Goal: Task Accomplishment & Management: Manage account settings

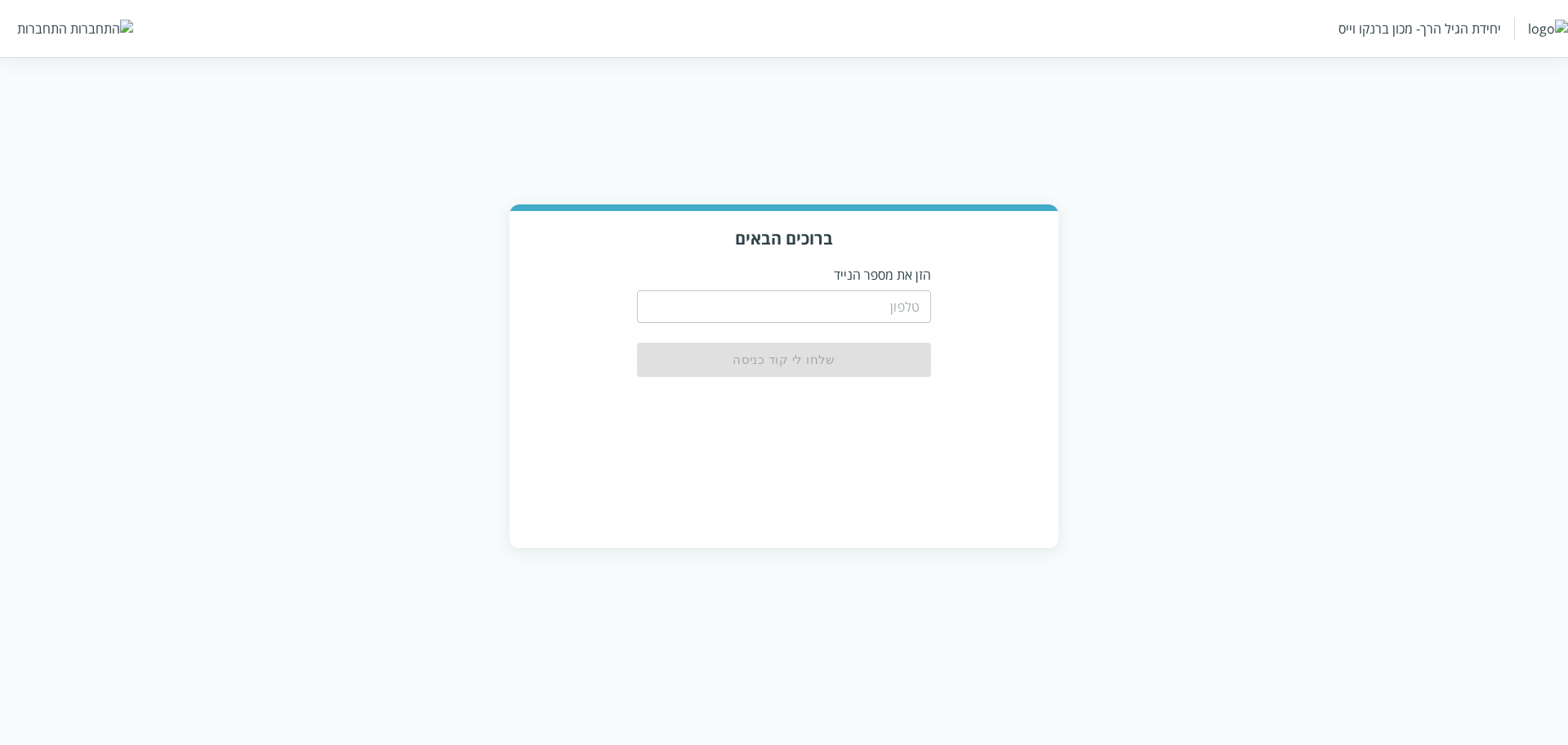
drag, startPoint x: 0, startPoint y: 0, endPoint x: 828, endPoint y: 312, distance: 884.8
click at [828, 312] on input "tel" at bounding box center [784, 307] width 294 height 33
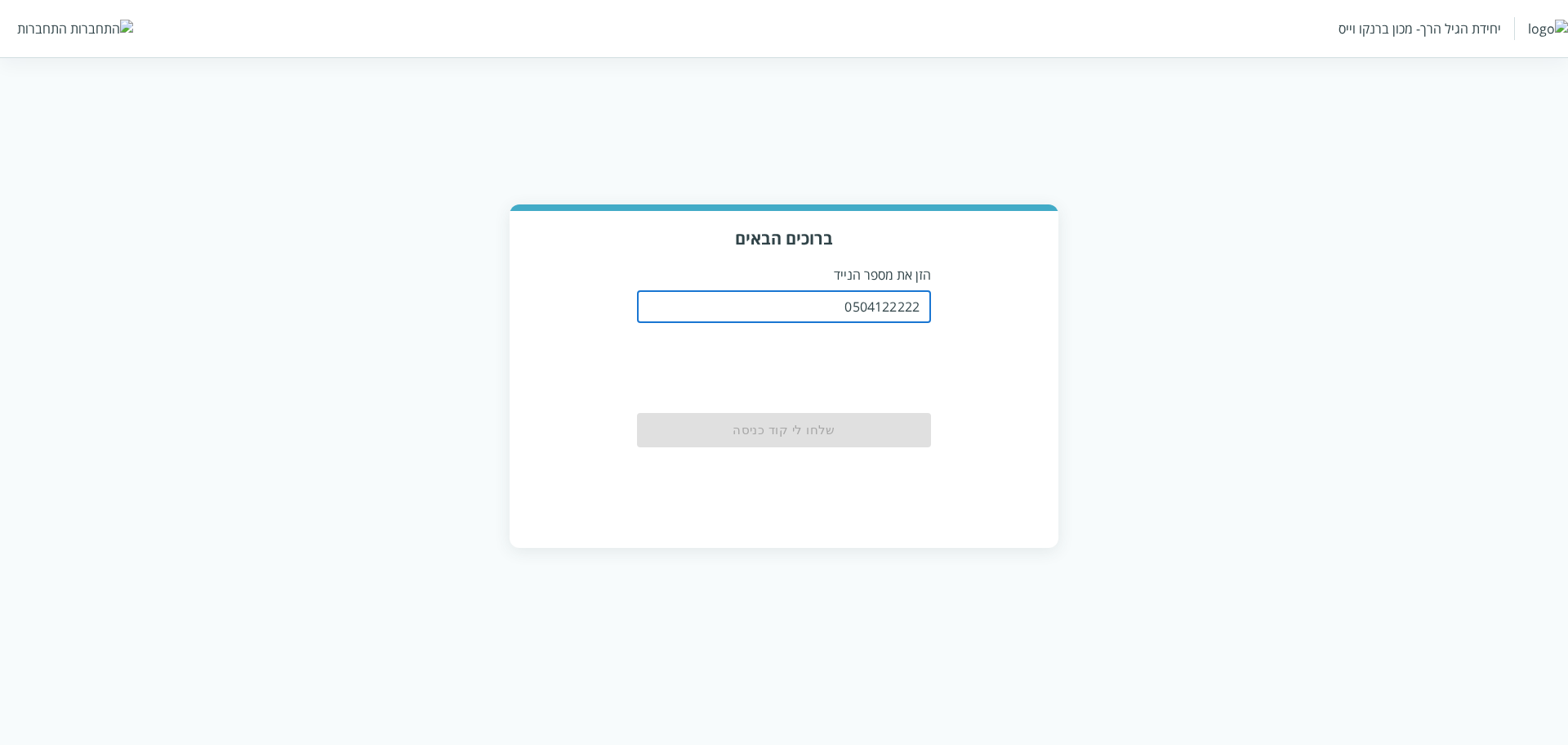
type input "0504122222"
click at [1012, 256] on div "ברוכים הבאים הזן את מספר הנייד 0504122222 ​ שלחו לי קוד כניסה" at bounding box center [784, 378] width 549 height 335
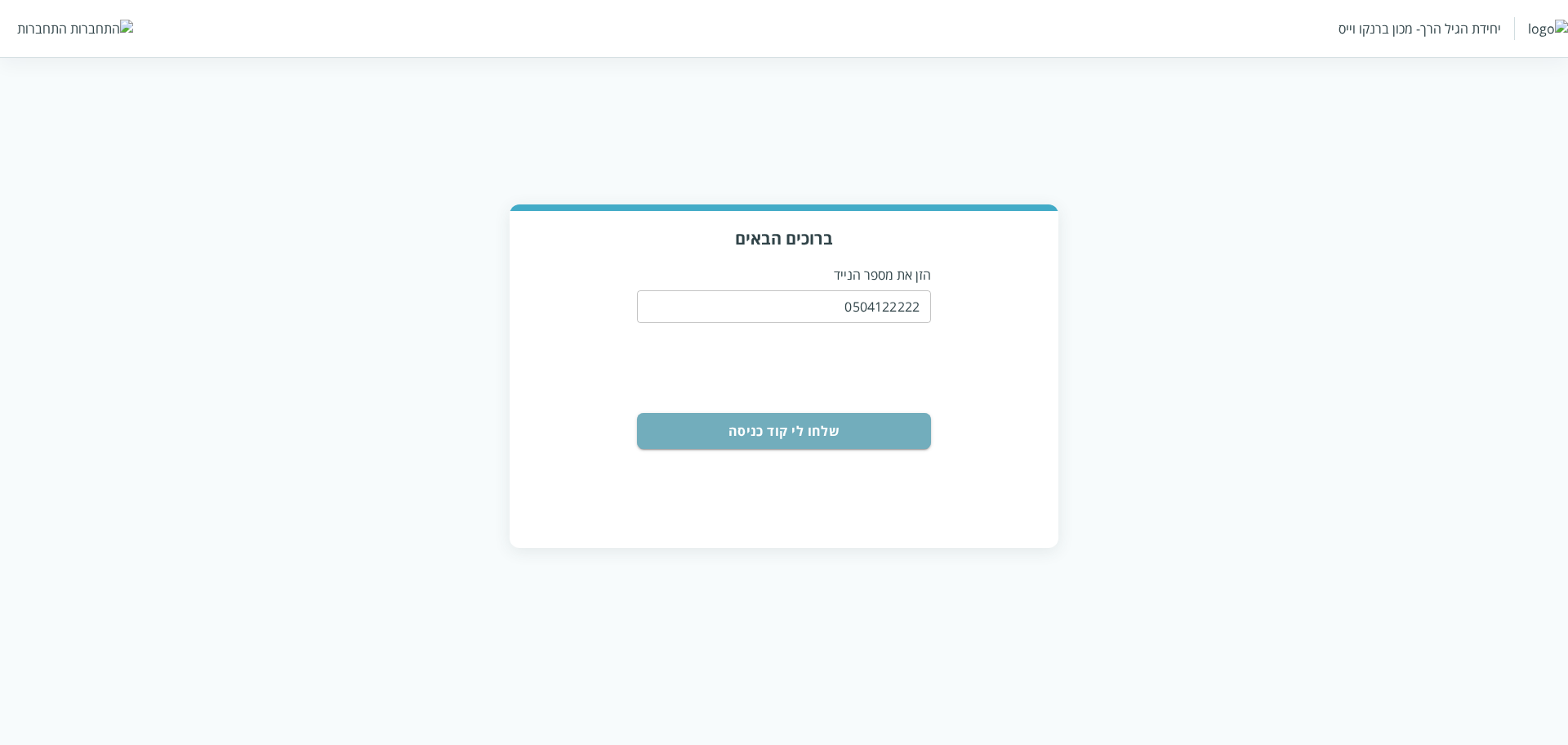
click at [867, 427] on button "שלחו לי קוד כניסה" at bounding box center [784, 430] width 294 height 36
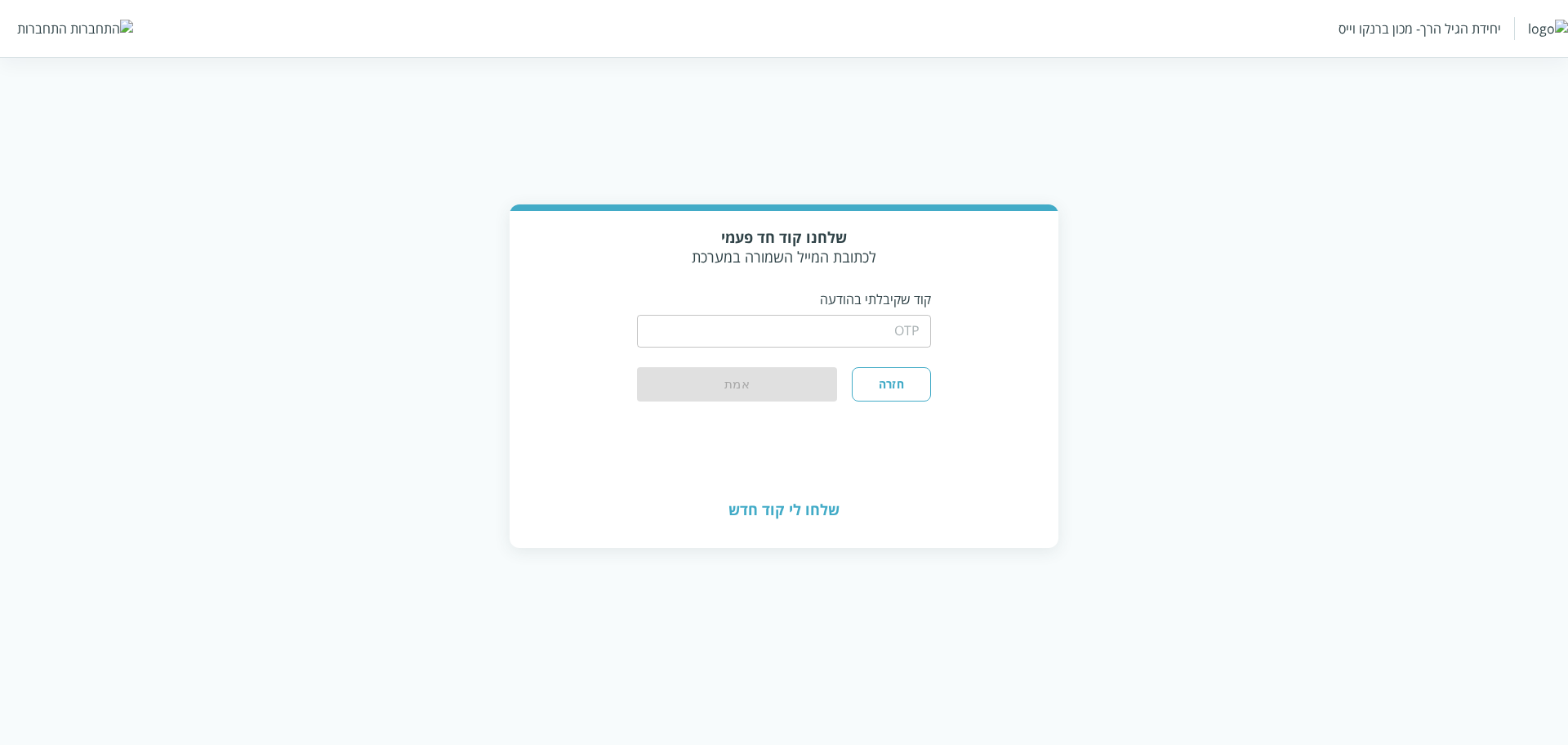
drag, startPoint x: 818, startPoint y: 342, endPoint x: 805, endPoint y: 342, distance: 13.0
click at [818, 342] on input "string" at bounding box center [784, 332] width 294 height 33
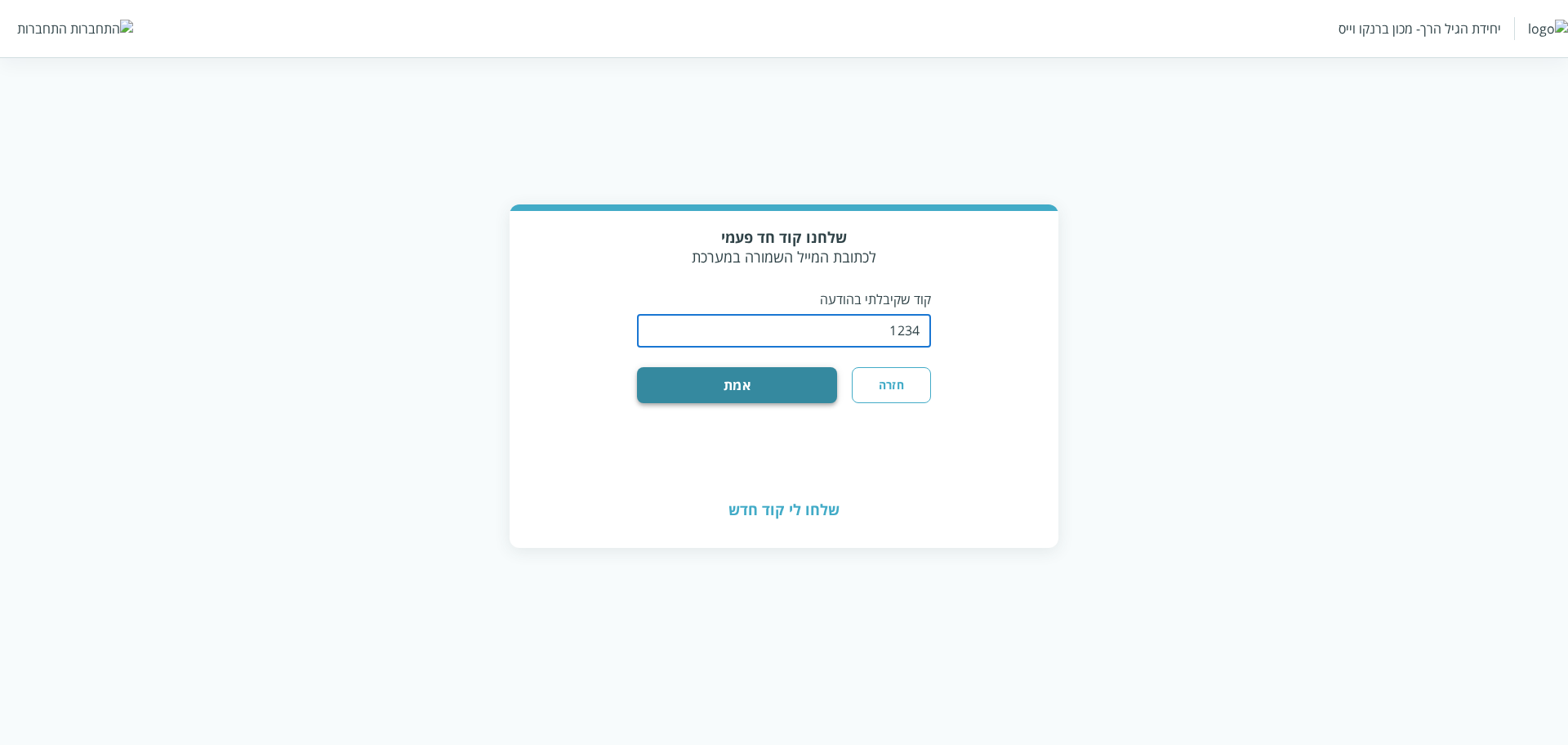
type input "1234"
click at [663, 375] on button "אמת" at bounding box center [737, 385] width 200 height 36
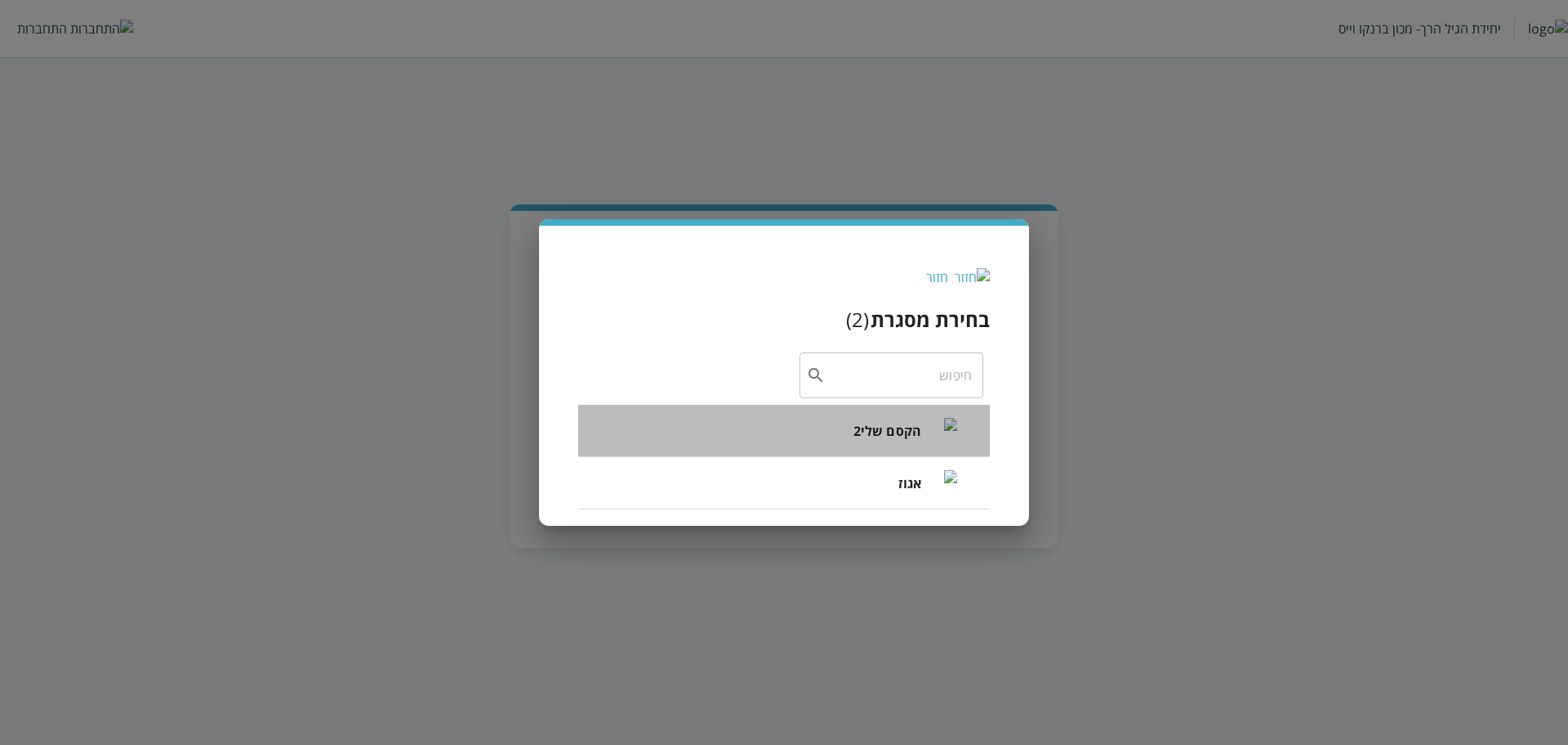
click at [884, 435] on span "הקסם שלי2" at bounding box center [888, 430] width 68 height 19
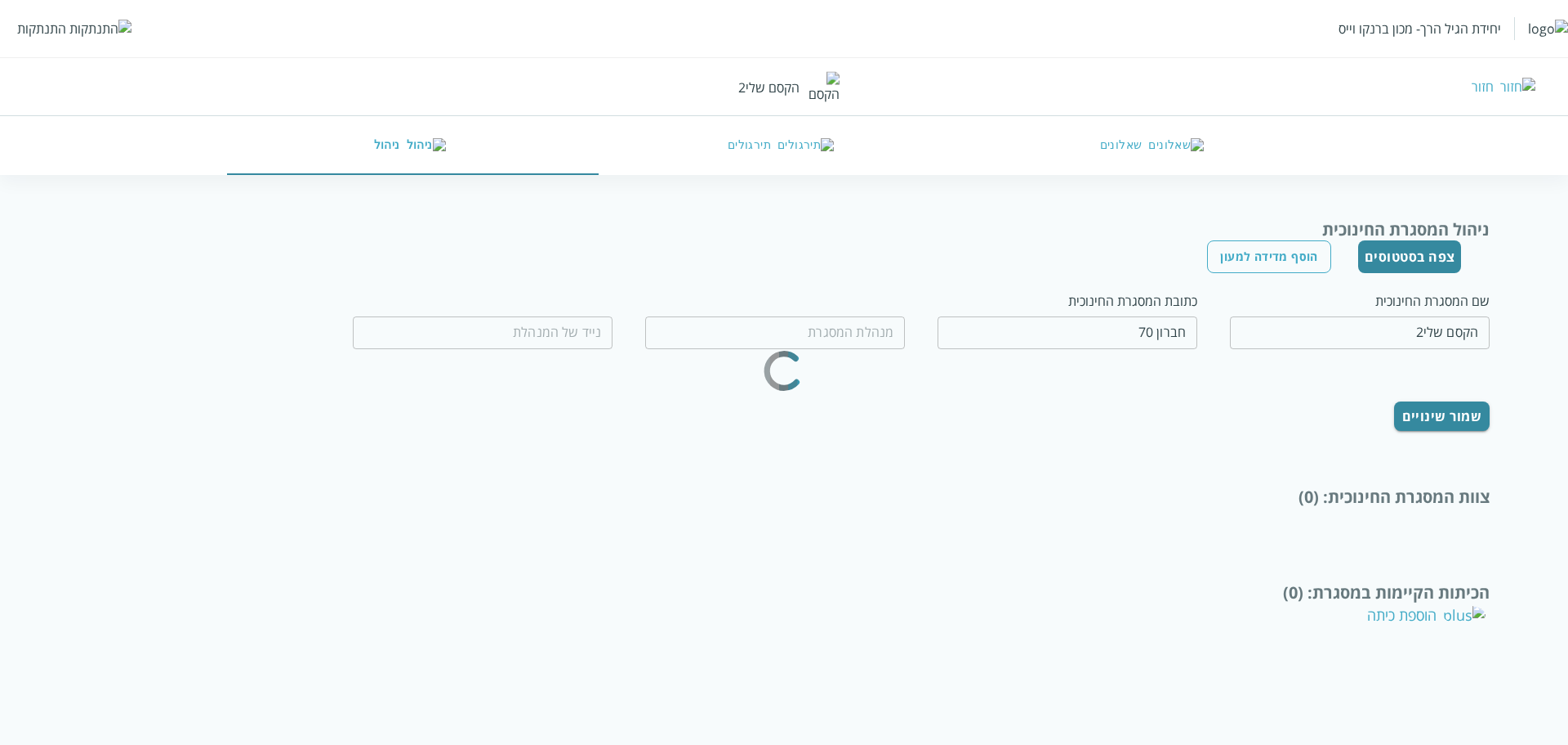
type input "רוחמה תפוחי"
type input "0599970077"
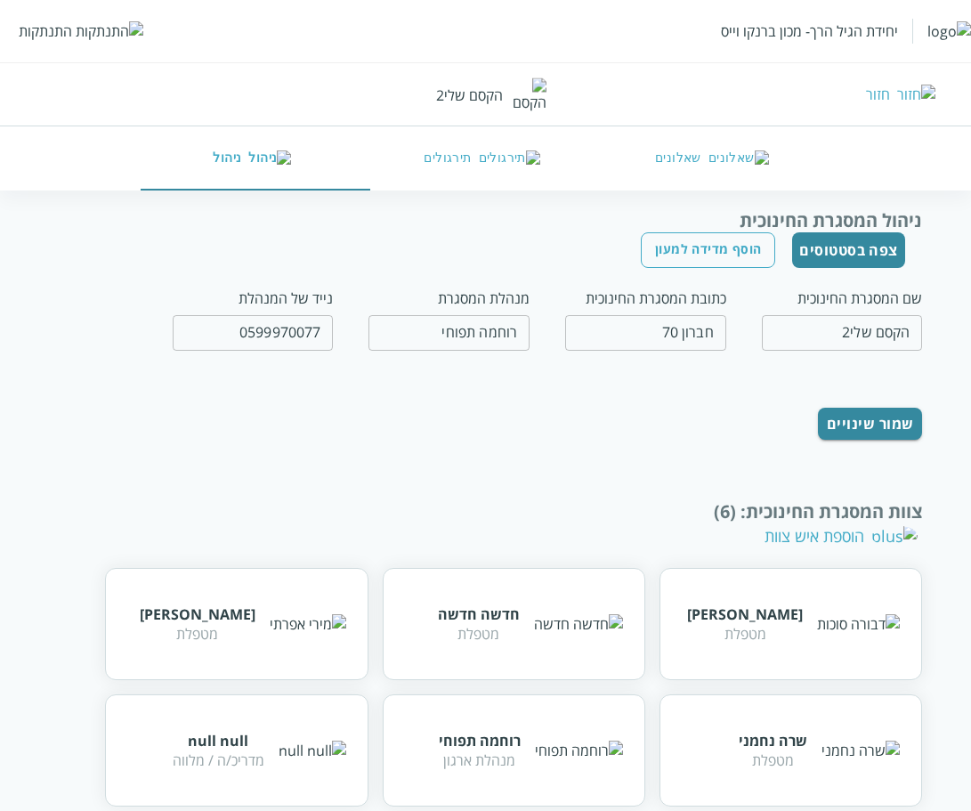
click at [817, 241] on button "צפה בסטטוסים" at bounding box center [848, 250] width 113 height 36
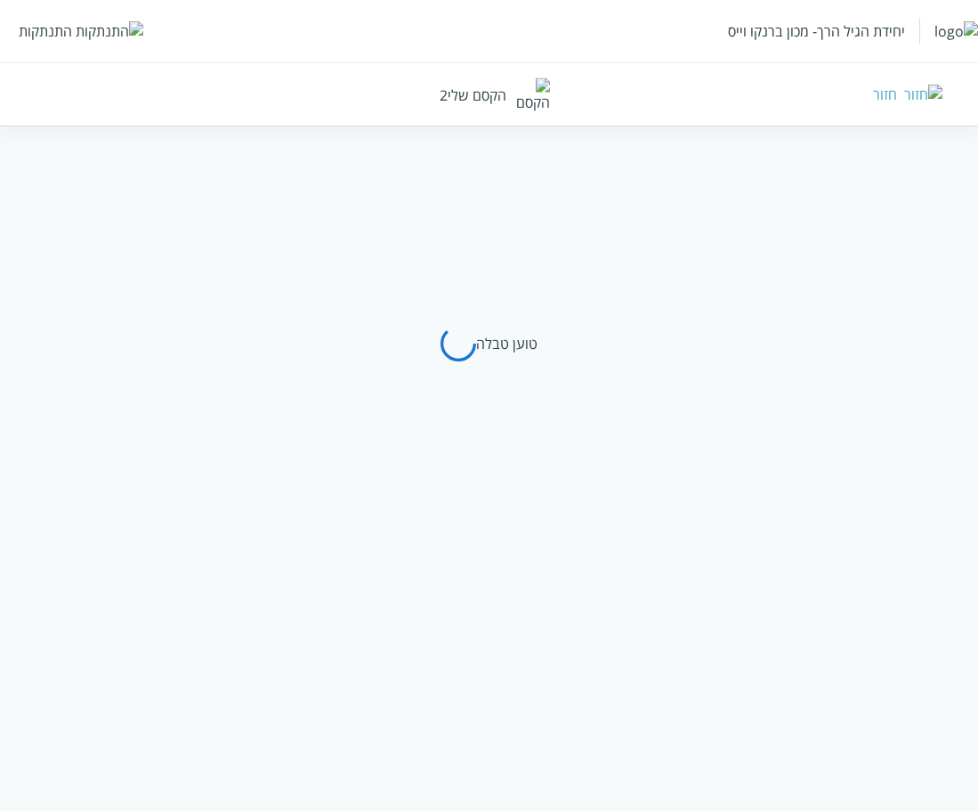
click at [927, 92] on div "חזור" at bounding box center [699, 95] width 489 height 20
click at [897, 99] on div "חזור" at bounding box center [885, 95] width 24 height 20
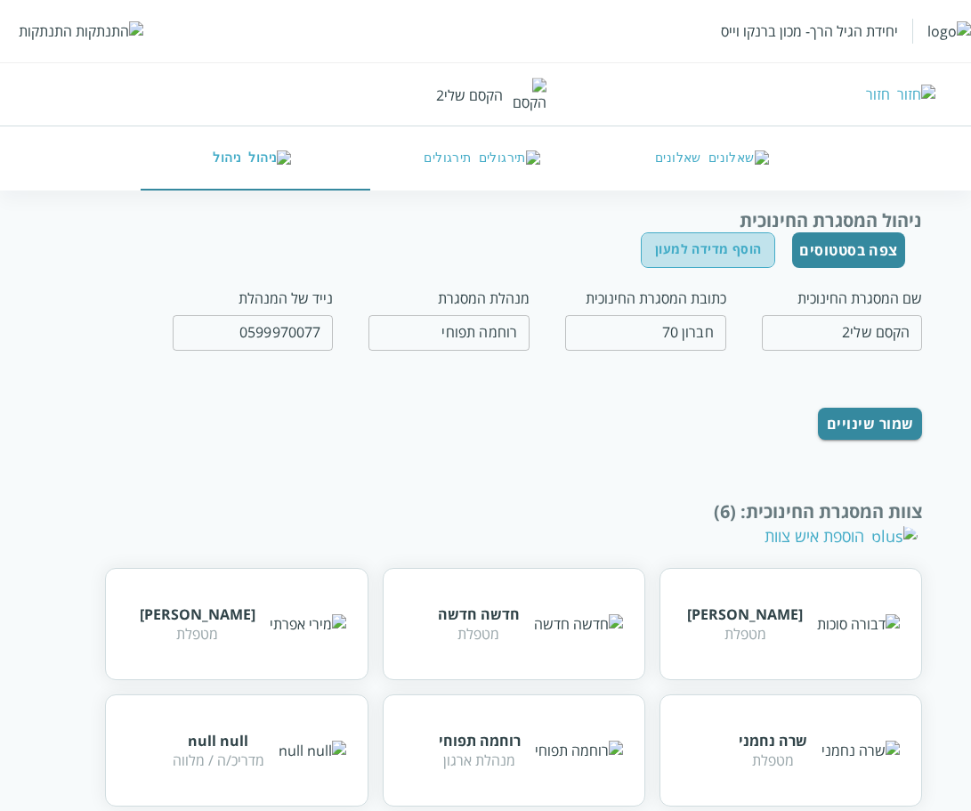
click at [734, 246] on button "הוסף מדידה למעון" at bounding box center [708, 250] width 134 height 36
click at [830, 254] on button "צפה בסטטוסים" at bounding box center [848, 250] width 113 height 36
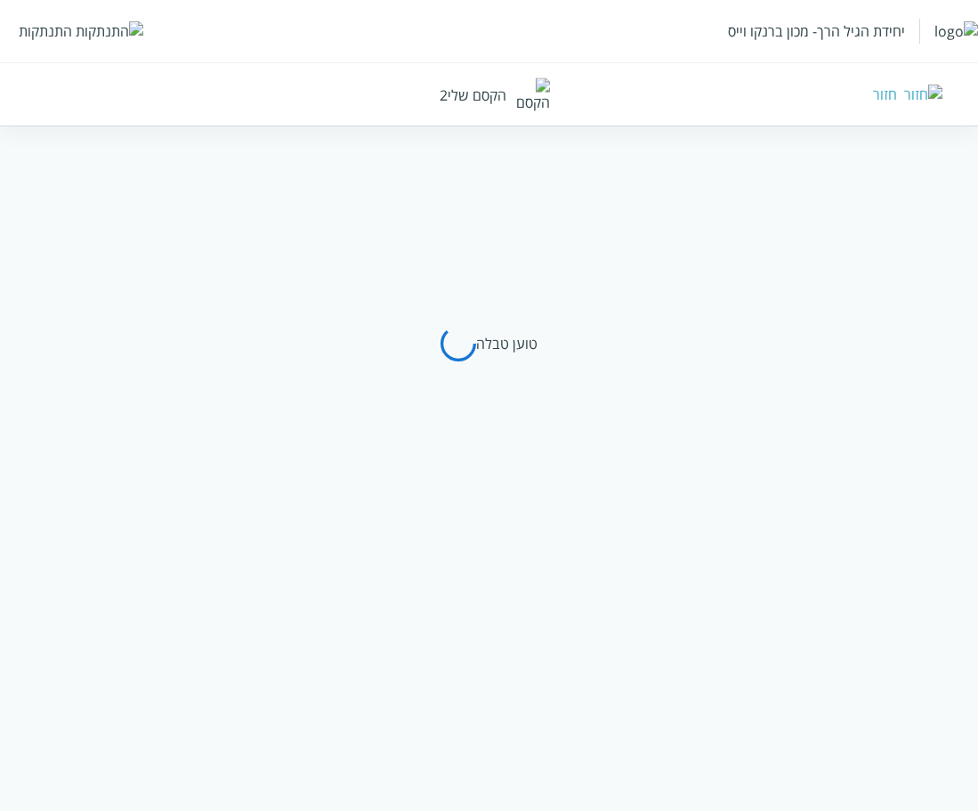
click at [897, 92] on div "חזור" at bounding box center [885, 95] width 24 height 20
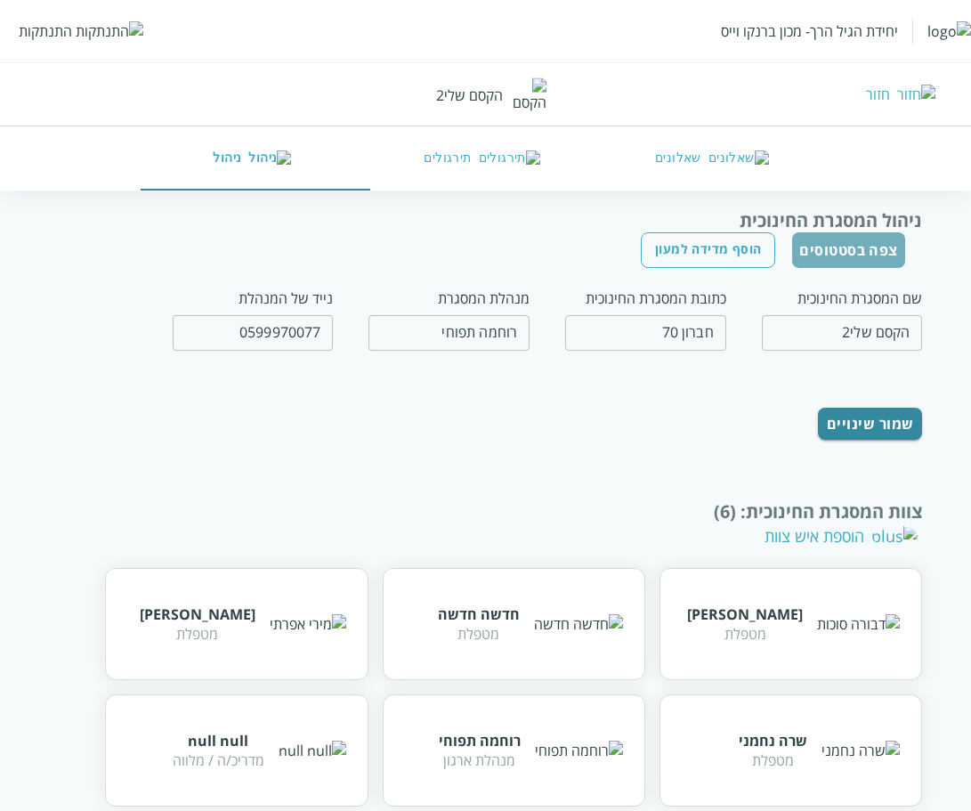
click at [860, 253] on button "צפה בסטטוסים" at bounding box center [848, 250] width 113 height 36
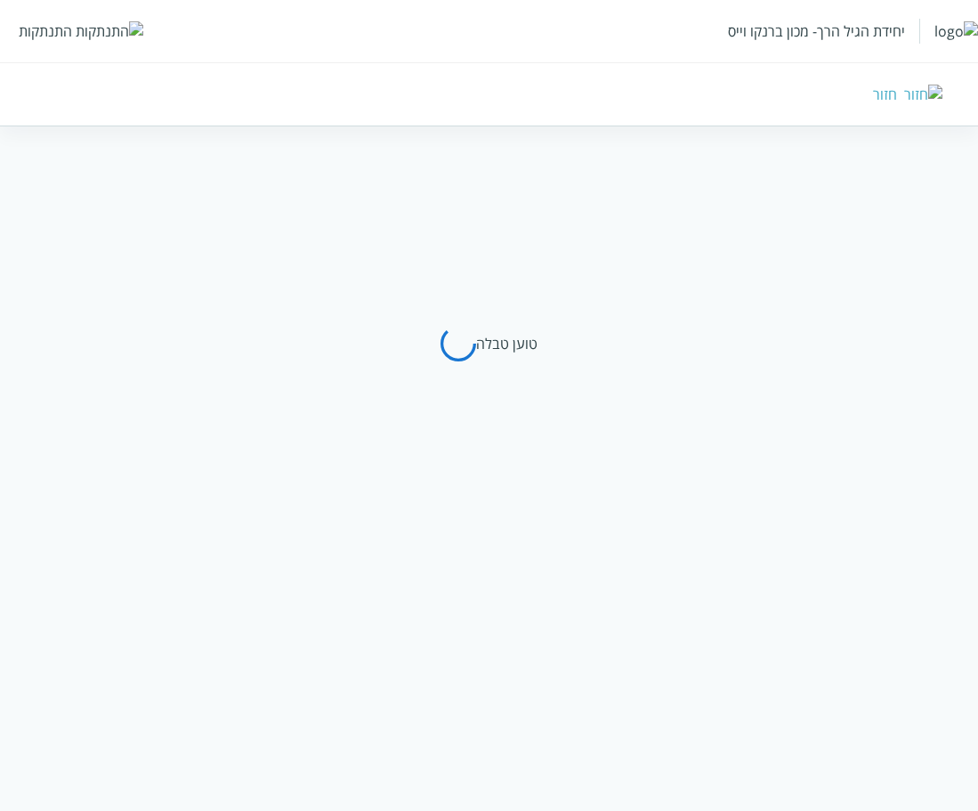
click at [936, 94] on img at bounding box center [923, 95] width 38 height 20
click at [897, 90] on div "חזור" at bounding box center [885, 95] width 24 height 20
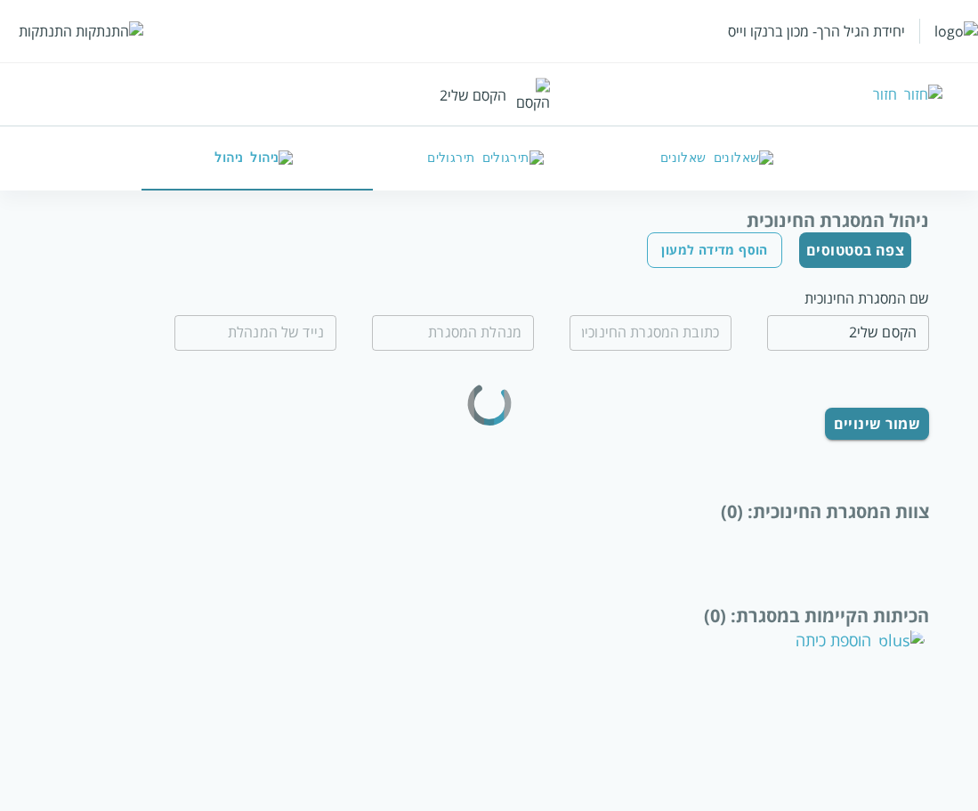
type input "חברון 70"
type input "רוחמה תפוחי"
type input "0599970077"
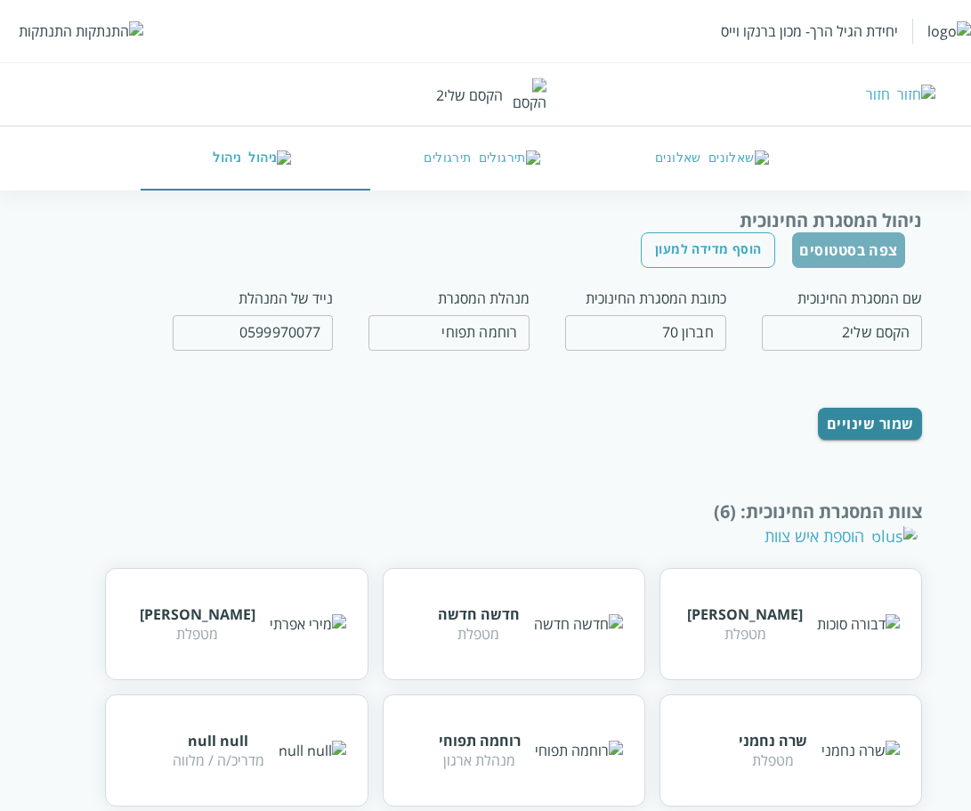
click at [852, 247] on button "צפה בסטטוסים" at bounding box center [848, 250] width 113 height 36
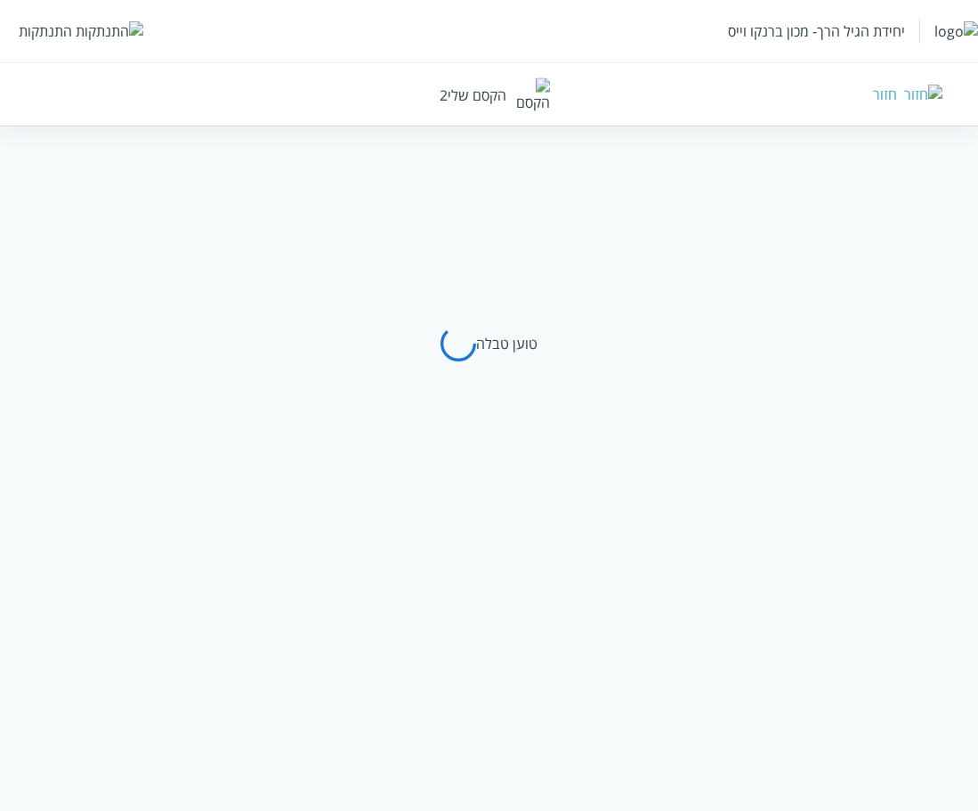
click at [897, 94] on div "חזור" at bounding box center [885, 95] width 24 height 20
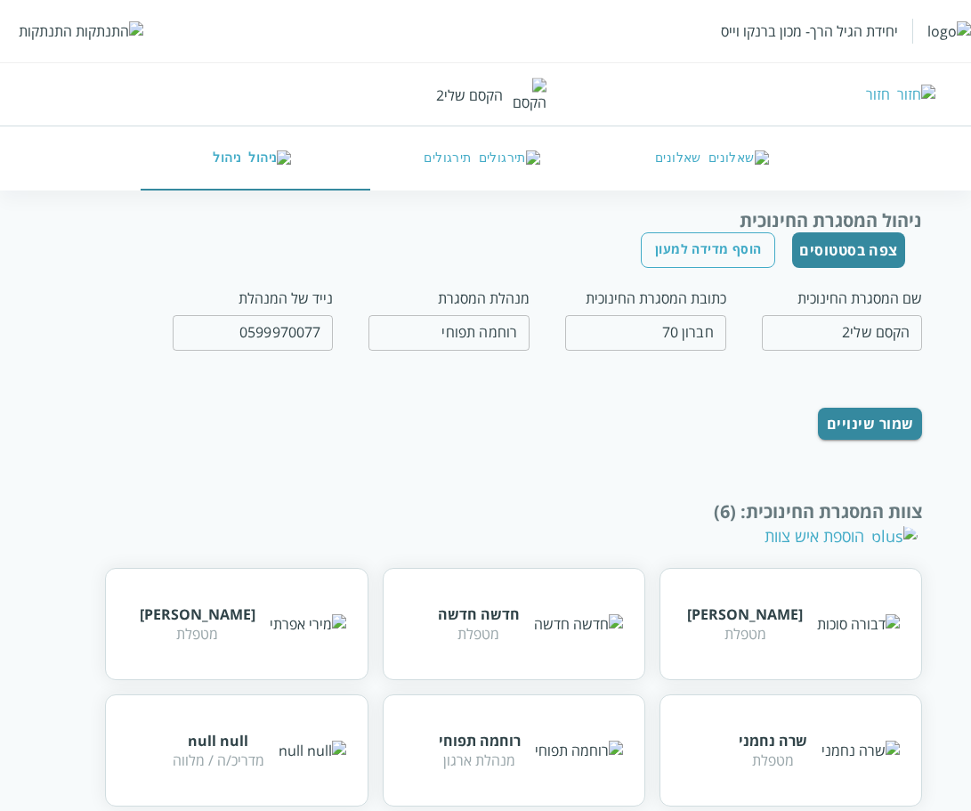
click at [813, 245] on button "צפה בסטטוסים" at bounding box center [848, 250] width 113 height 36
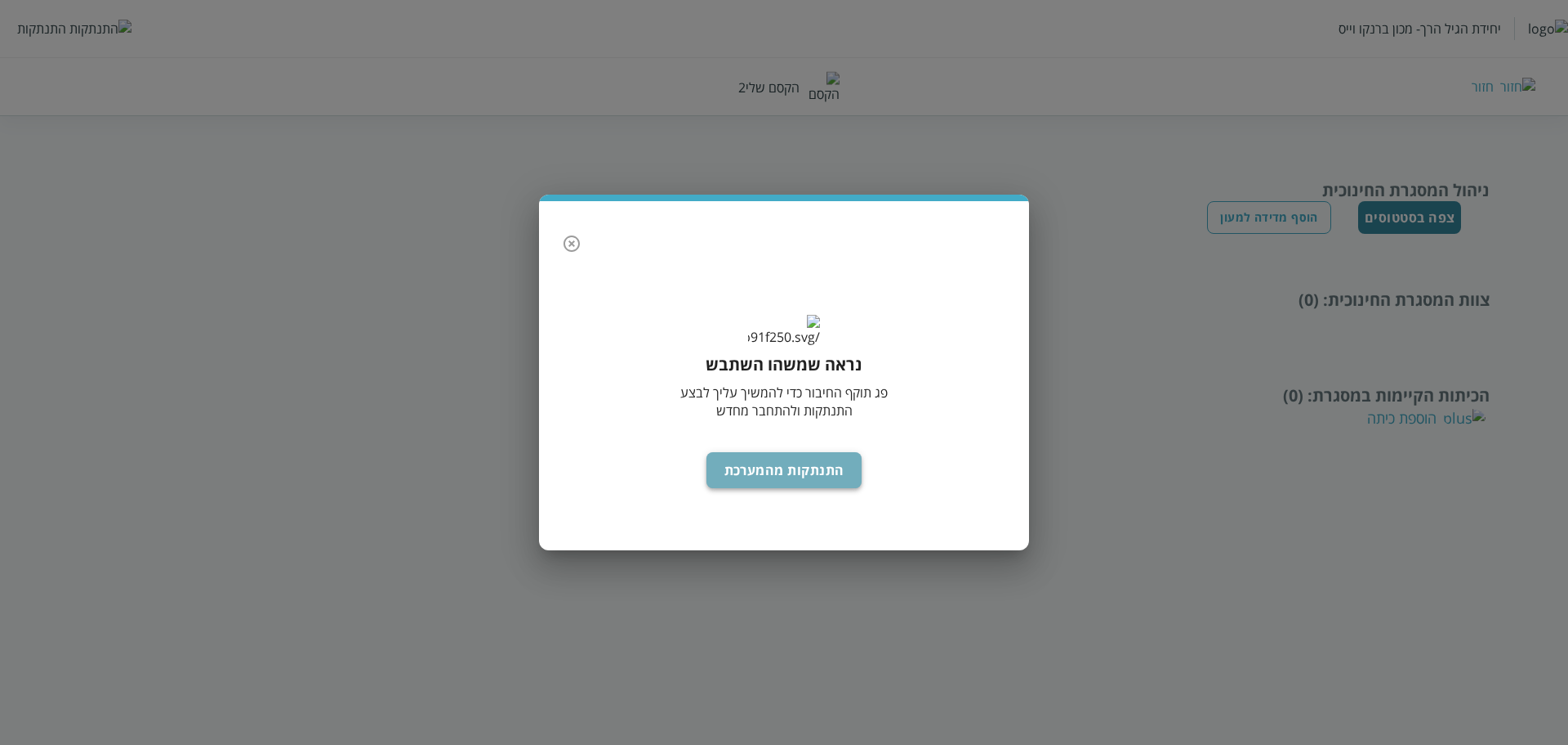
click at [786, 479] on button "התנתקות מהמערכת" at bounding box center [785, 469] width 156 height 36
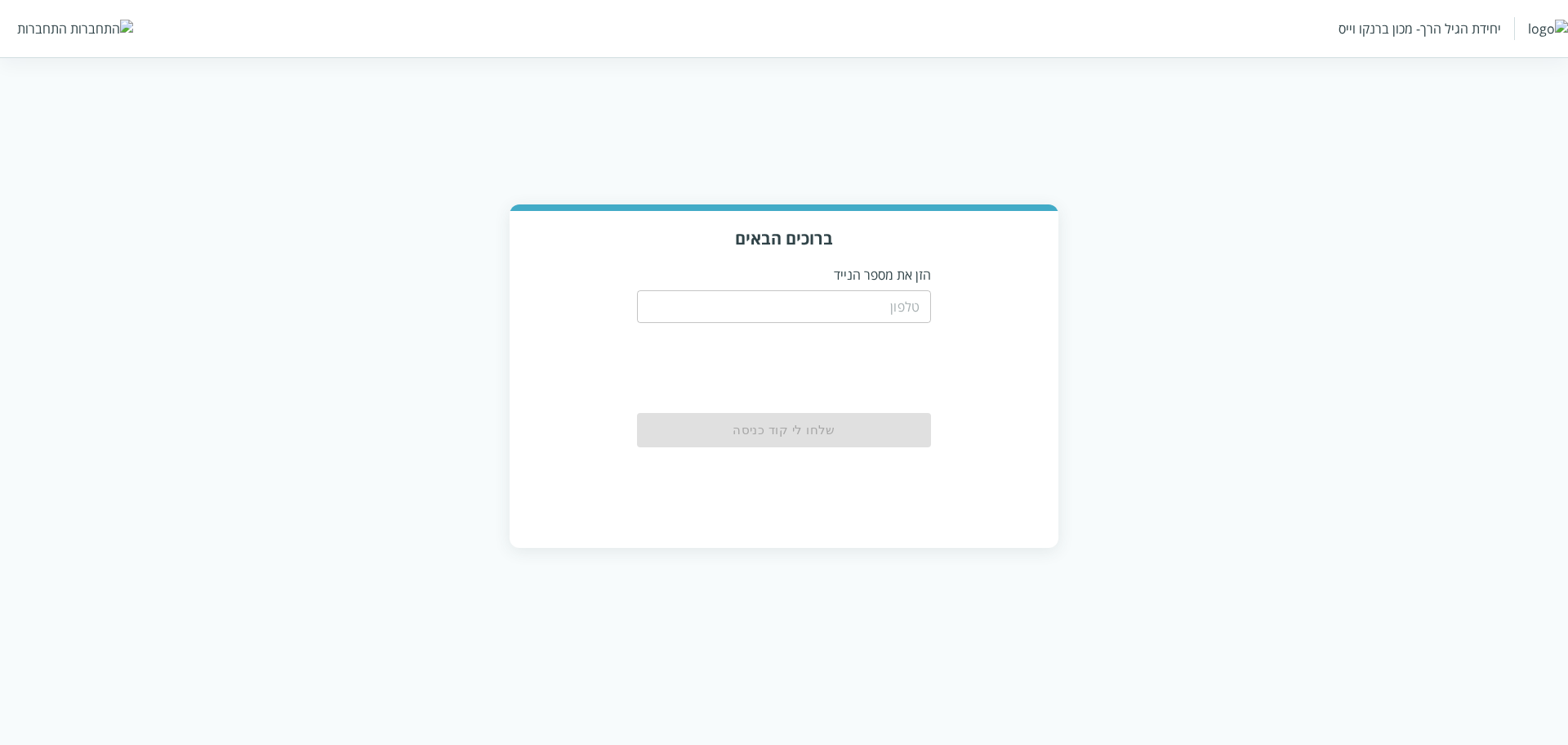
click at [893, 304] on input "tel" at bounding box center [784, 307] width 294 height 33
type input "0504122222"
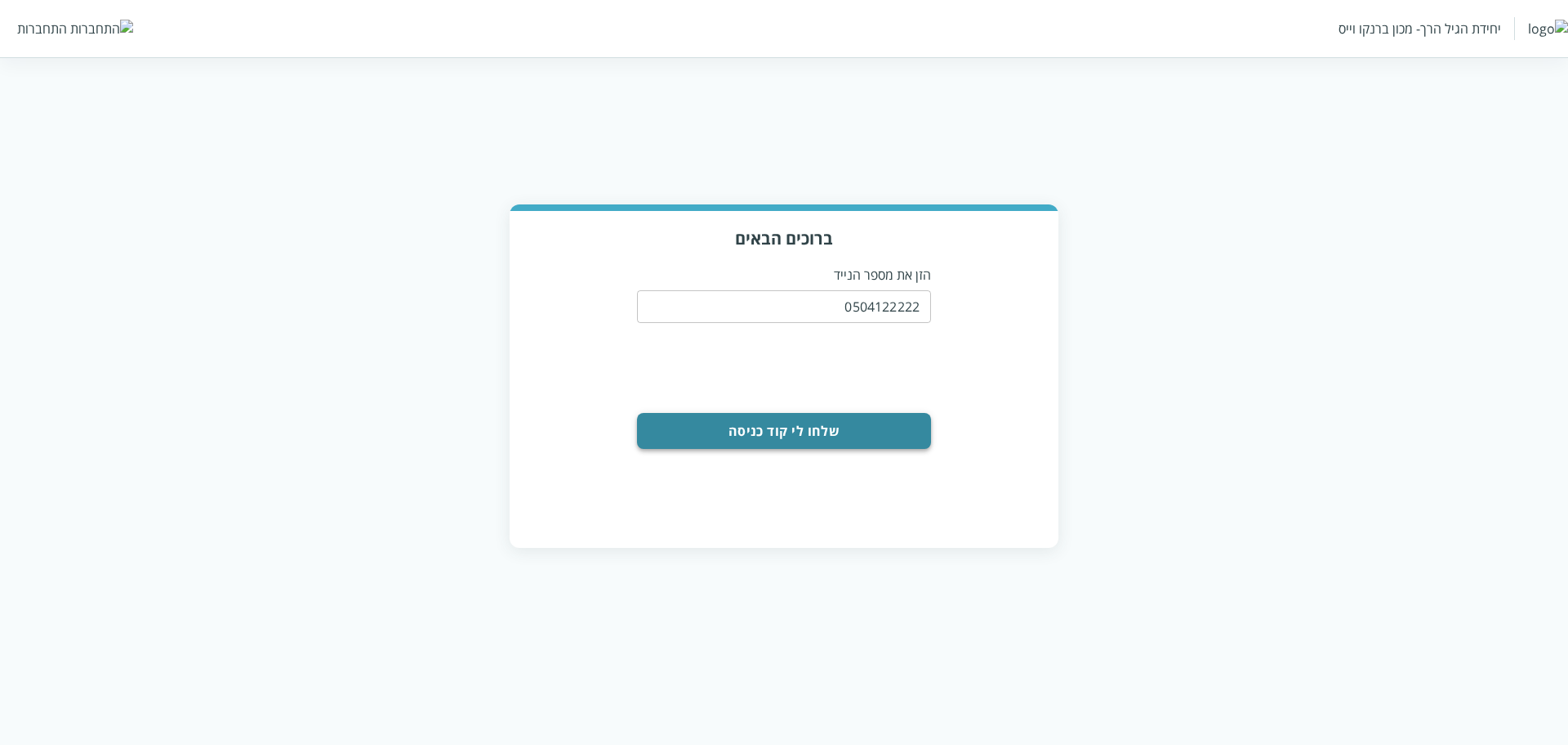
click at [846, 428] on button "שלחו לי קוד כניסה" at bounding box center [784, 430] width 294 height 36
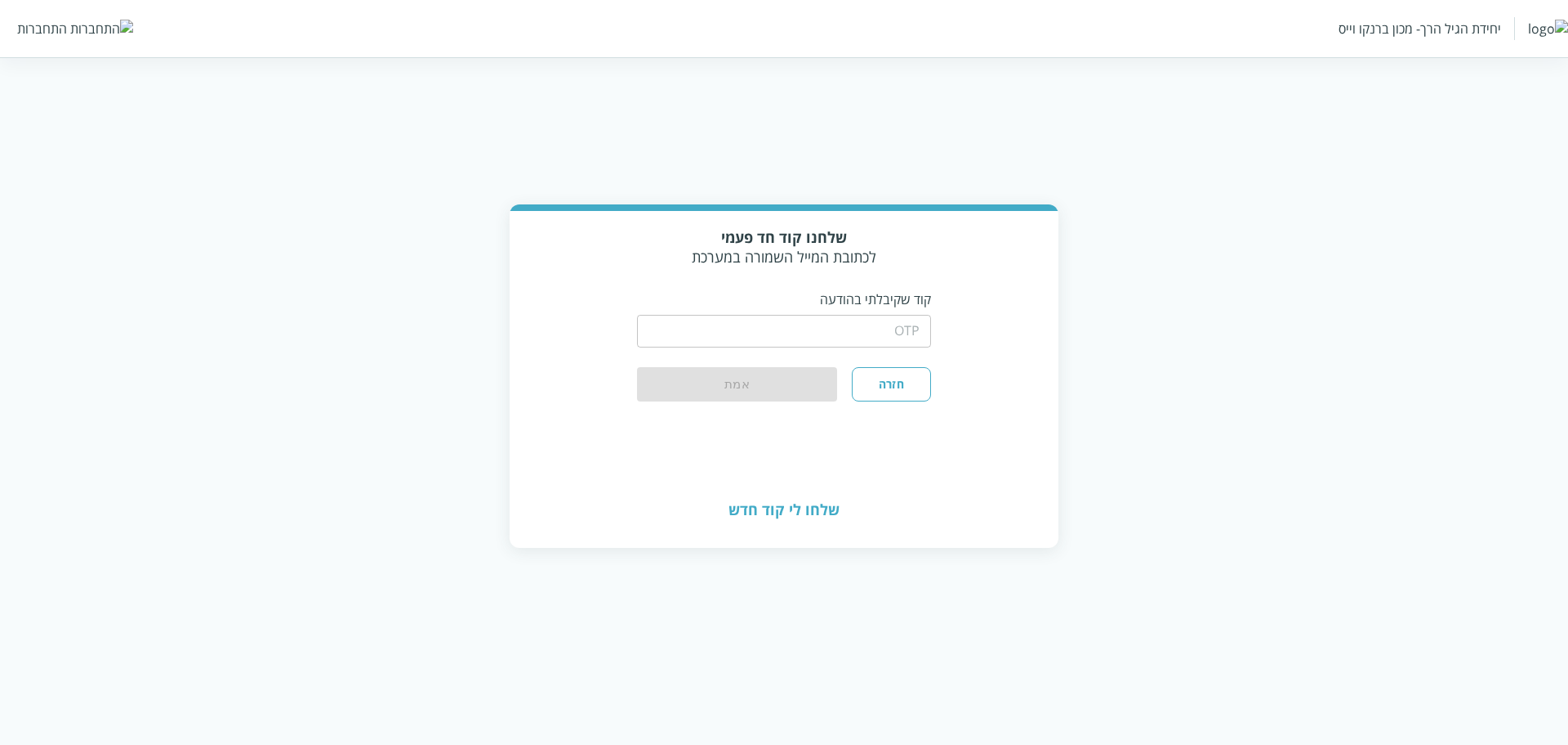
click at [912, 325] on input "string" at bounding box center [784, 332] width 294 height 33
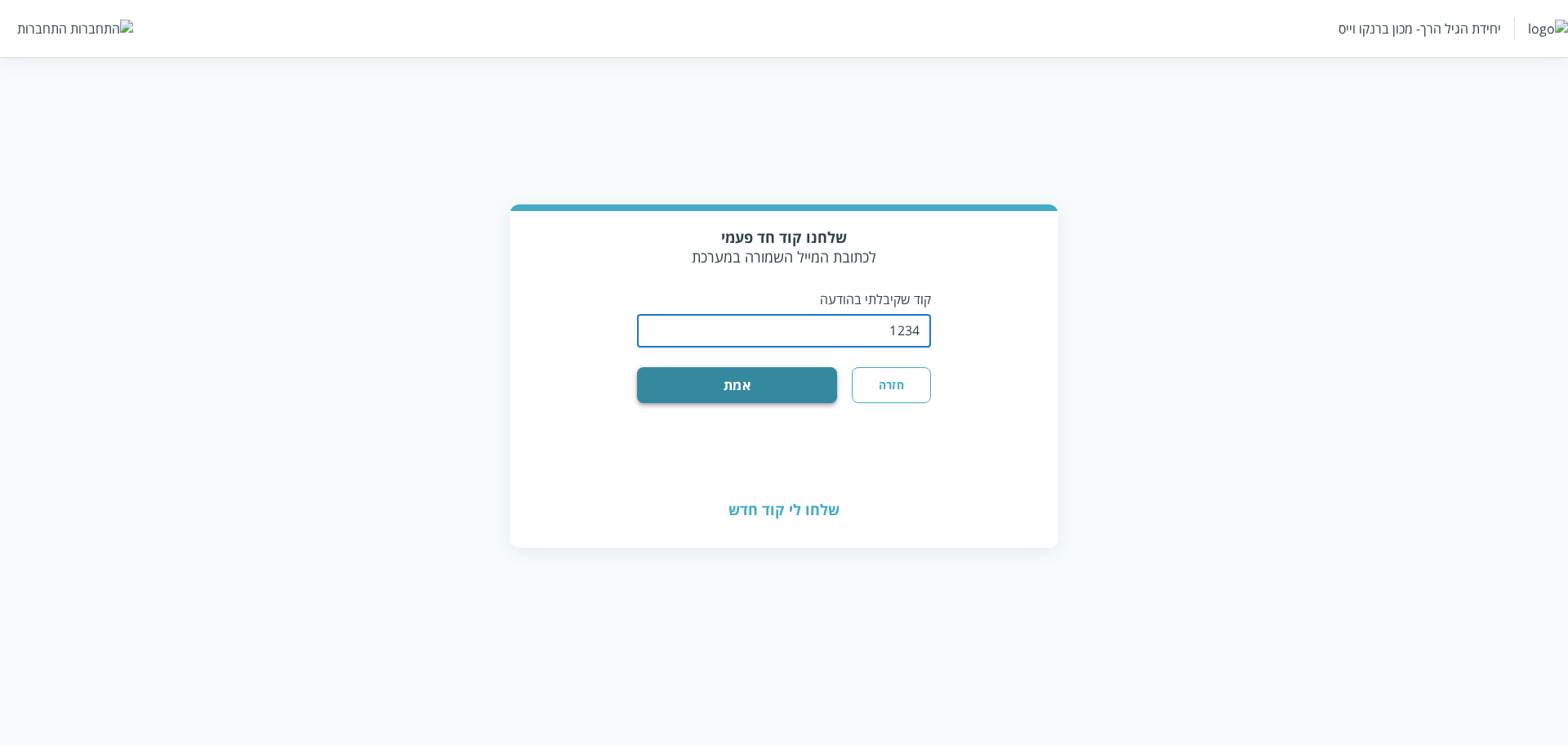
type input "1234"
click at [656, 385] on button "אמת" at bounding box center [737, 385] width 200 height 36
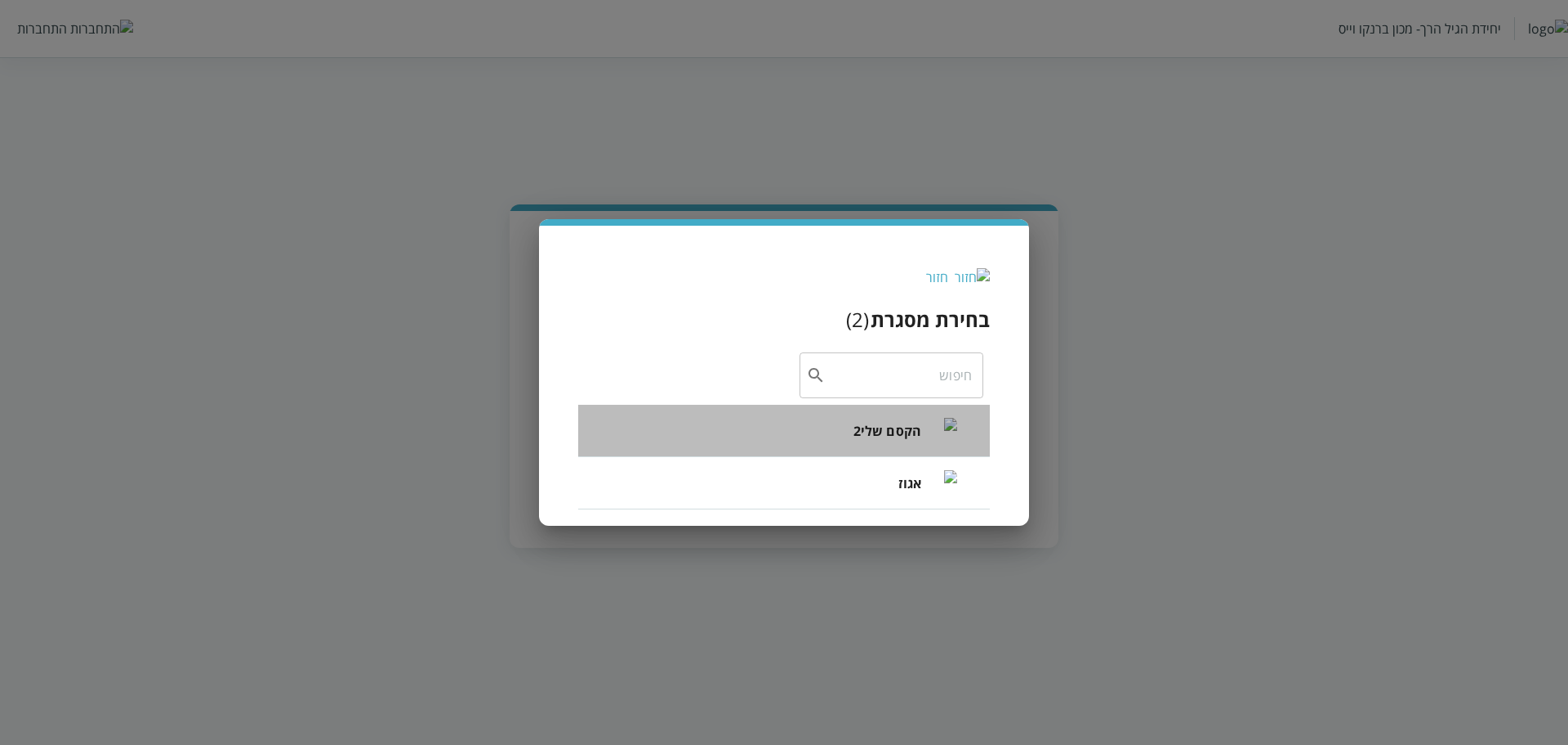
click at [880, 429] on span "הקסם שלי2" at bounding box center [888, 430] width 68 height 19
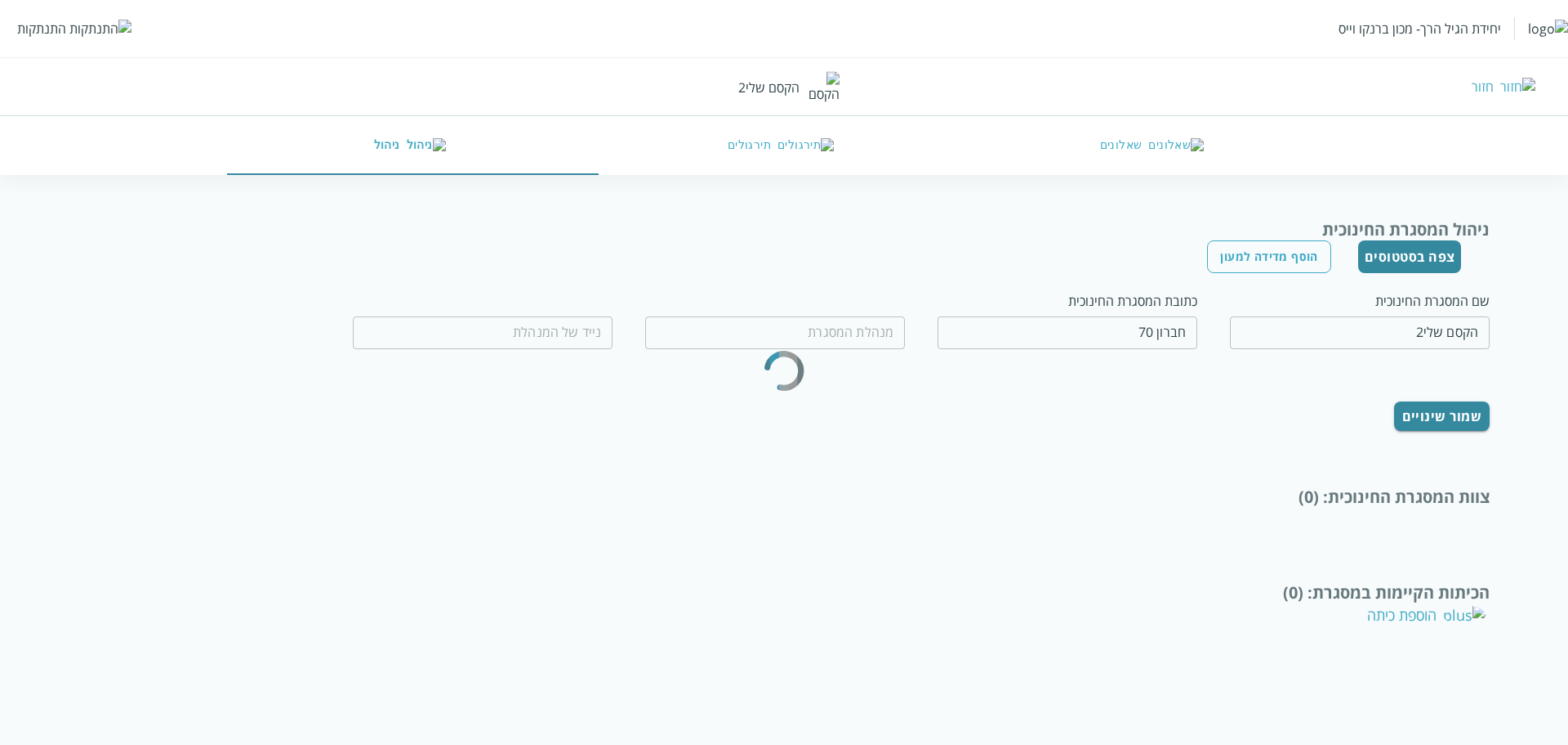
type input "רוחמה תפוחי"
type input "0599970077"
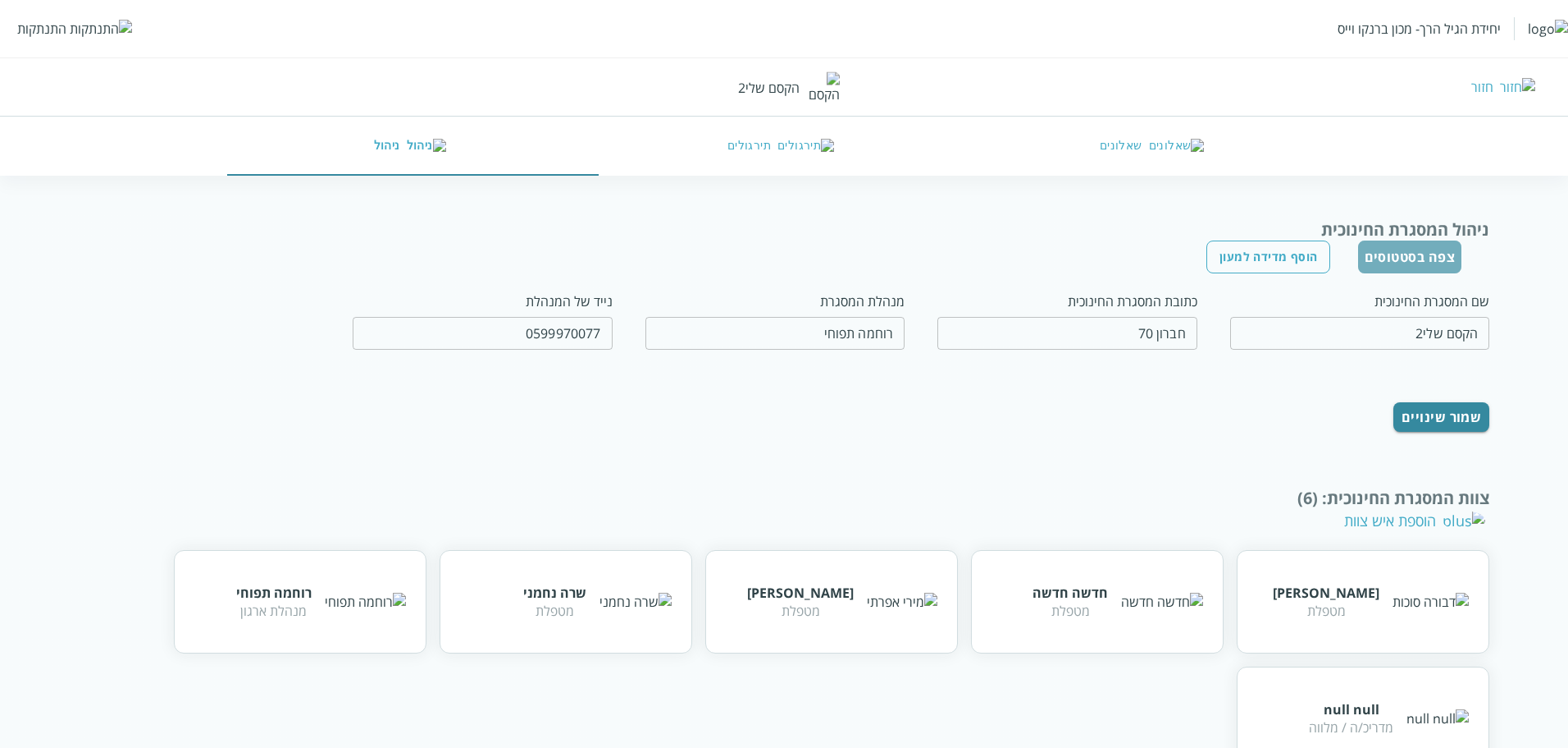
click at [1410, 259] on button "צפה בסטטוסים" at bounding box center [1410, 257] width 104 height 33
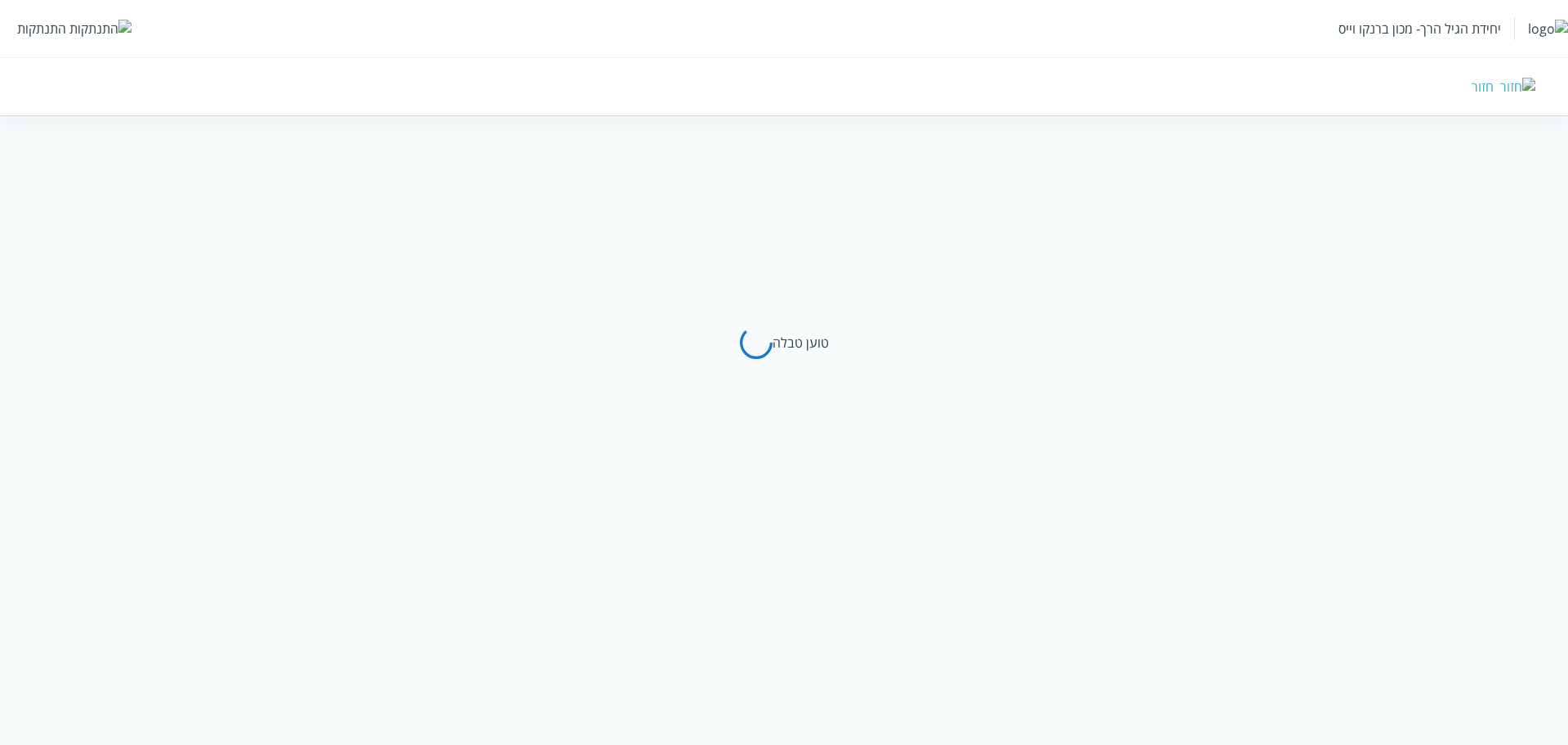
click at [1517, 81] on div "חזור" at bounding box center [1144, 87] width 783 height 18
click at [1495, 79] on div "חזור" at bounding box center [1483, 87] width 22 height 18
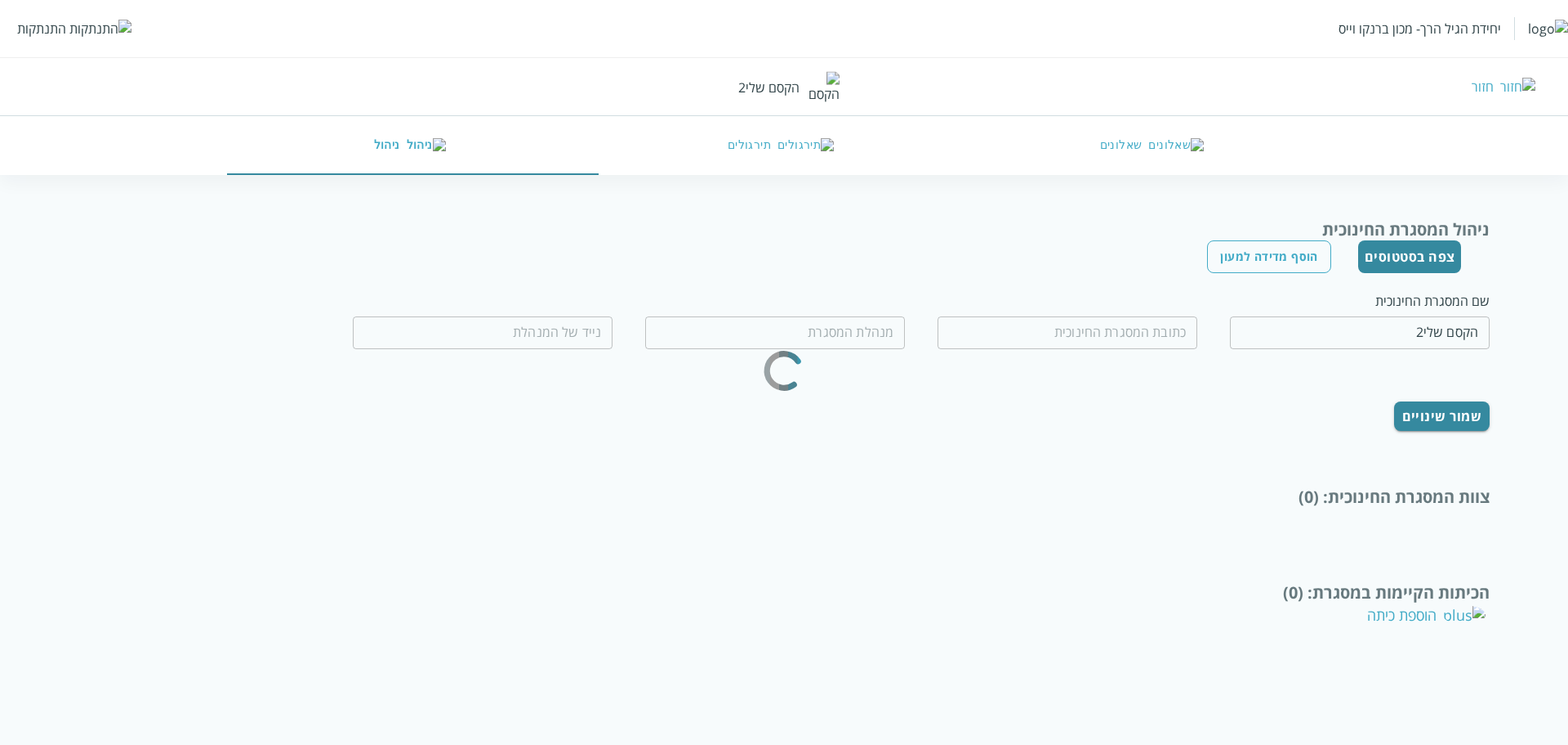
type input "חברון 70"
type input "רוחמה תפוחי"
type input "0599970077"
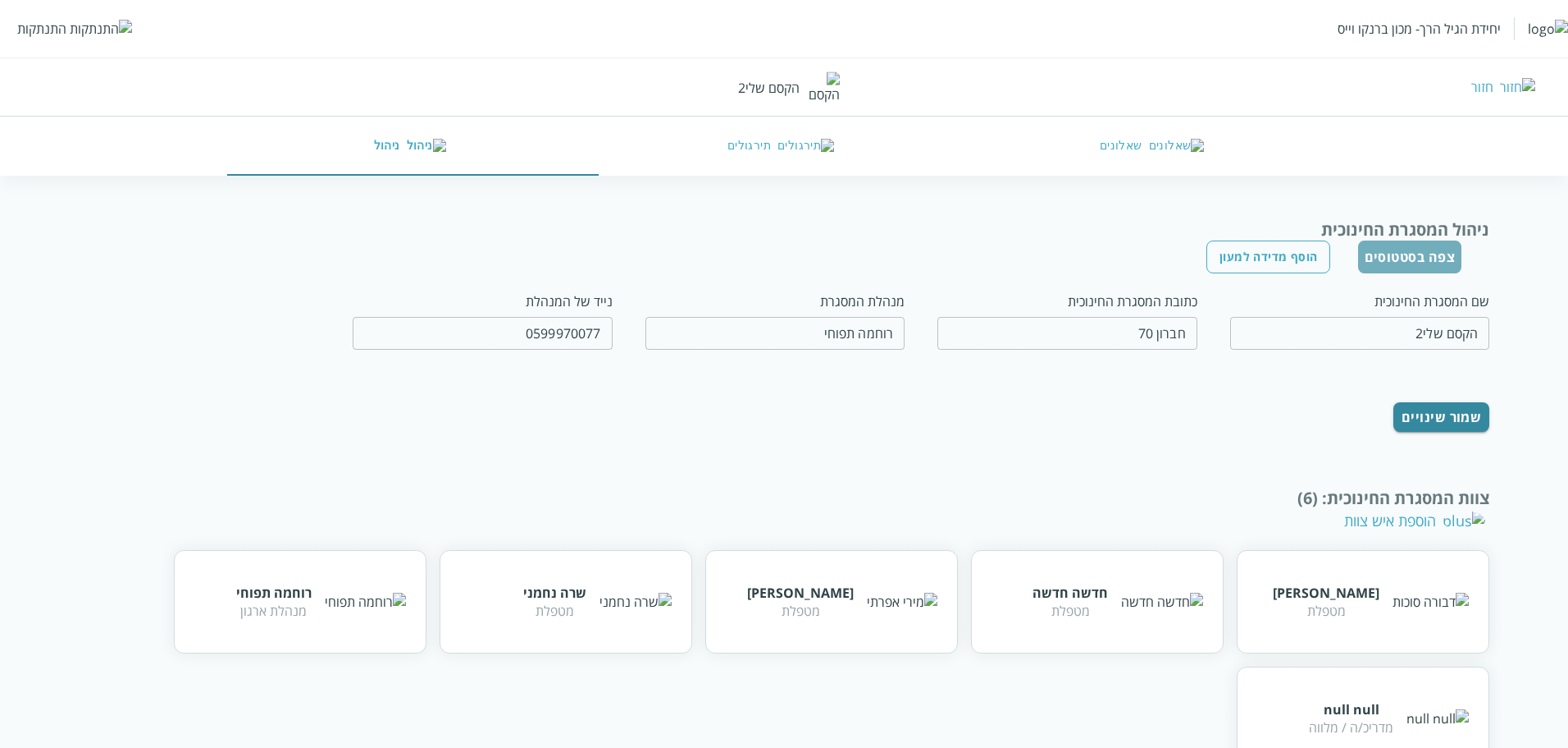
click at [1406, 258] on button "צפה בסטטוסים" at bounding box center [1410, 257] width 104 height 33
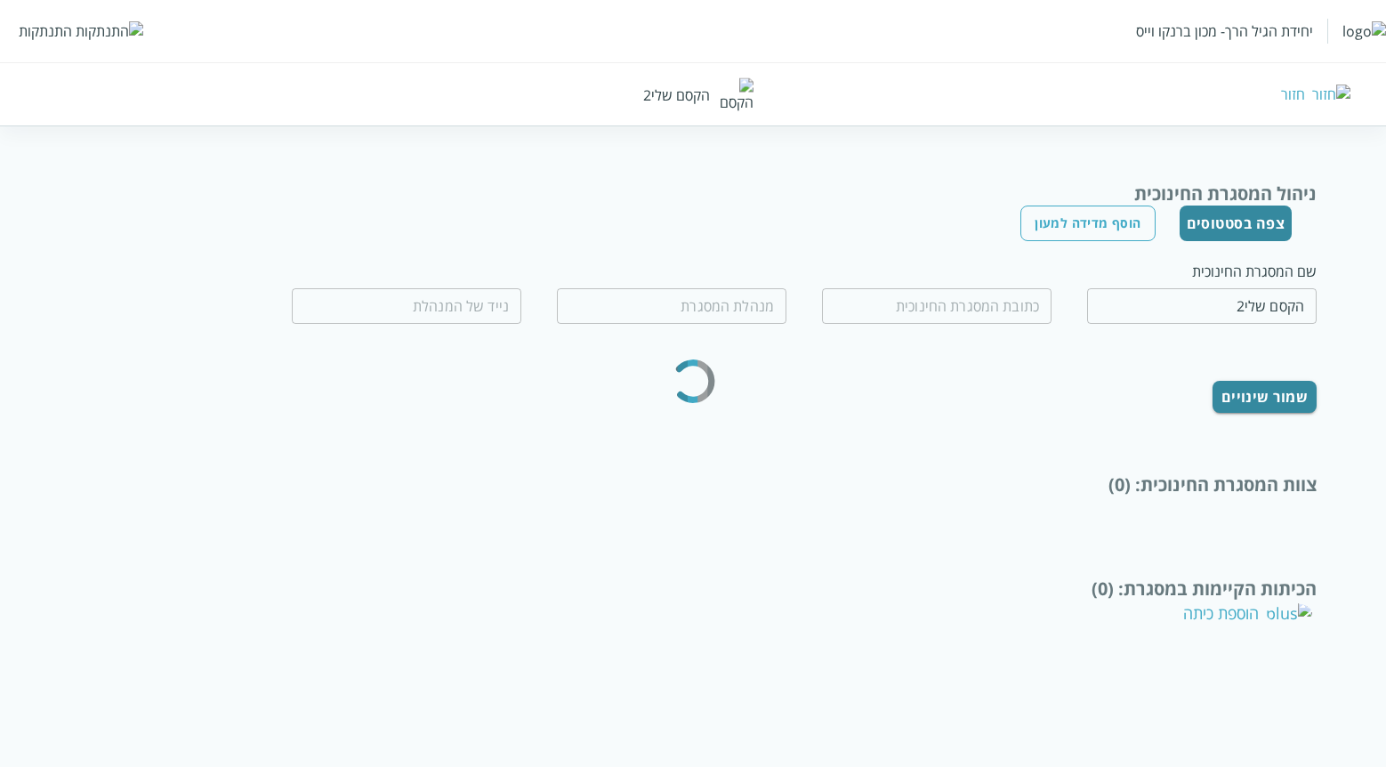
type input "חברון 70"
type input "רוחמה תפוחי"
type input "0599970077"
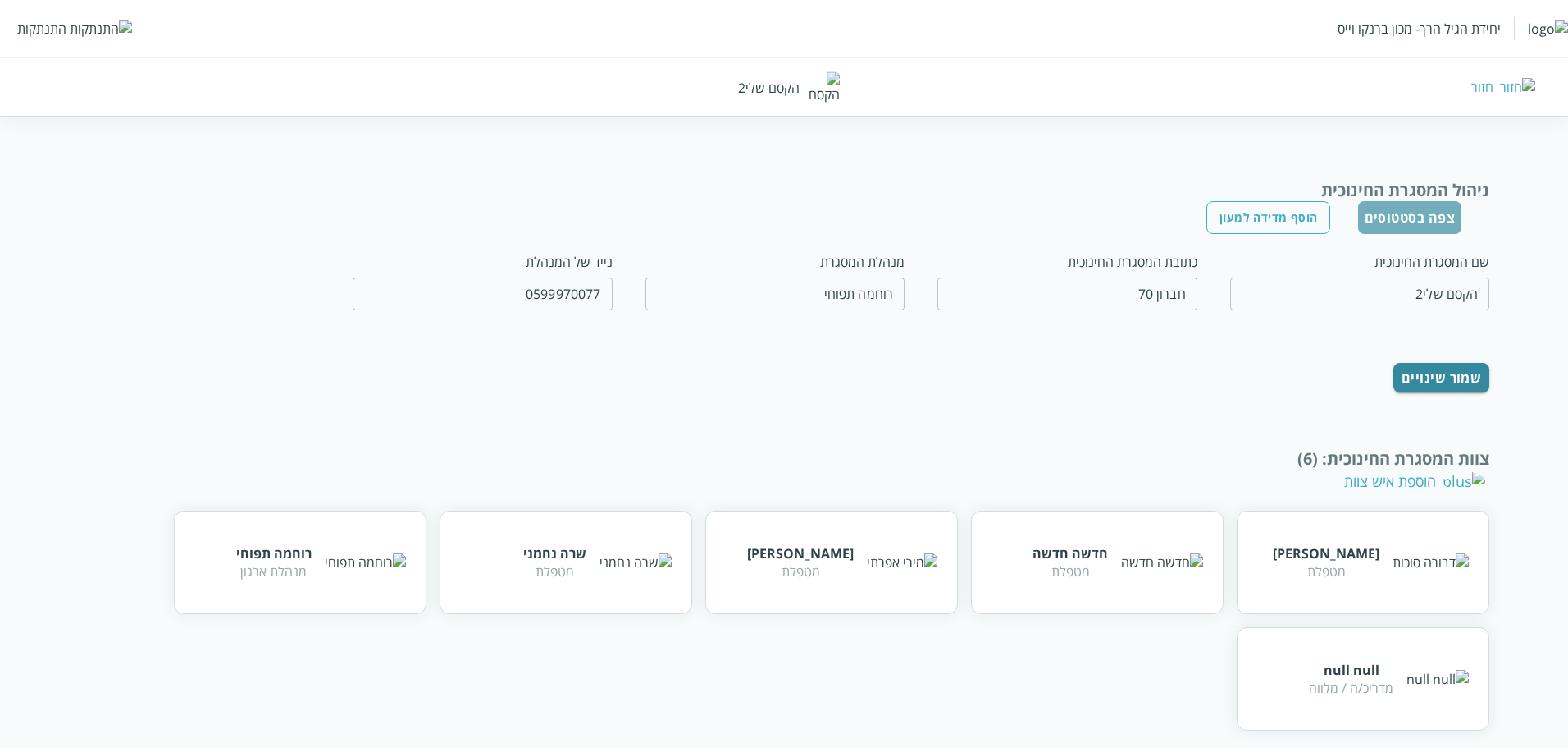
click at [1277, 217] on button "צפה בסטטוסים" at bounding box center [1410, 218] width 104 height 33
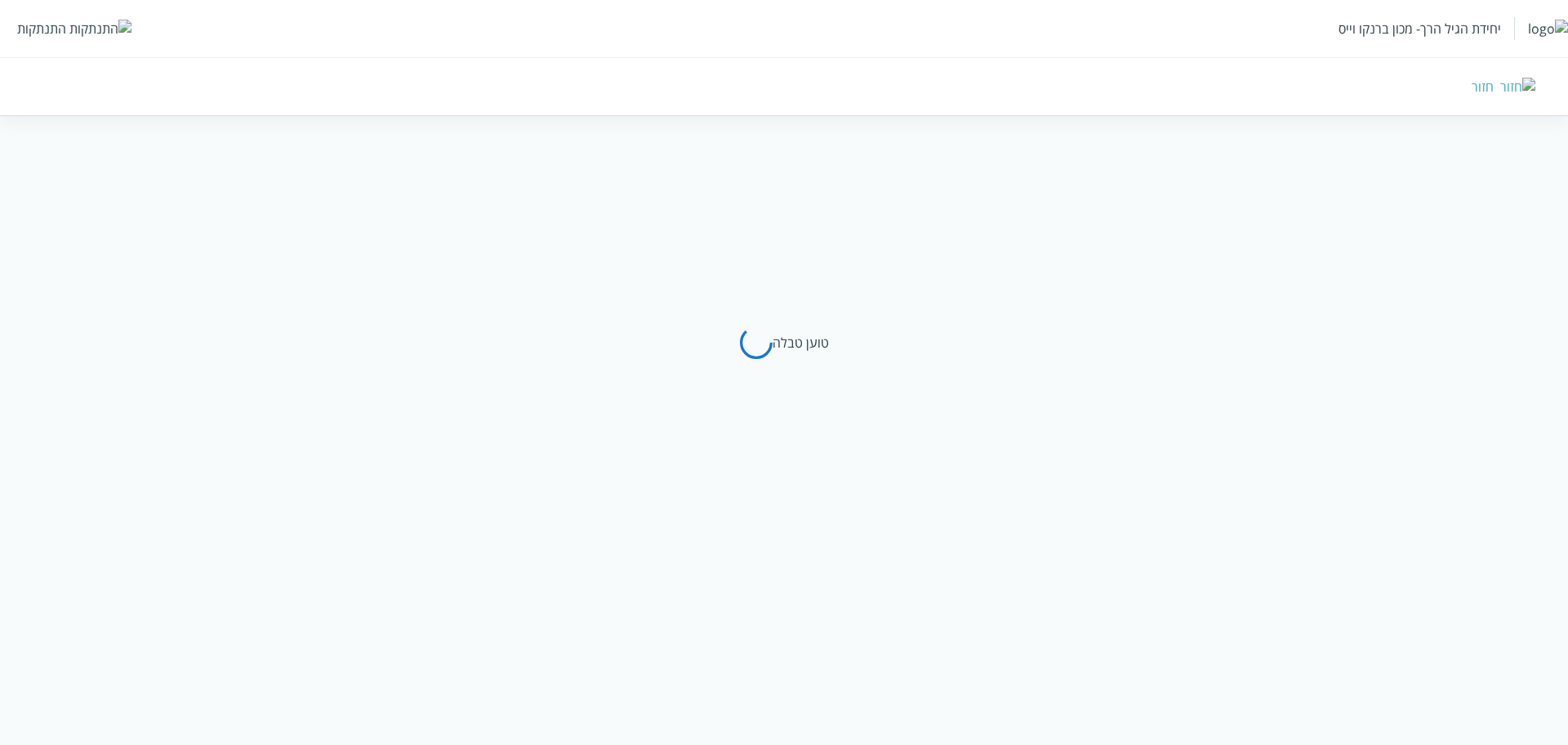
click at [1520, 87] on div "חזור" at bounding box center [1144, 87] width 783 height 18
click at [1495, 88] on div "חזור" at bounding box center [1483, 87] width 22 height 18
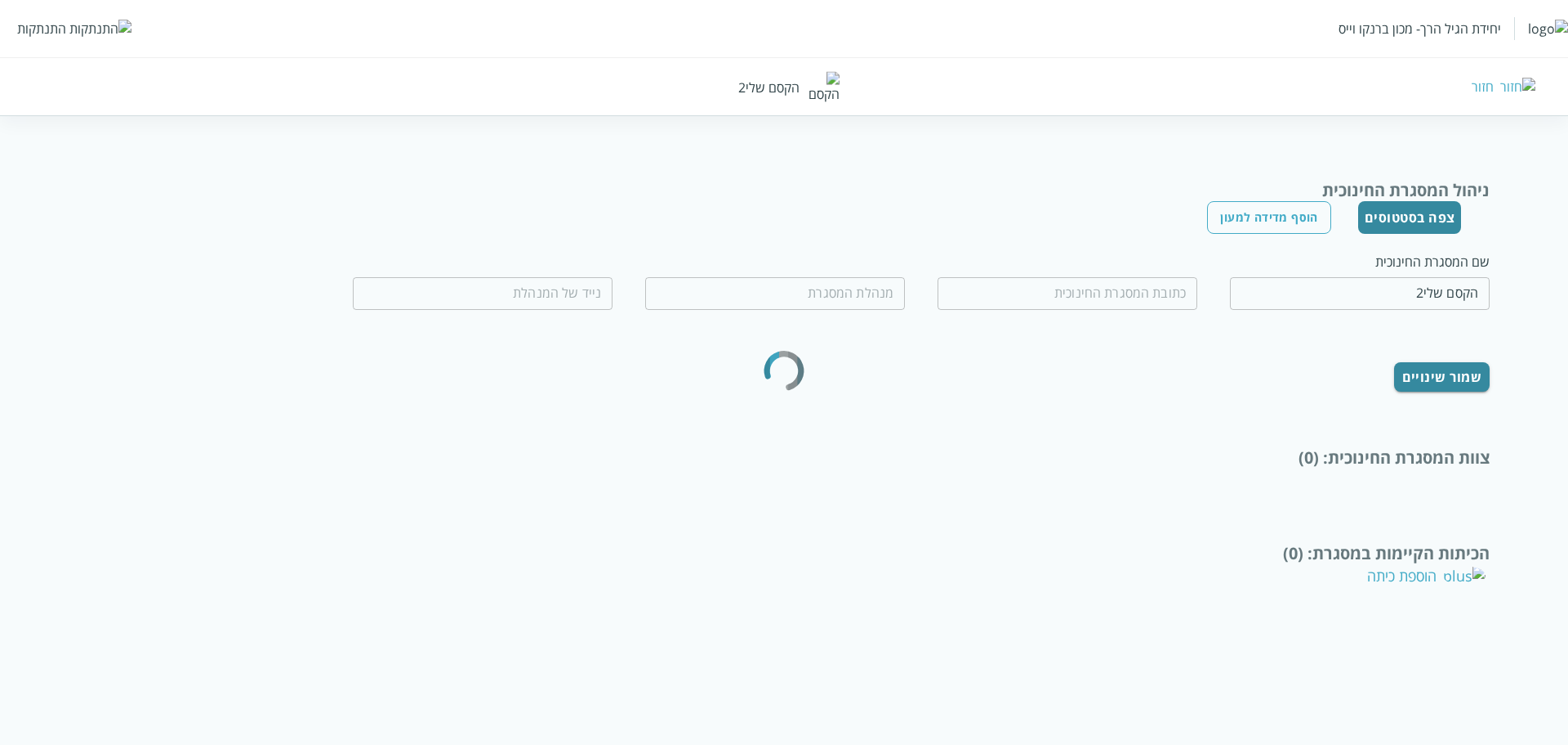
type input "חברון 70"
type input "רוחמה תפוחי"
type input "0599970077"
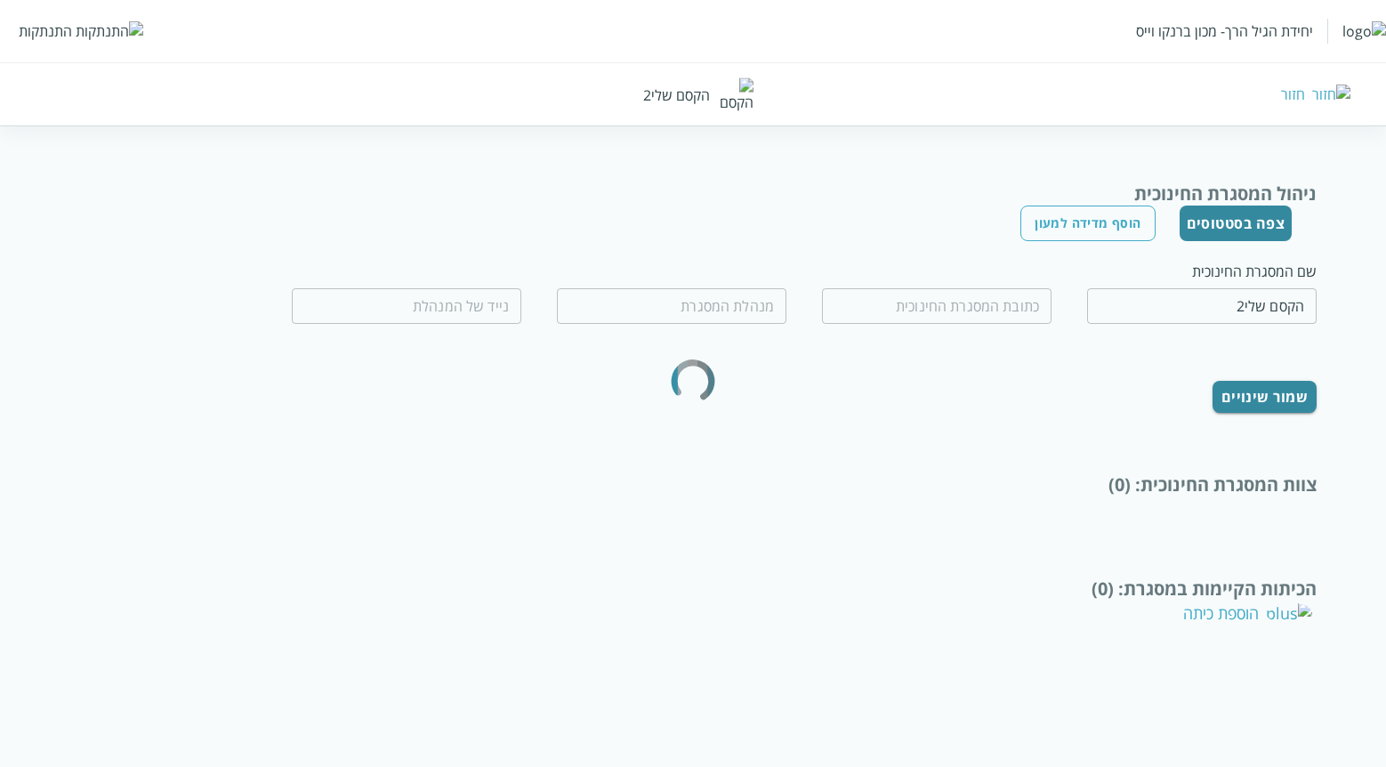
type input "חברון 70"
type input "רוחמה תפוחי"
type input "0599970077"
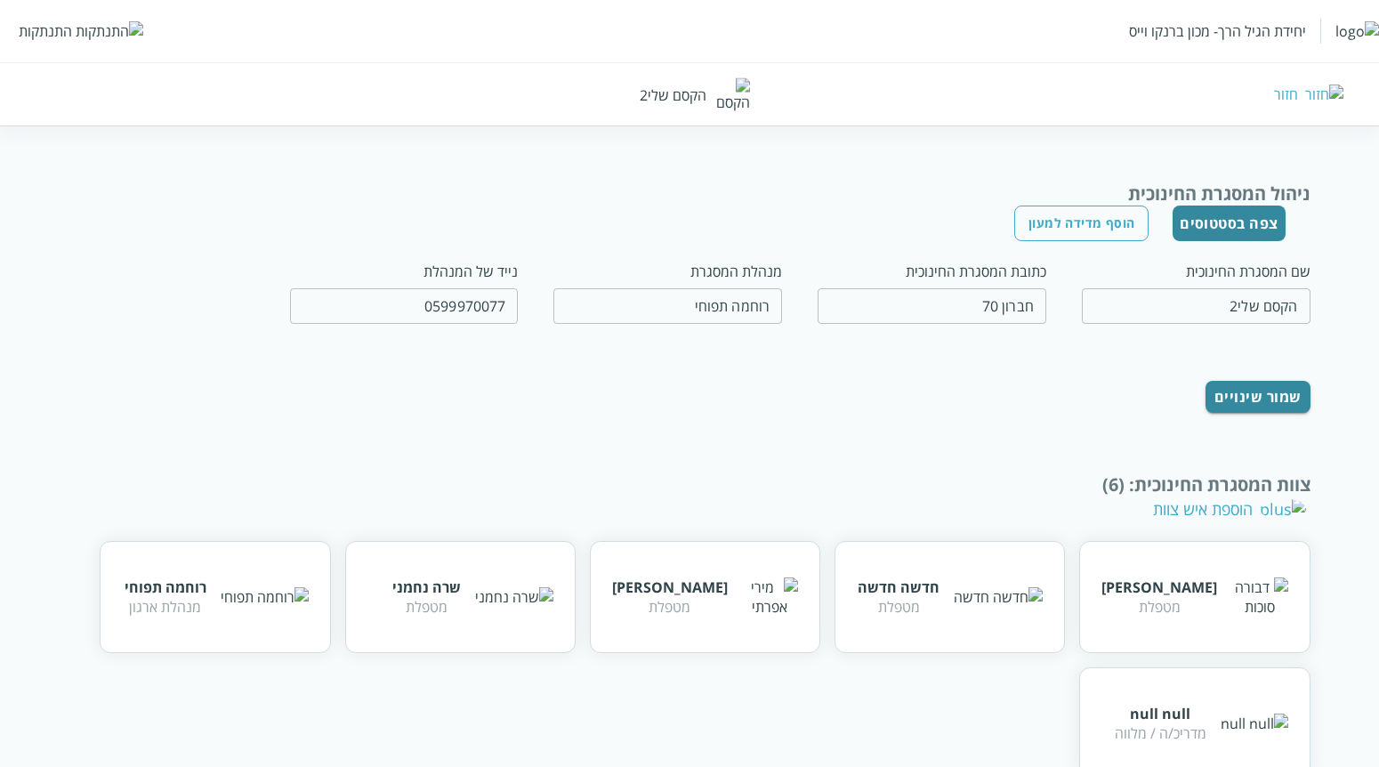
click at [1238, 222] on button "צפה בסטטוסים" at bounding box center [1229, 224] width 113 height 36
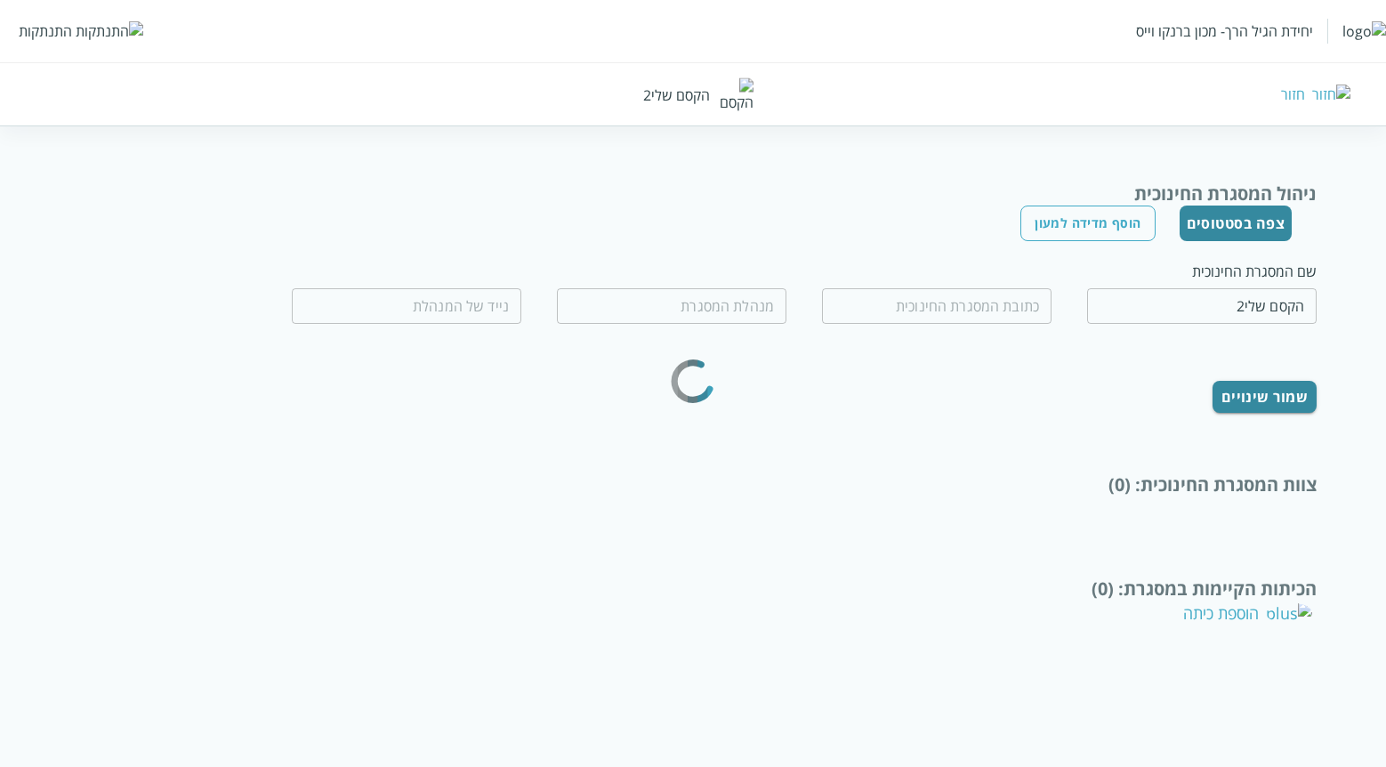
type input "חברון 70"
type input "רוחמה תפוחי"
type input "0599970077"
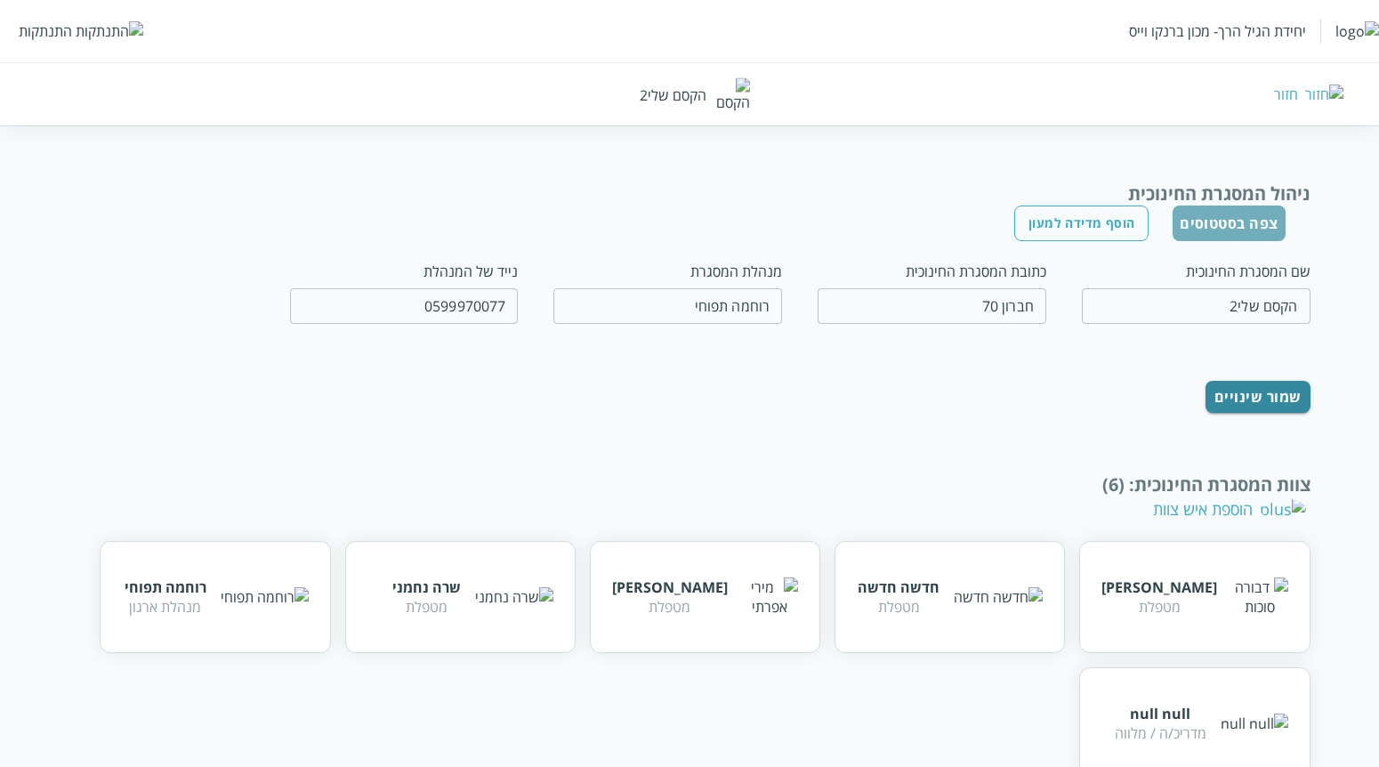
click at [1225, 230] on button "צפה בסטטוסים" at bounding box center [1229, 224] width 113 height 36
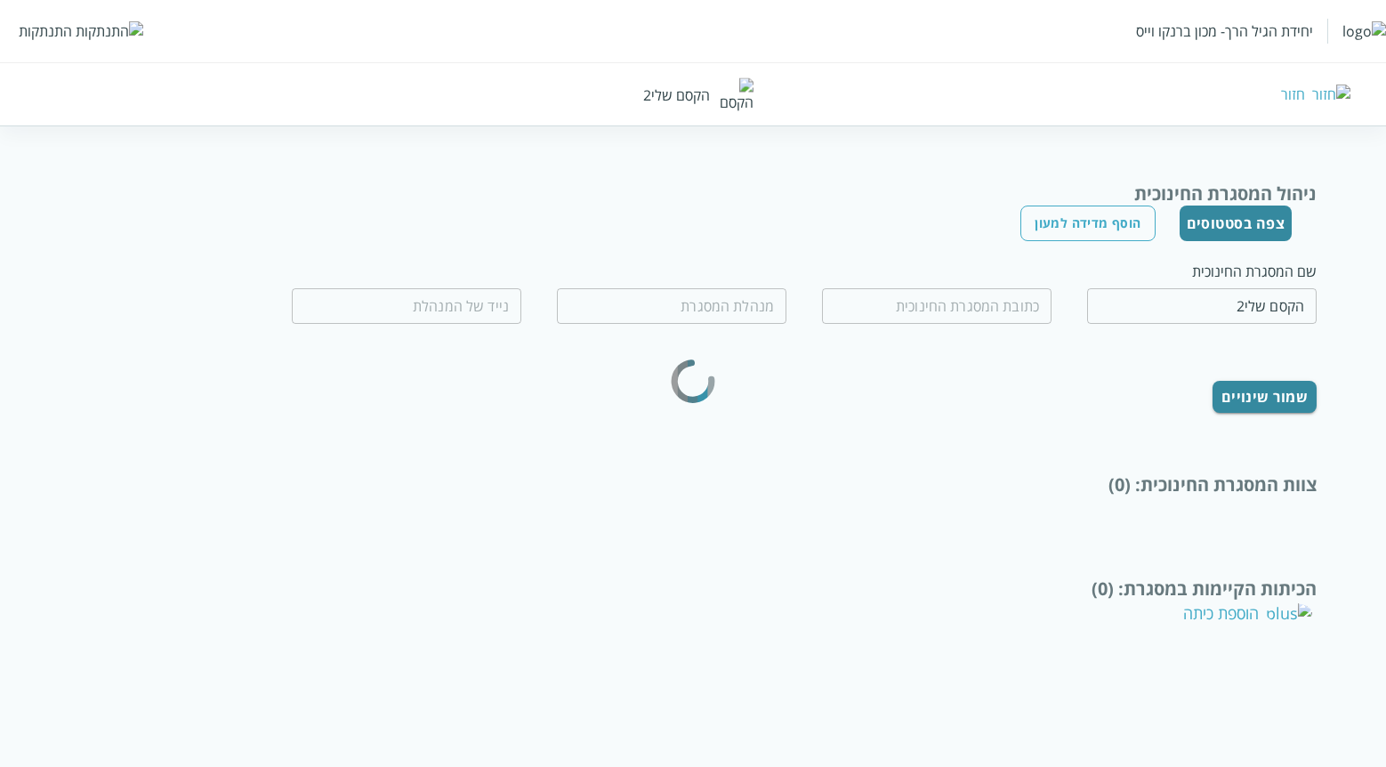
type input "חברון 70"
type input "רוחמה תפוחי"
type input "0599970077"
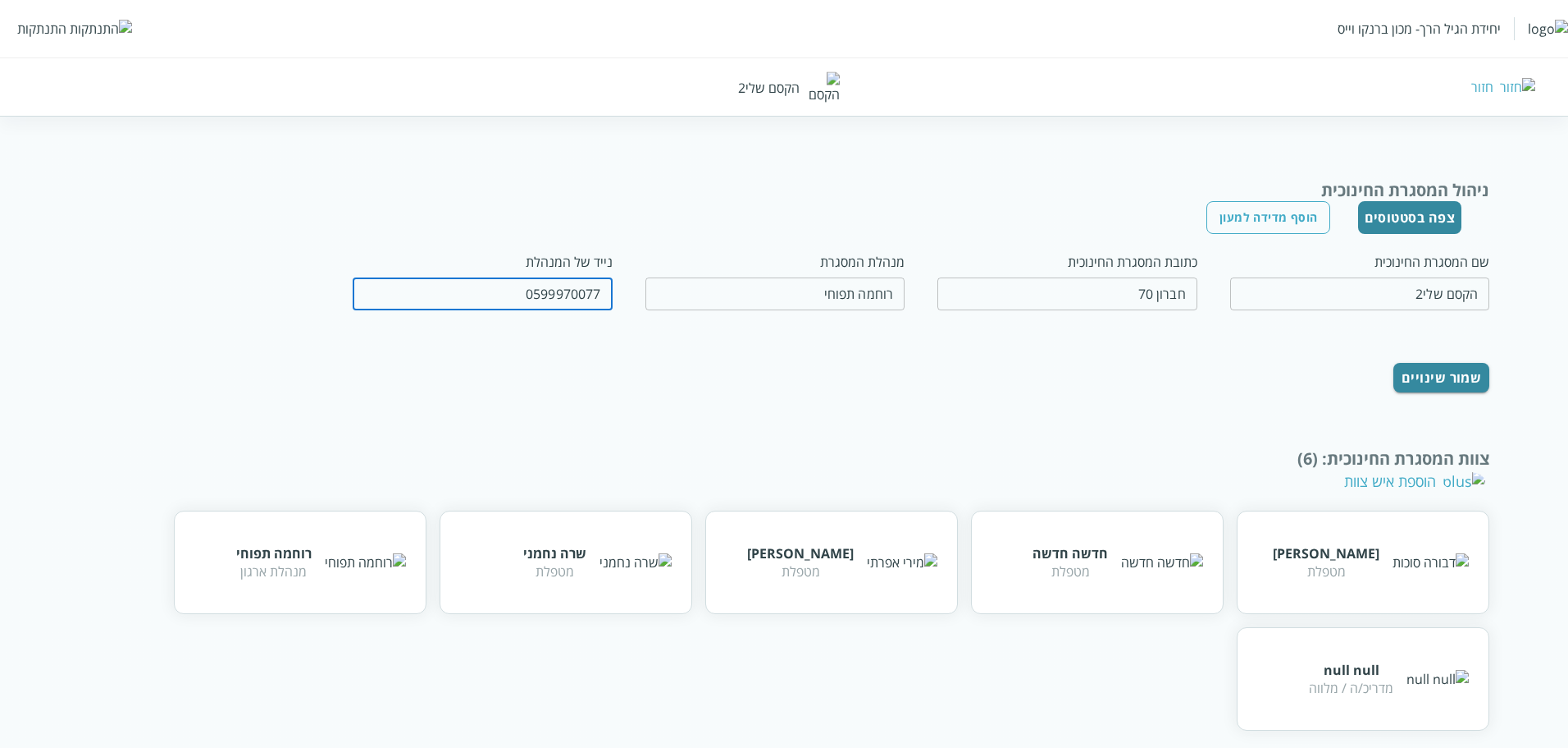
click at [555, 291] on input "0599970077" at bounding box center [483, 294] width 260 height 33
click at [1277, 220] on button "צפה בסטטוסים" at bounding box center [1410, 218] width 104 height 33
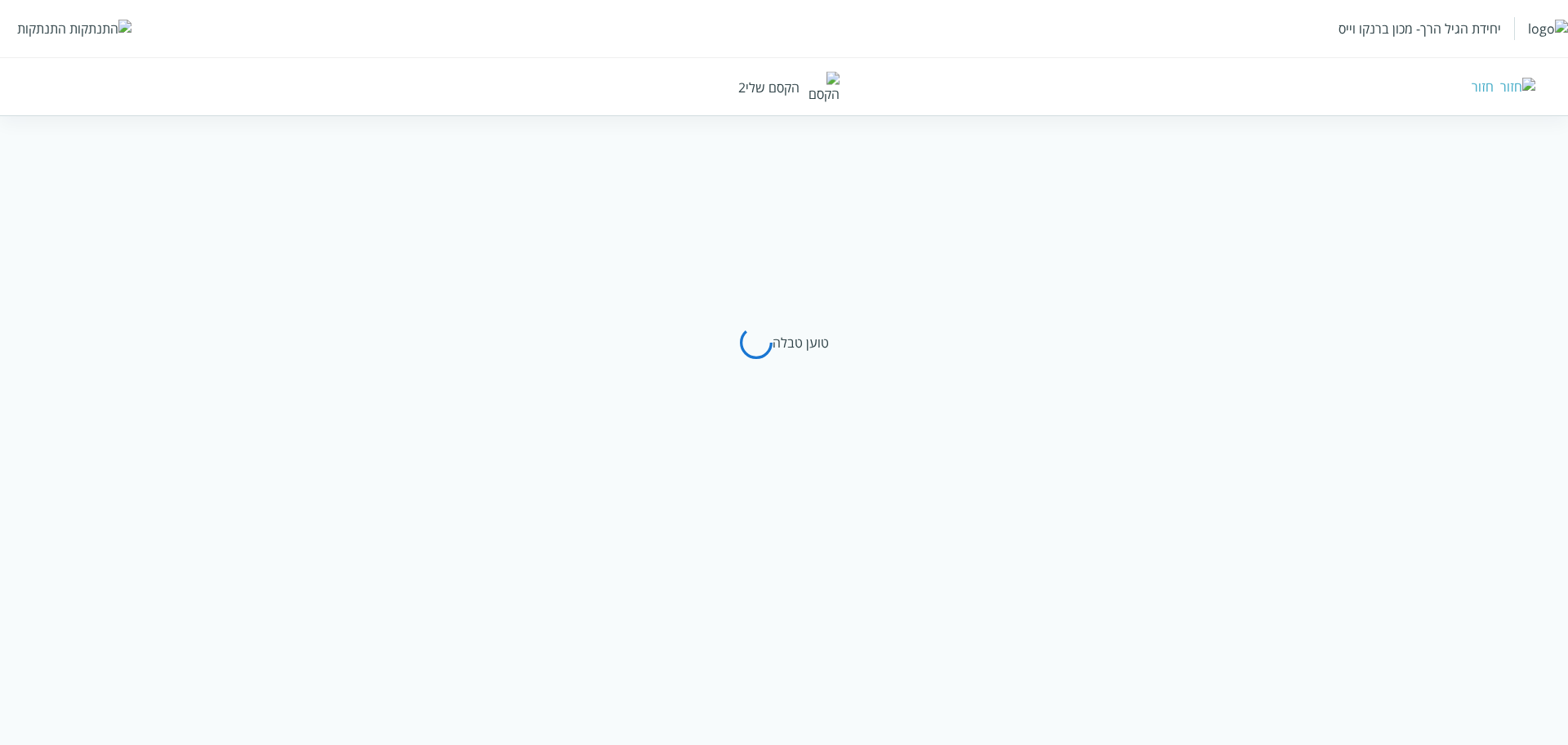
click at [1271, 82] on div "חזור" at bounding box center [1483, 87] width 22 height 18
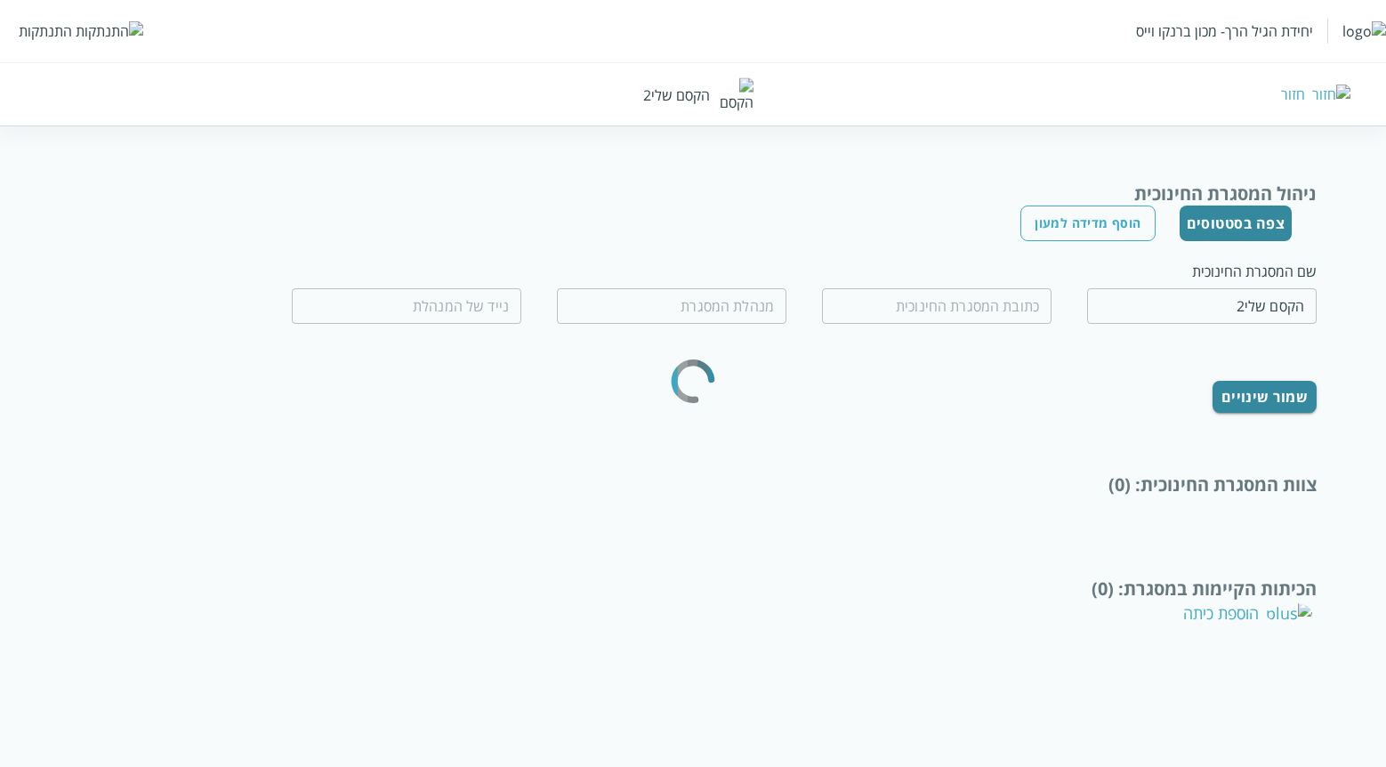
type input "חברון 70"
type input "רוחמה תפוחי"
type input "0599970077"
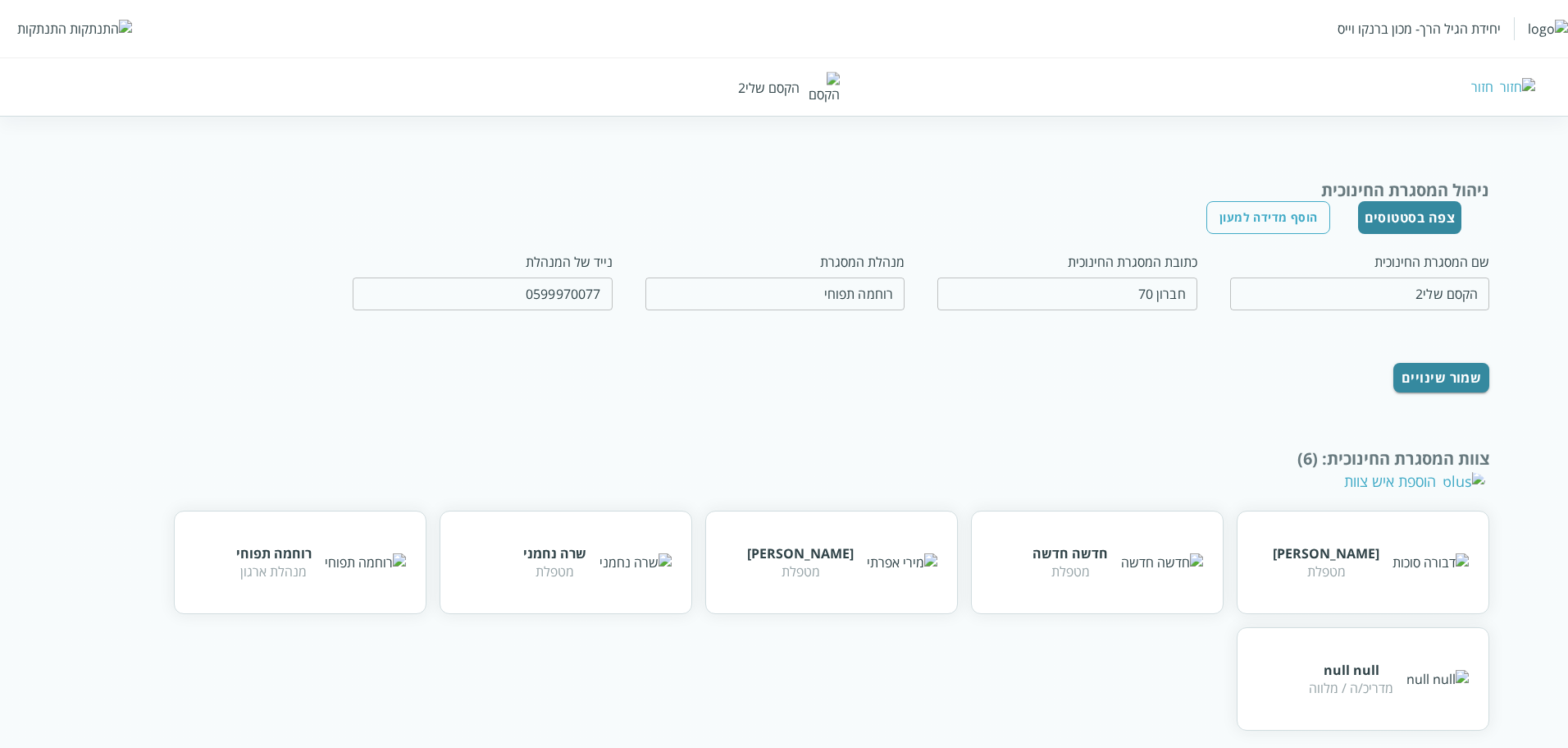
click at [1277, 209] on button "צפה בסטטוסים" at bounding box center [1410, 218] width 104 height 33
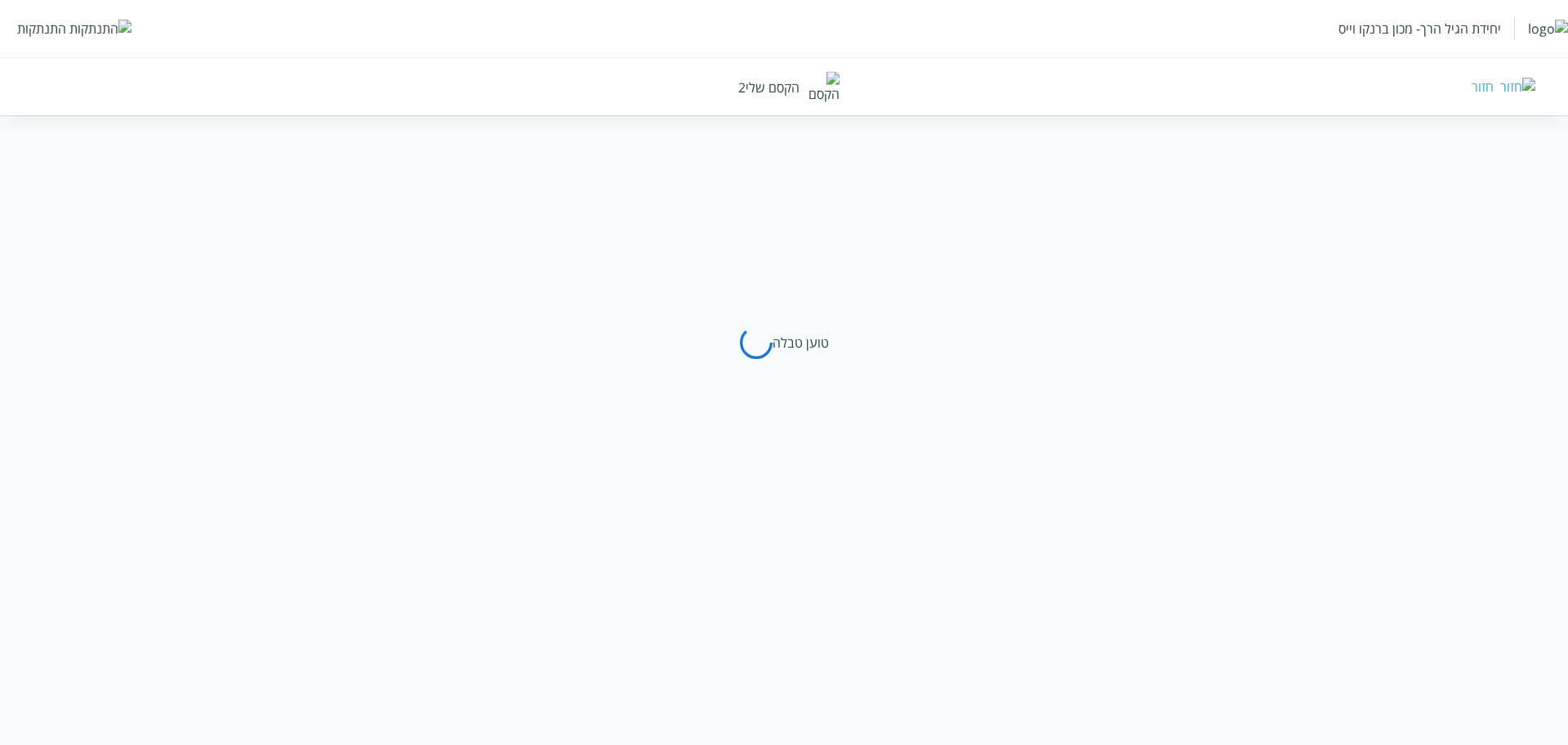
click at [1271, 93] on div "חזור" at bounding box center [1483, 87] width 22 height 18
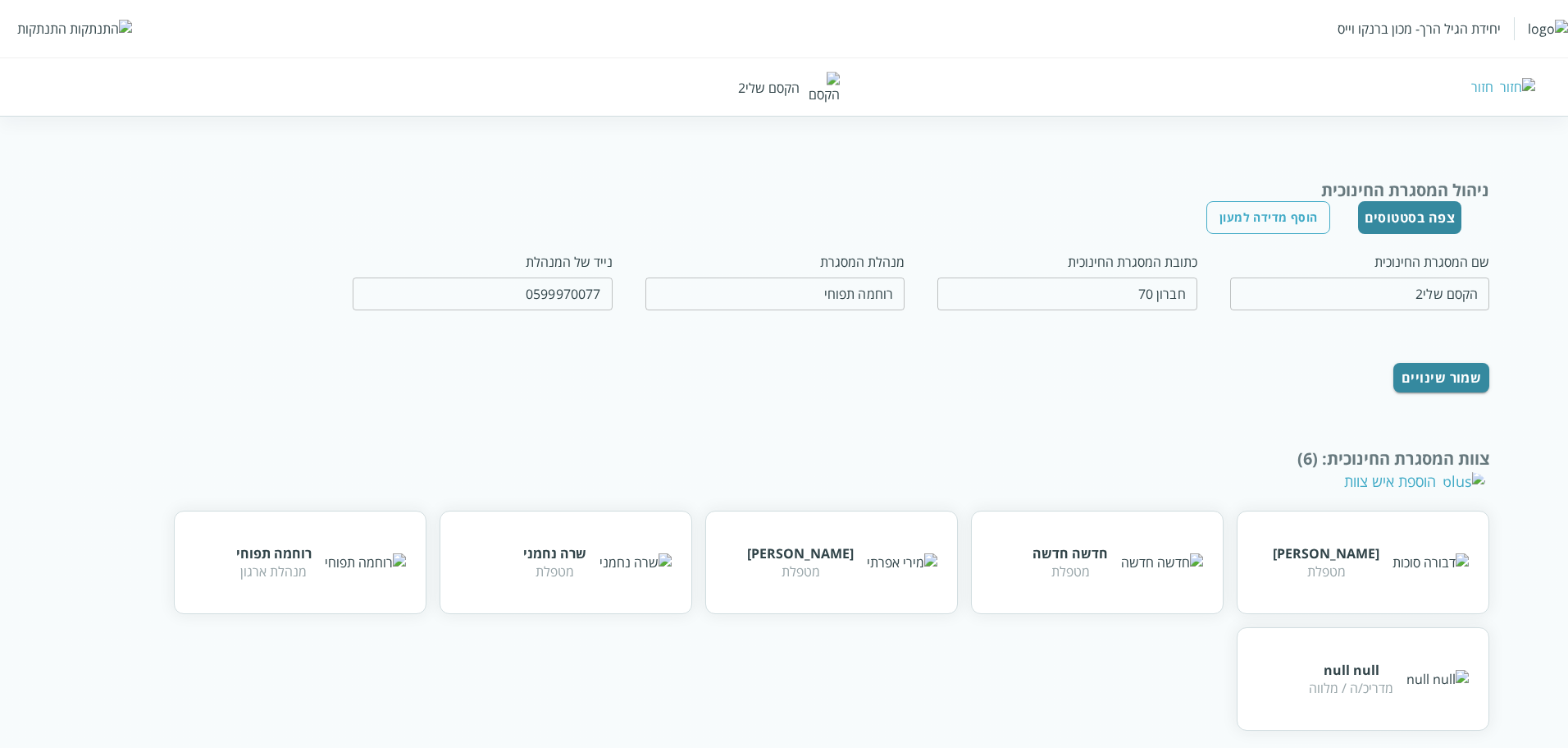
click at [1277, 219] on button "צפה בסטטוסים" at bounding box center [1410, 218] width 104 height 33
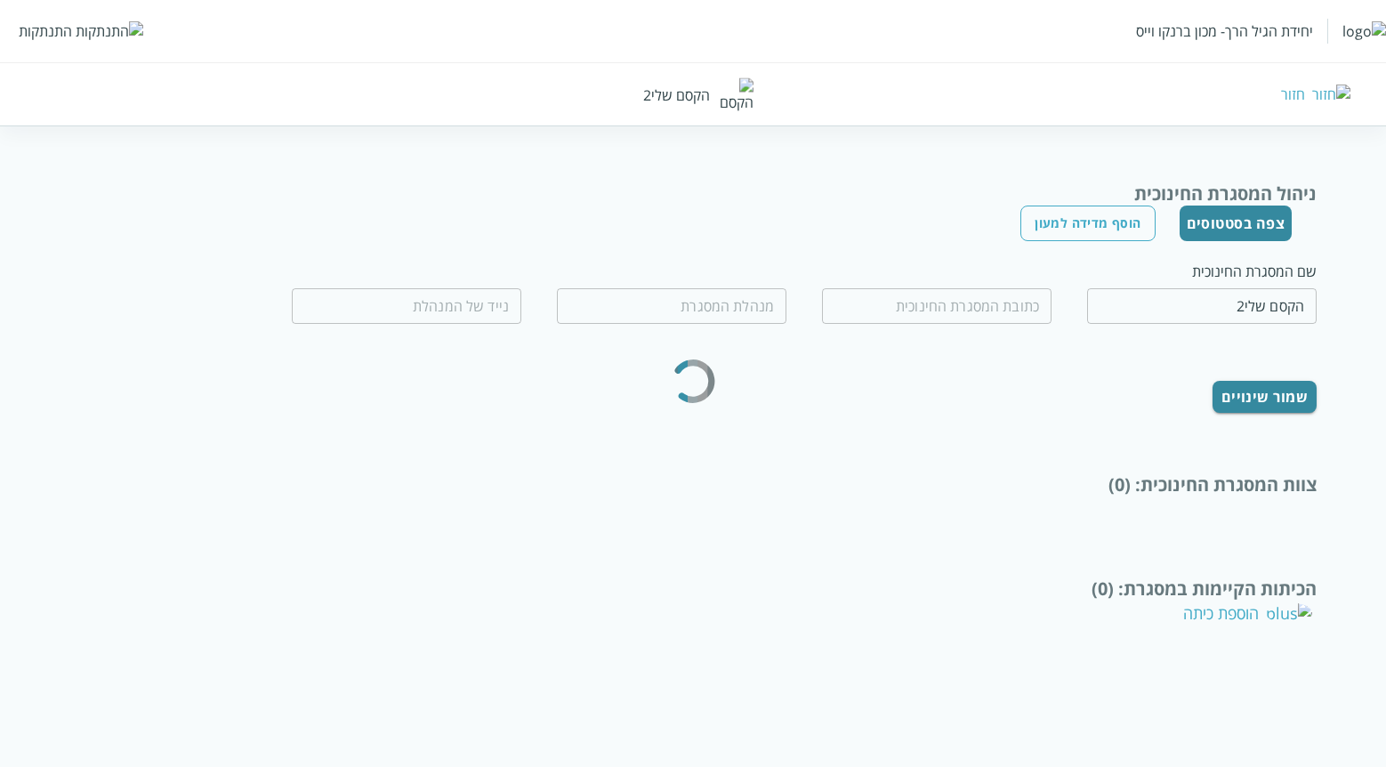
type input "חברון 70"
type input "רוחמה תפוחי"
type input "0599970077"
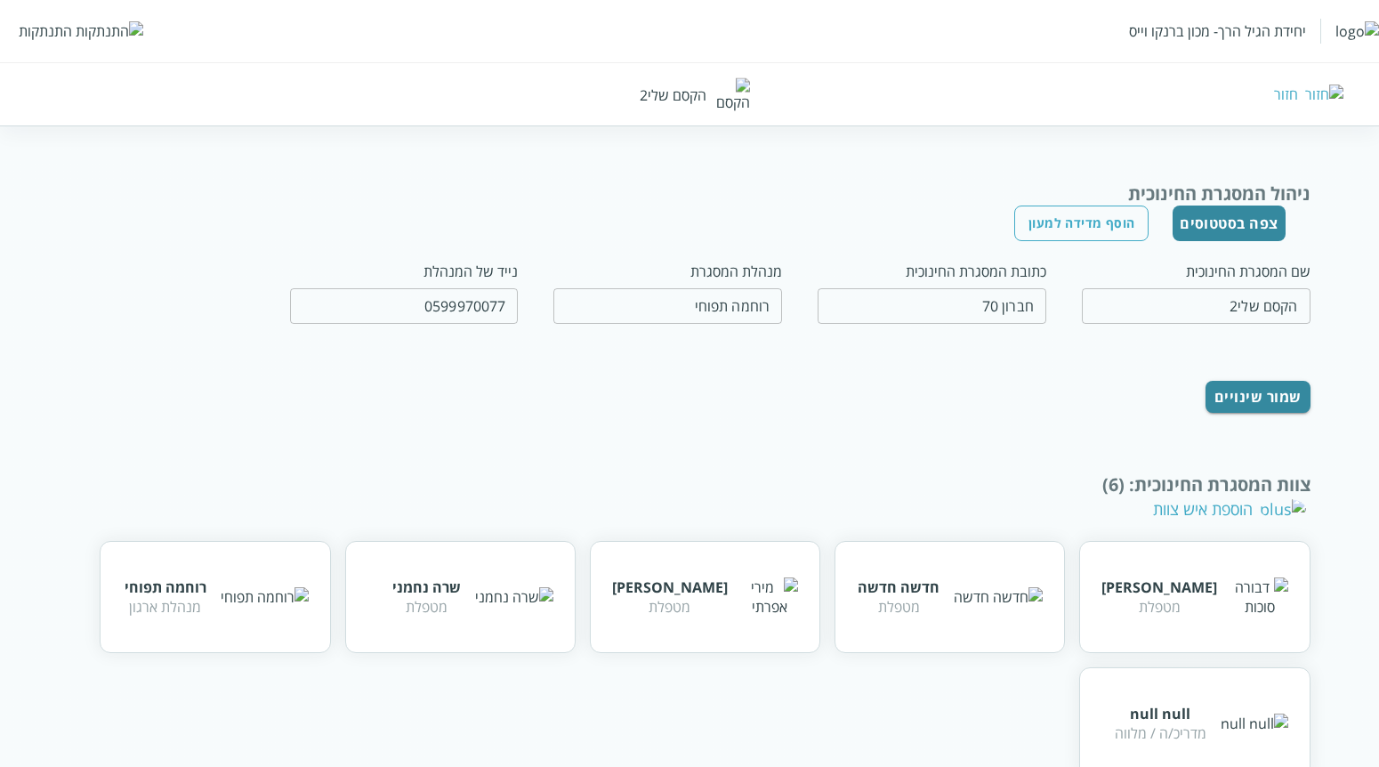
click at [1213, 222] on button "צפה בסטטוסים" at bounding box center [1229, 224] width 113 height 36
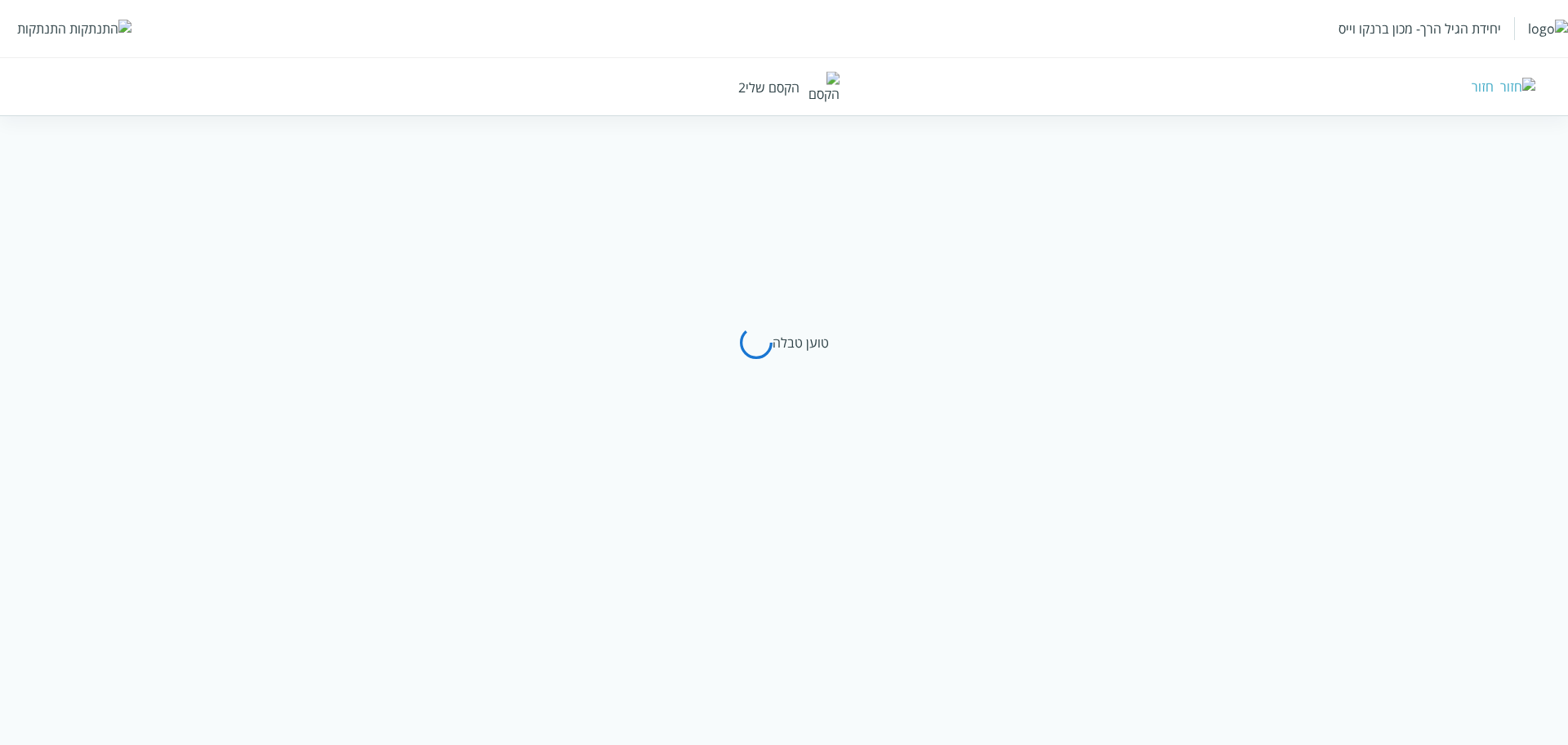
click at [1271, 87] on div "חזור" at bounding box center [1144, 87] width 783 height 18
click at [1271, 85] on div "חזור" at bounding box center [1483, 87] width 22 height 18
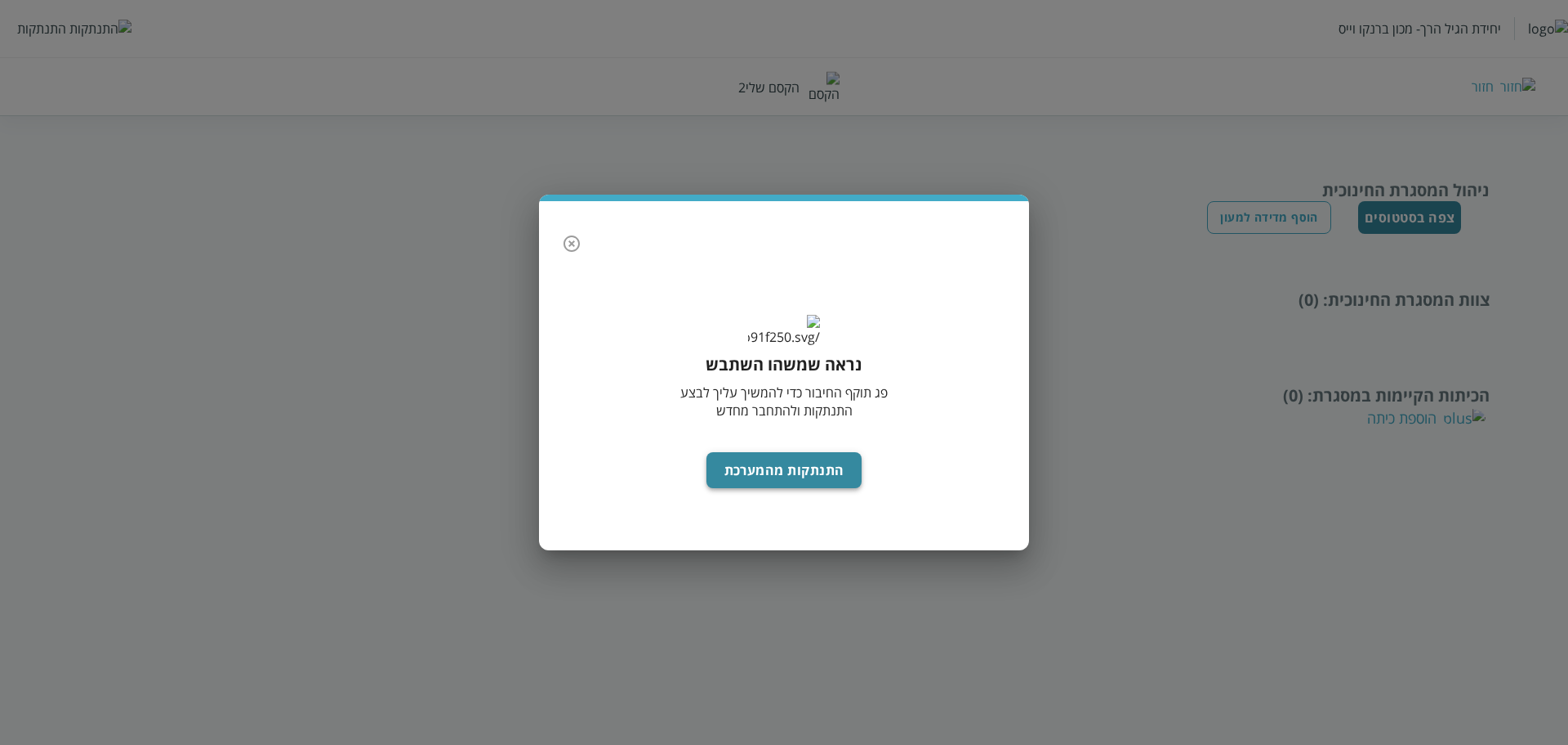
click at [788, 488] on button "התנתקות מהמערכת" at bounding box center [785, 469] width 156 height 36
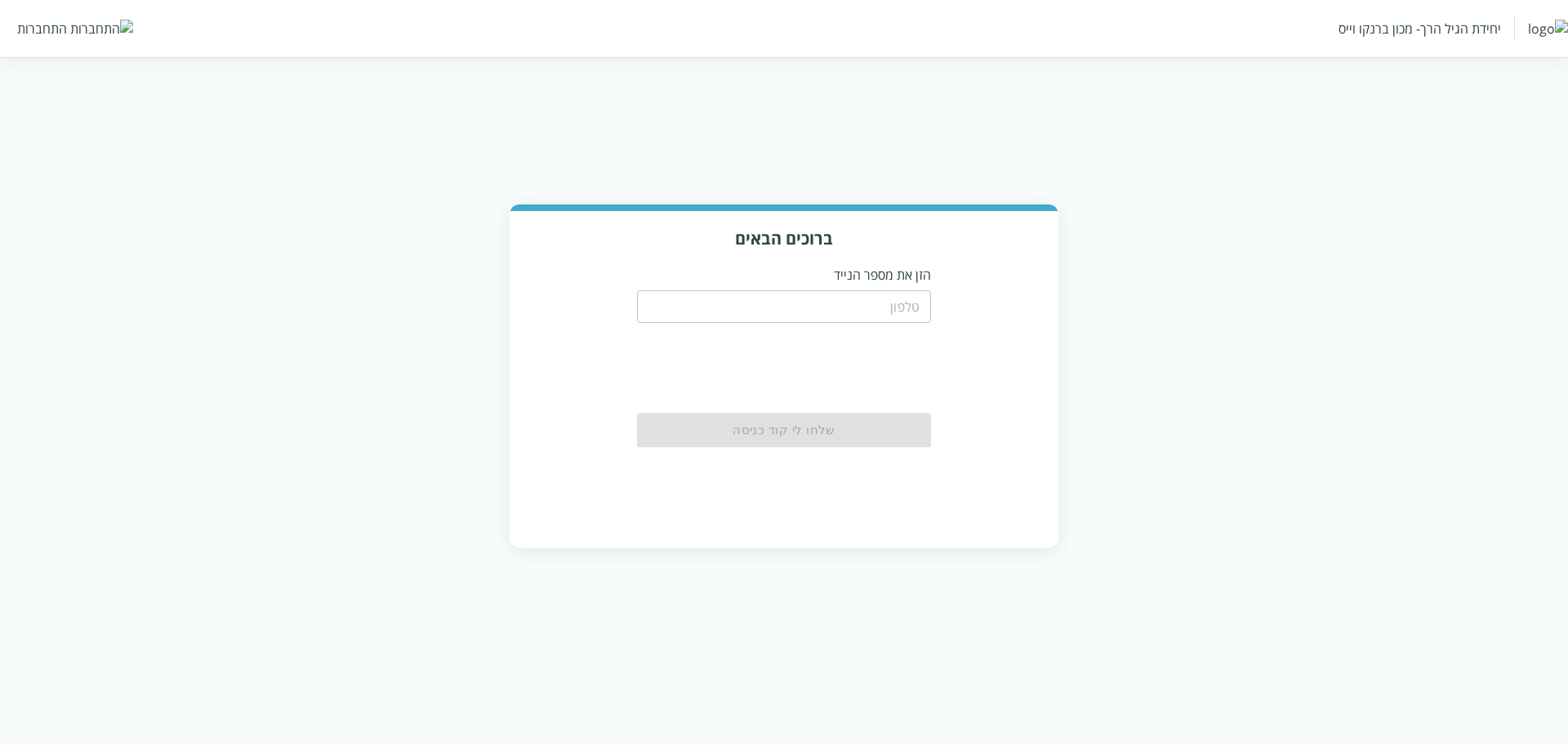
click at [888, 311] on input "tel" at bounding box center [784, 307] width 294 height 33
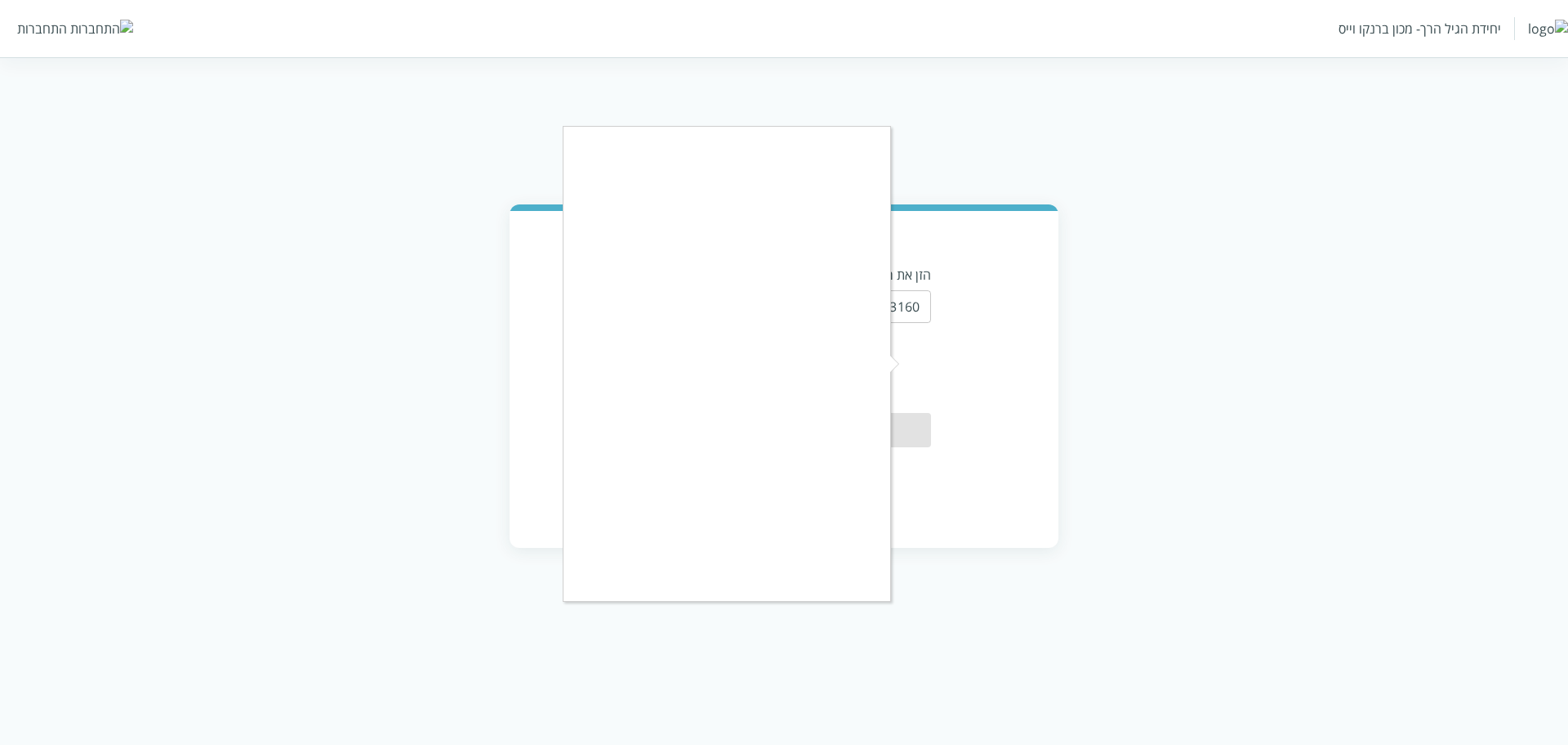
click at [916, 375] on div at bounding box center [784, 372] width 1568 height 745
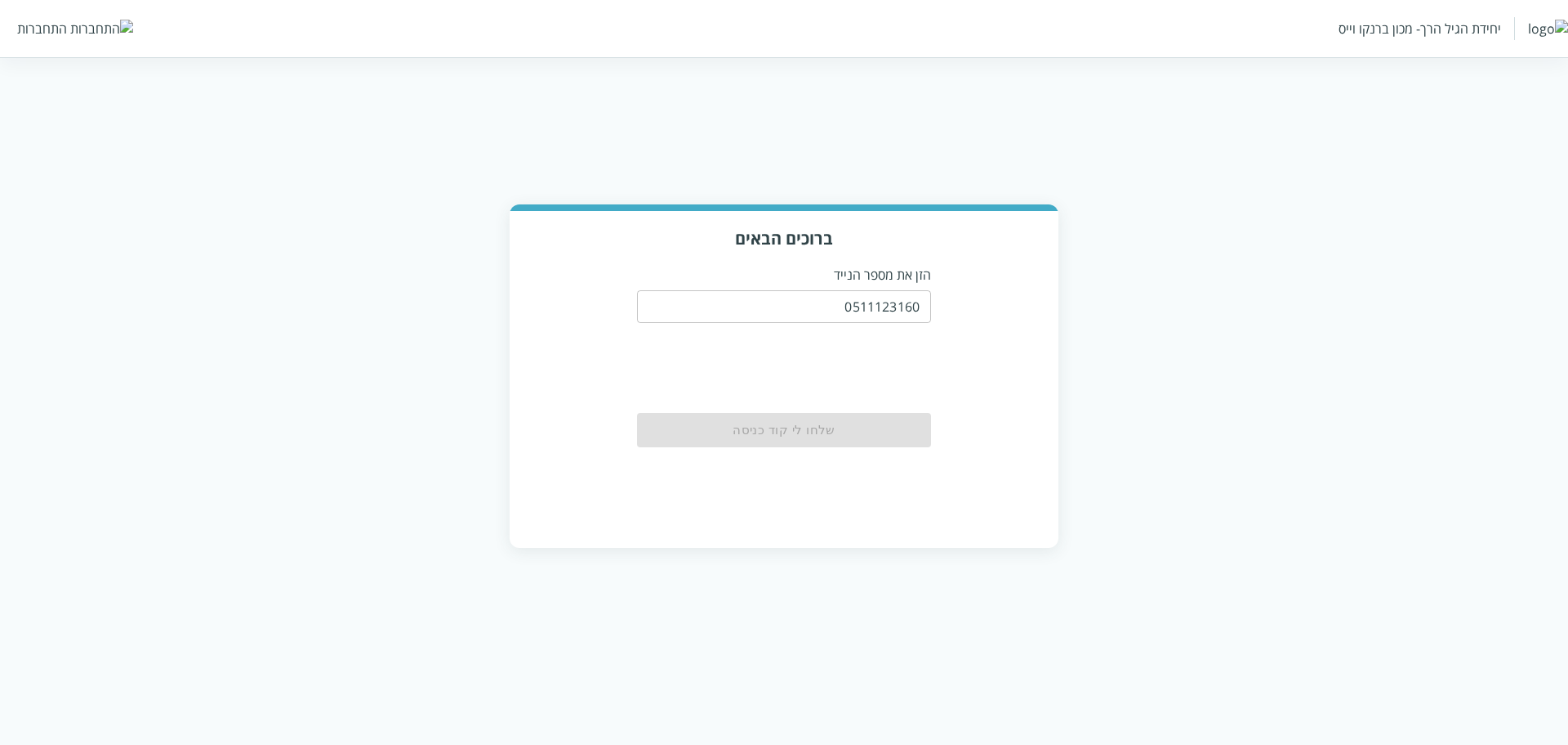
click at [901, 293] on input "0511123160" at bounding box center [784, 307] width 294 height 33
click at [901, 299] on input "0511123160" at bounding box center [784, 307] width 294 height 33
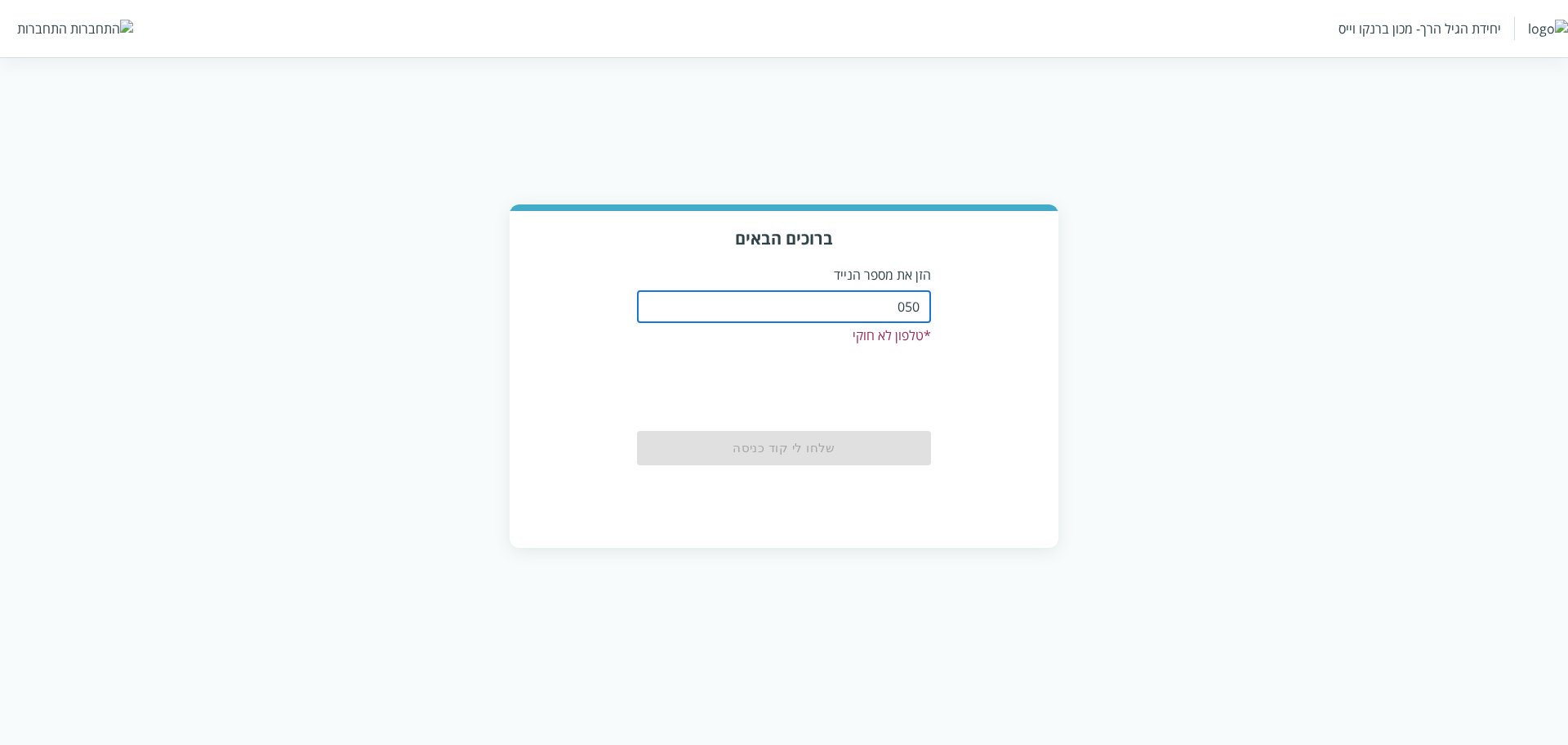
type input "0504122222"
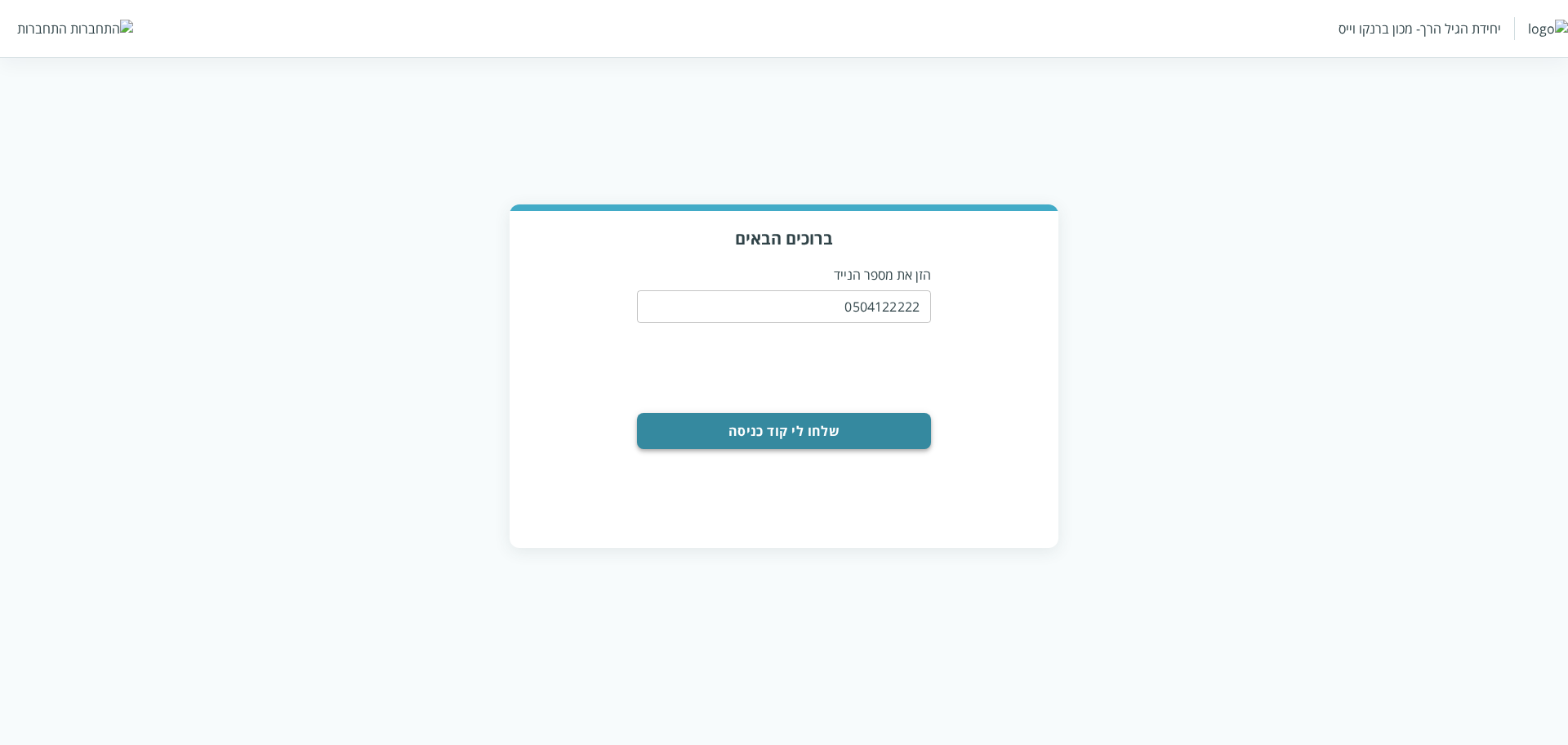
click at [854, 435] on button "שלחו לי קוד כניסה" at bounding box center [784, 430] width 294 height 36
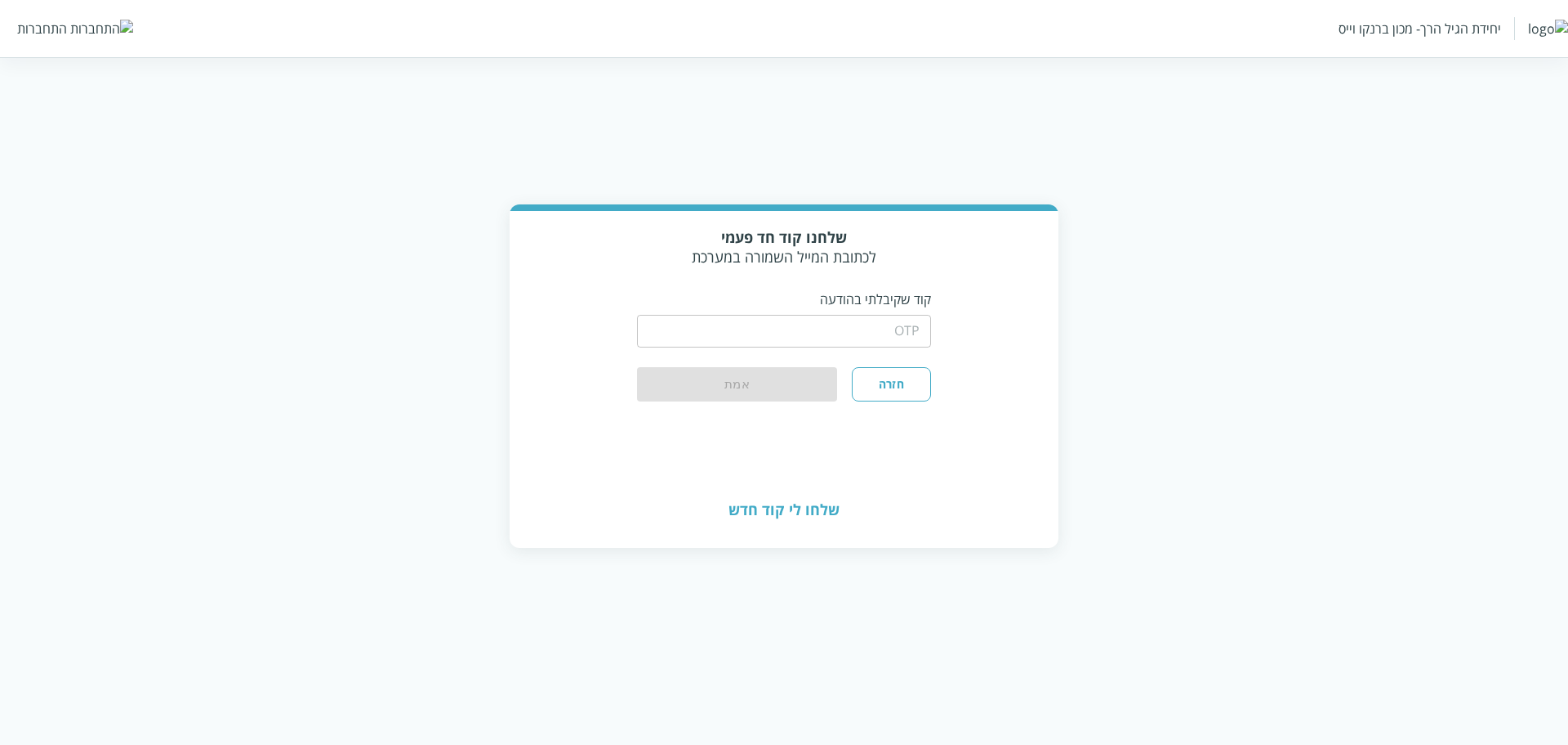
click at [849, 329] on input "string" at bounding box center [784, 332] width 294 height 33
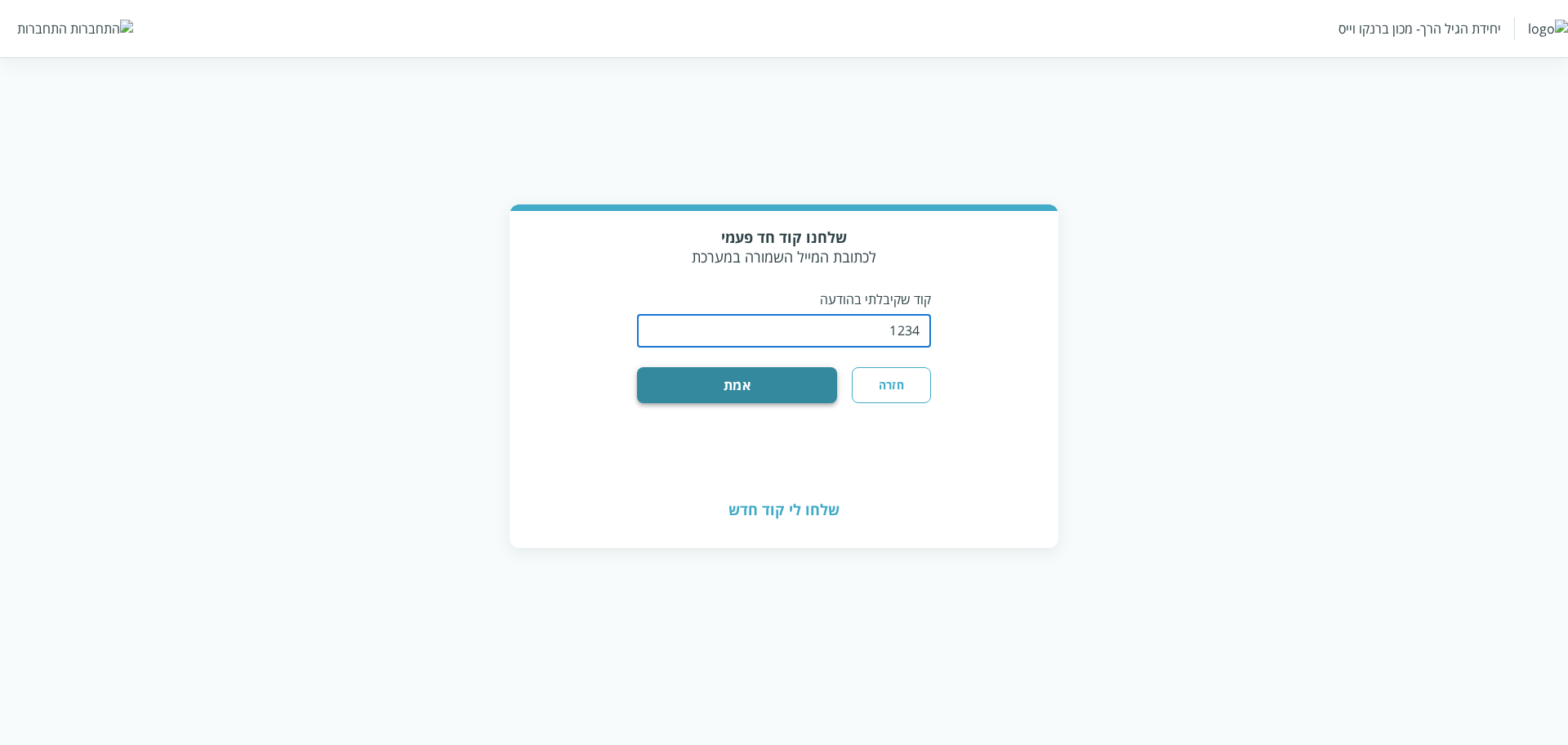
type input "1234"
click at [671, 375] on button "אמת" at bounding box center [737, 385] width 200 height 36
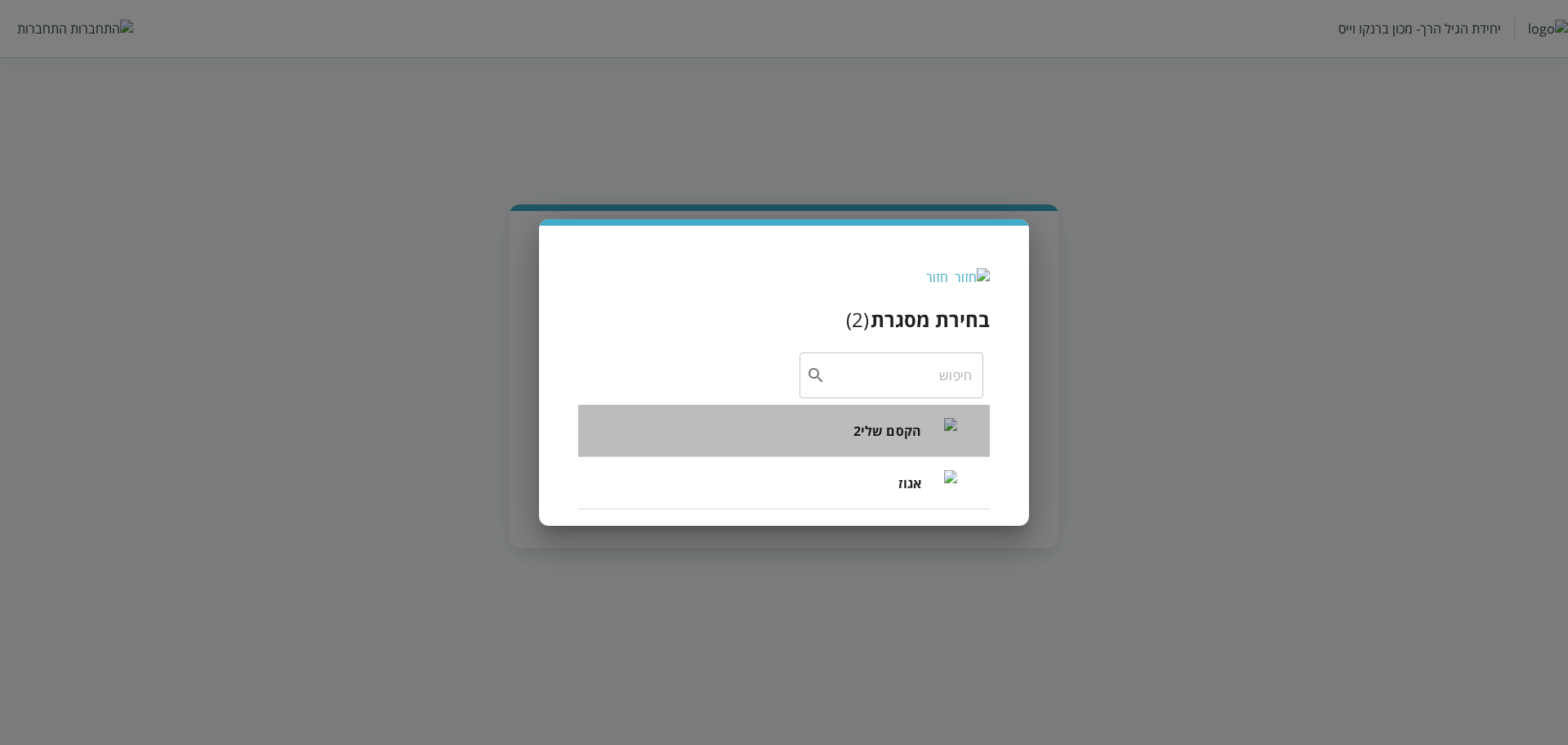
click at [893, 419] on div "הקסם שלי2" at bounding box center [905, 430] width 104 height 67
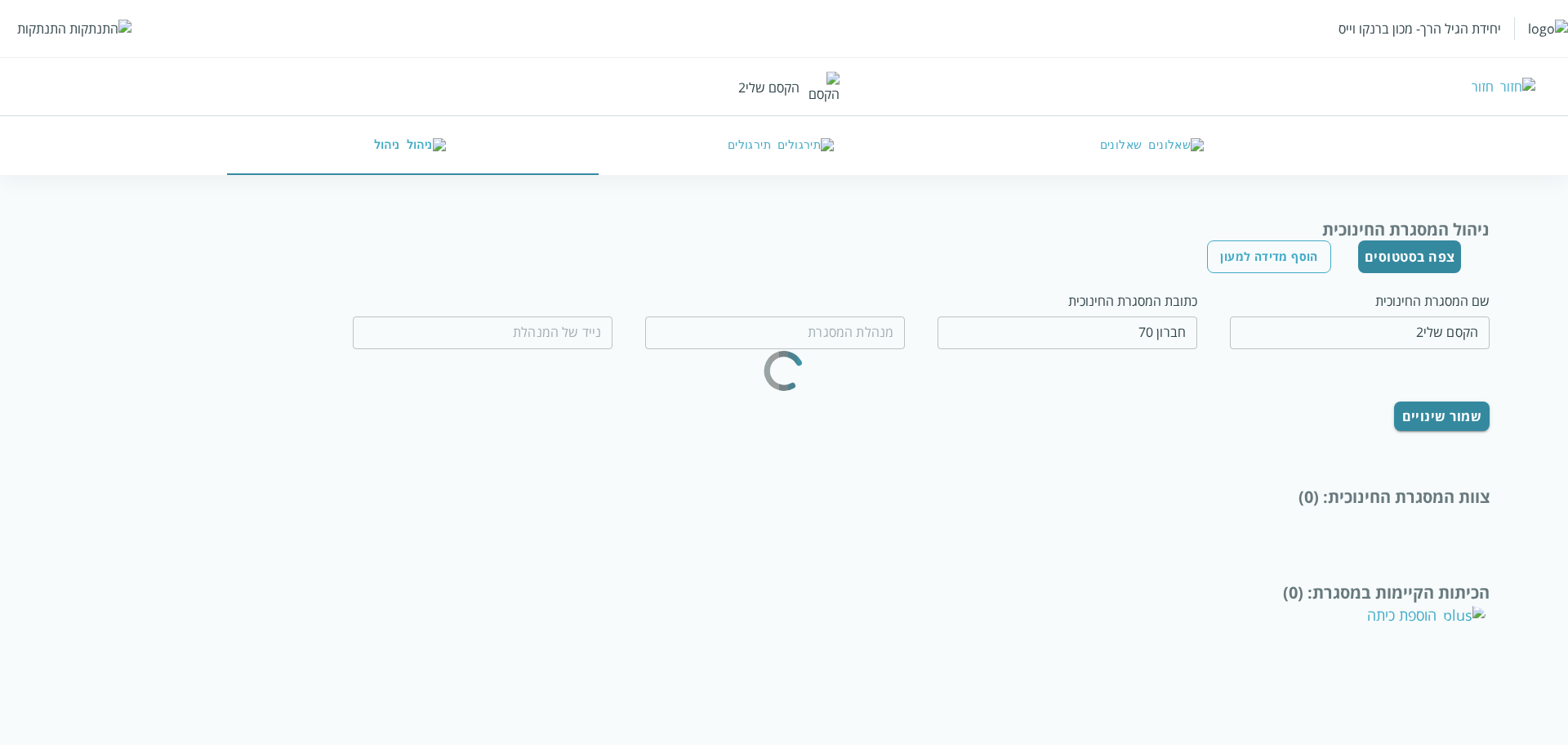
type input "רוחמה תפוחי"
type input "0599970077"
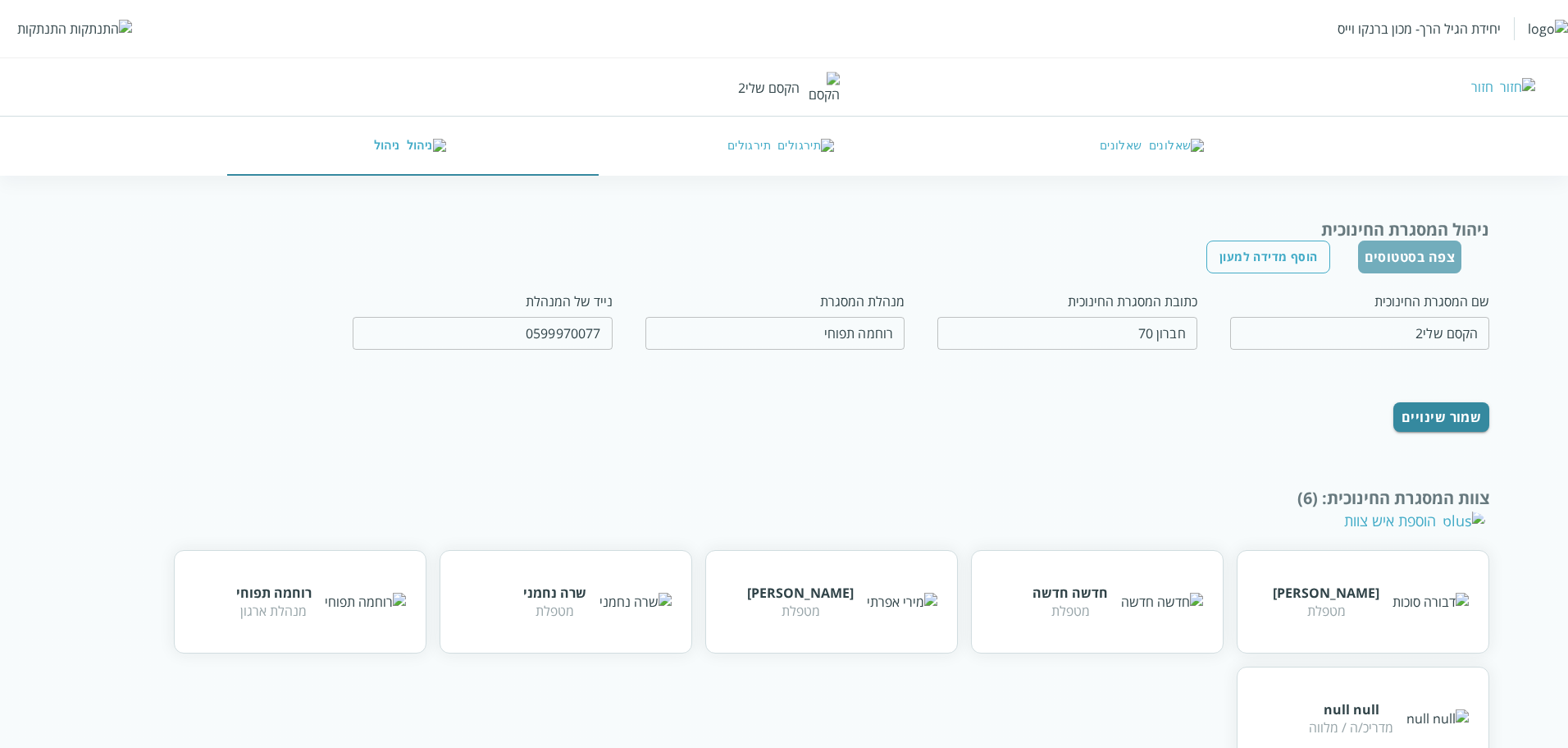
click at [1421, 262] on button "צפה בסטטוסים" at bounding box center [1410, 257] width 104 height 33
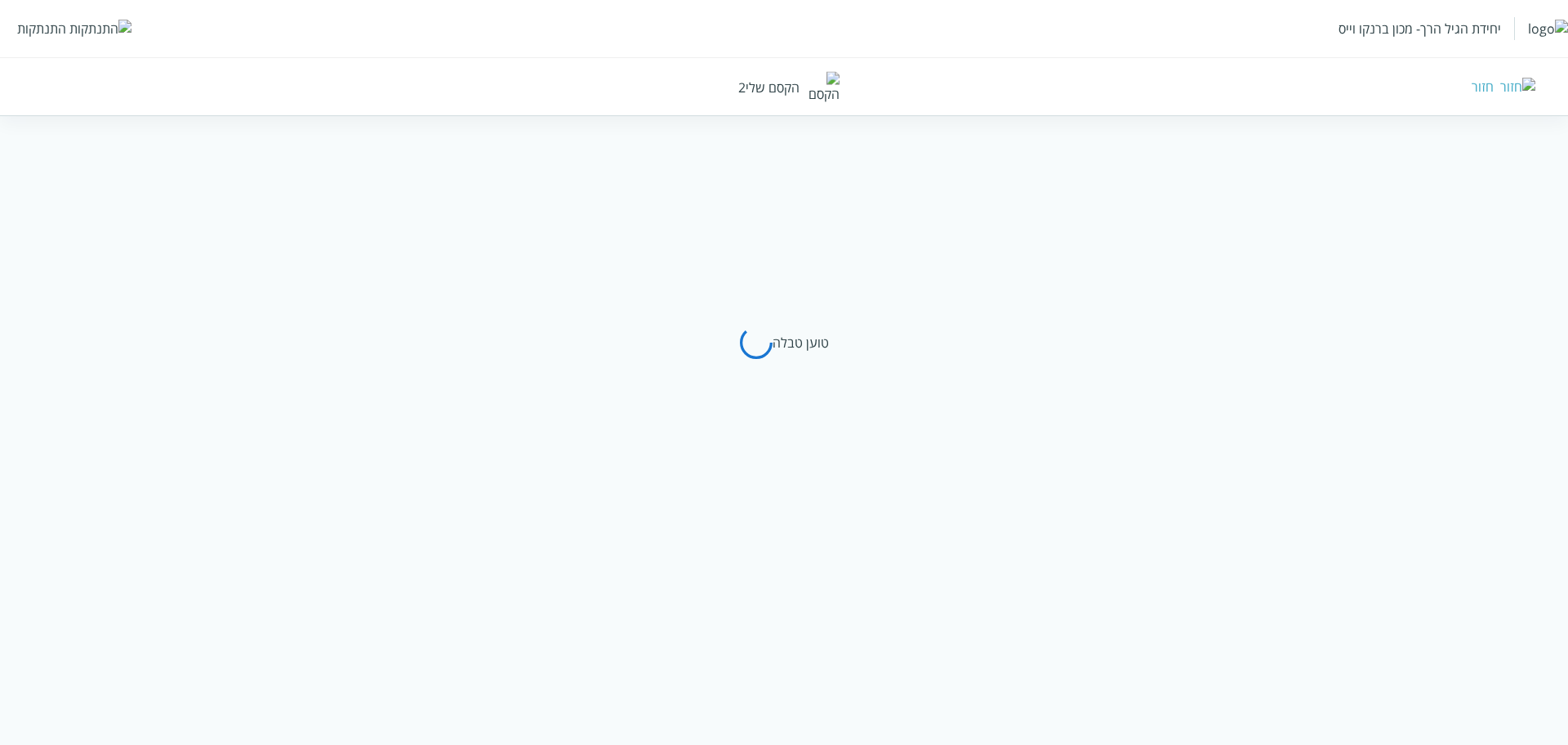
click at [1495, 88] on div "חזור" at bounding box center [1483, 87] width 22 height 18
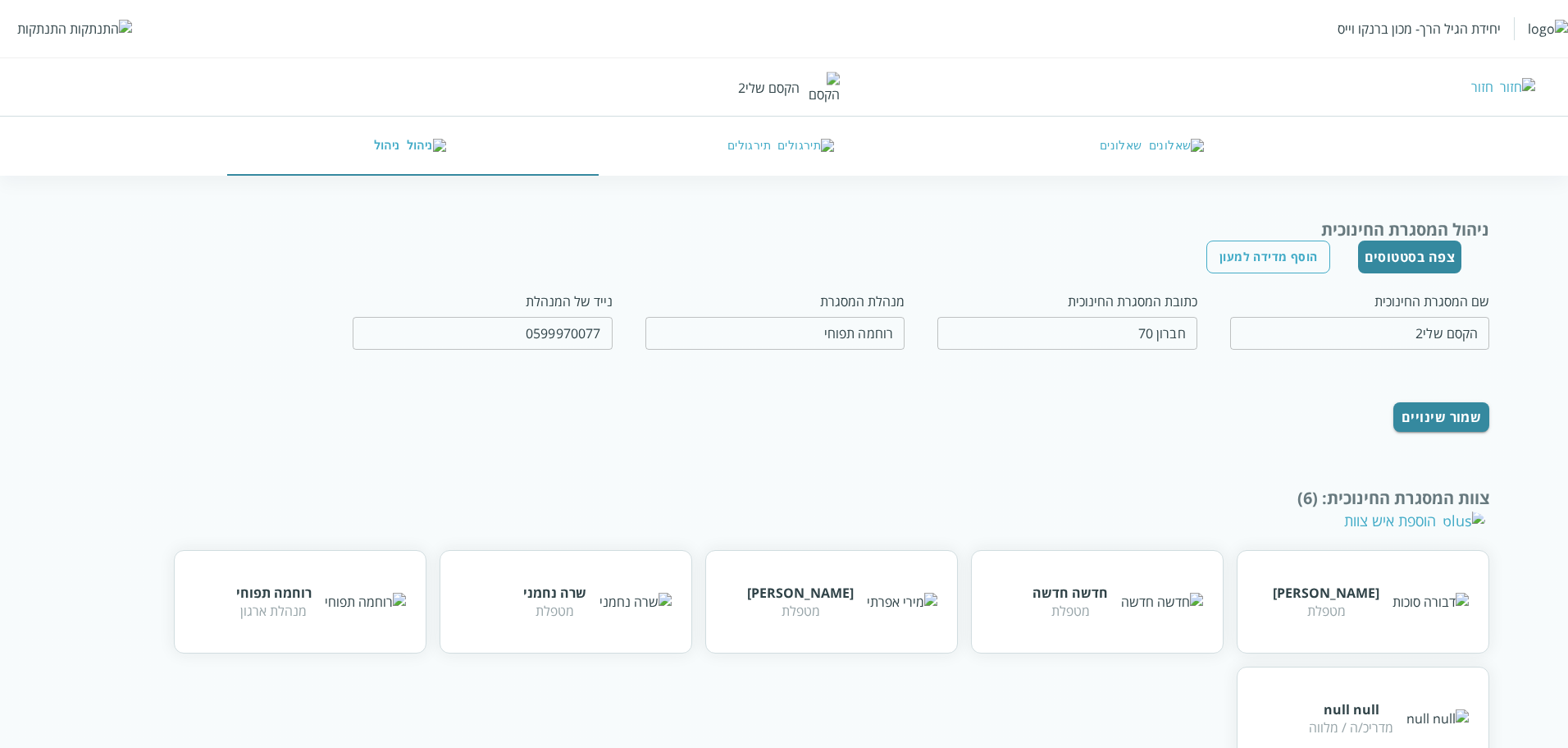
click at [1419, 255] on button "צפה בסטטוסים" at bounding box center [1410, 257] width 104 height 33
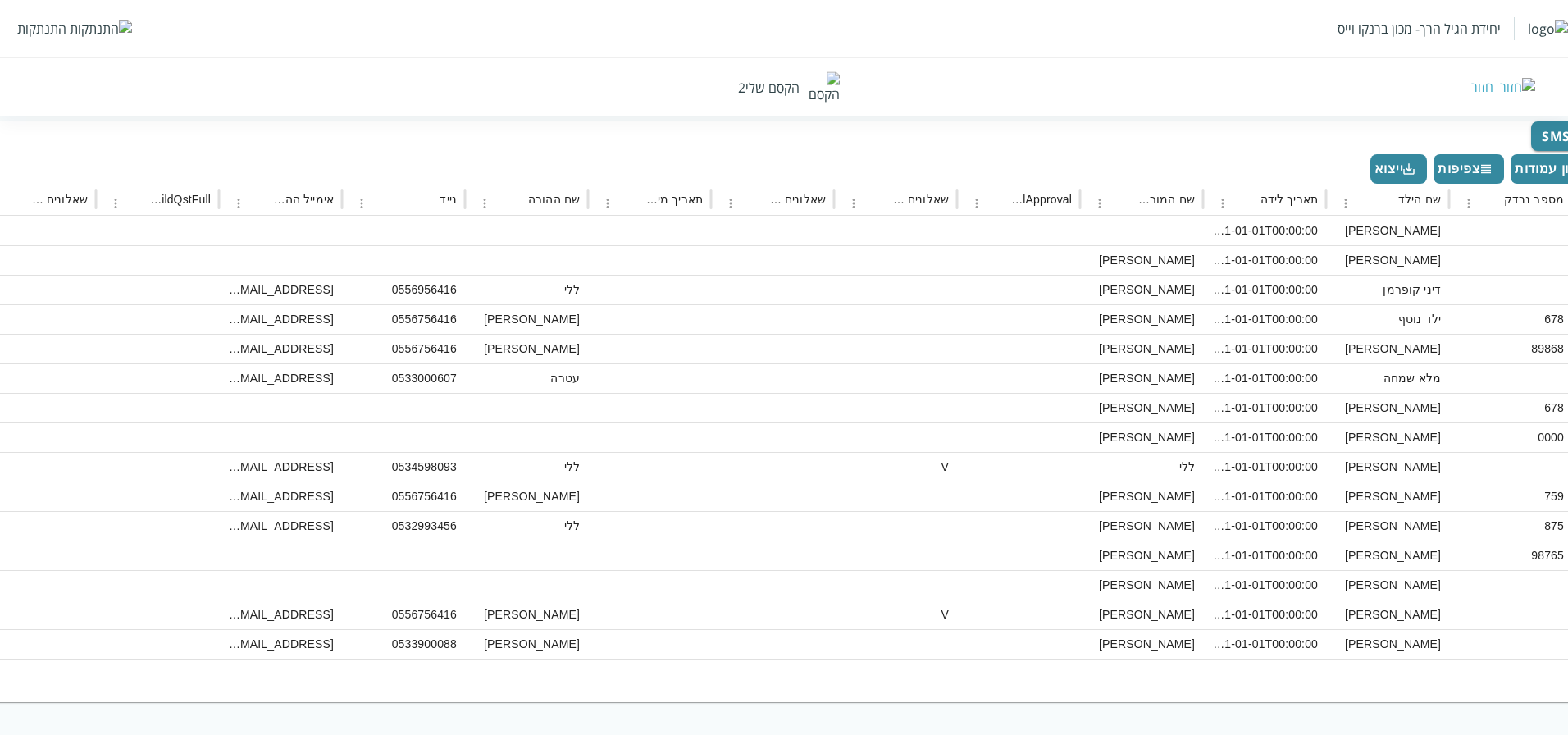
scroll to position [0, -45]
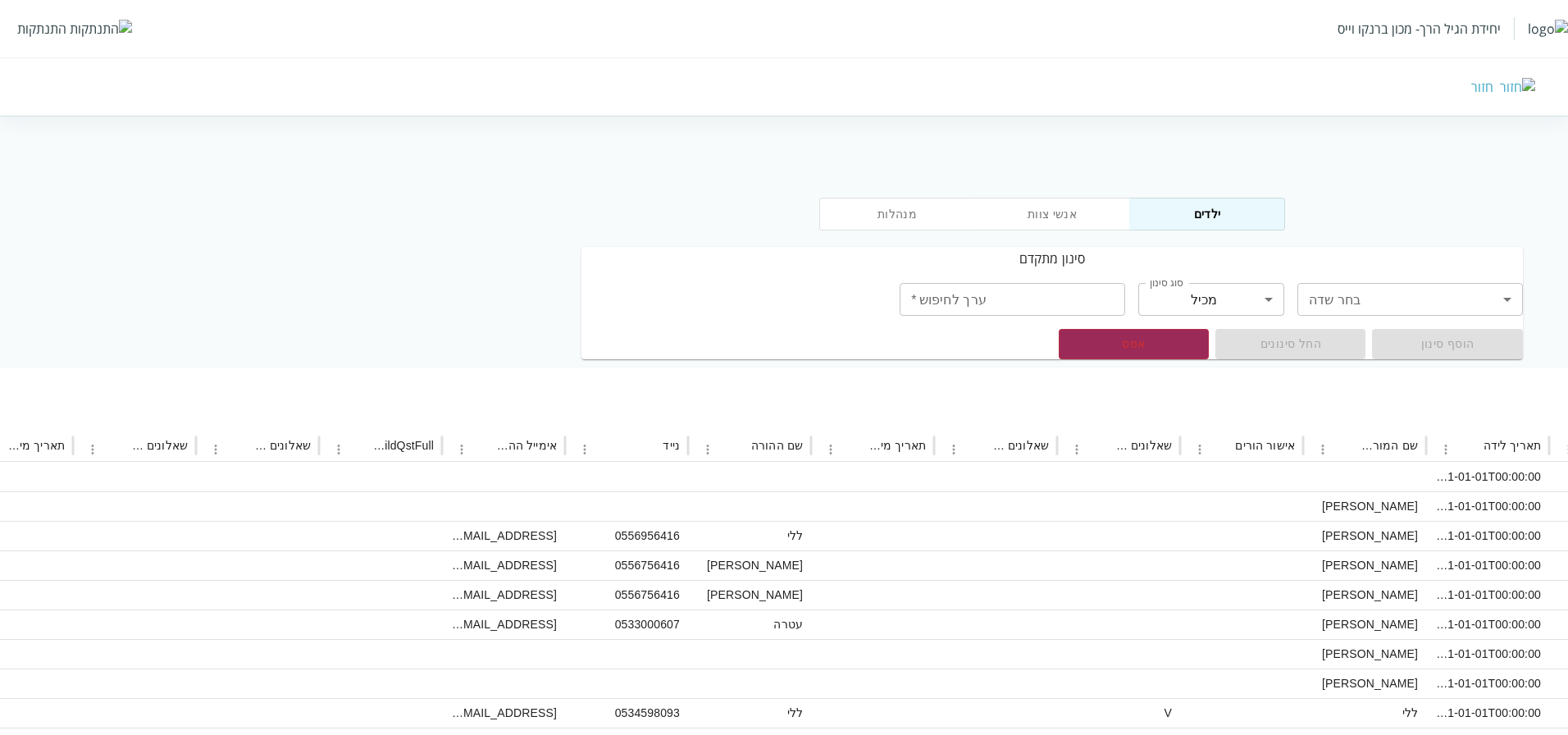
scroll to position [4, -286]
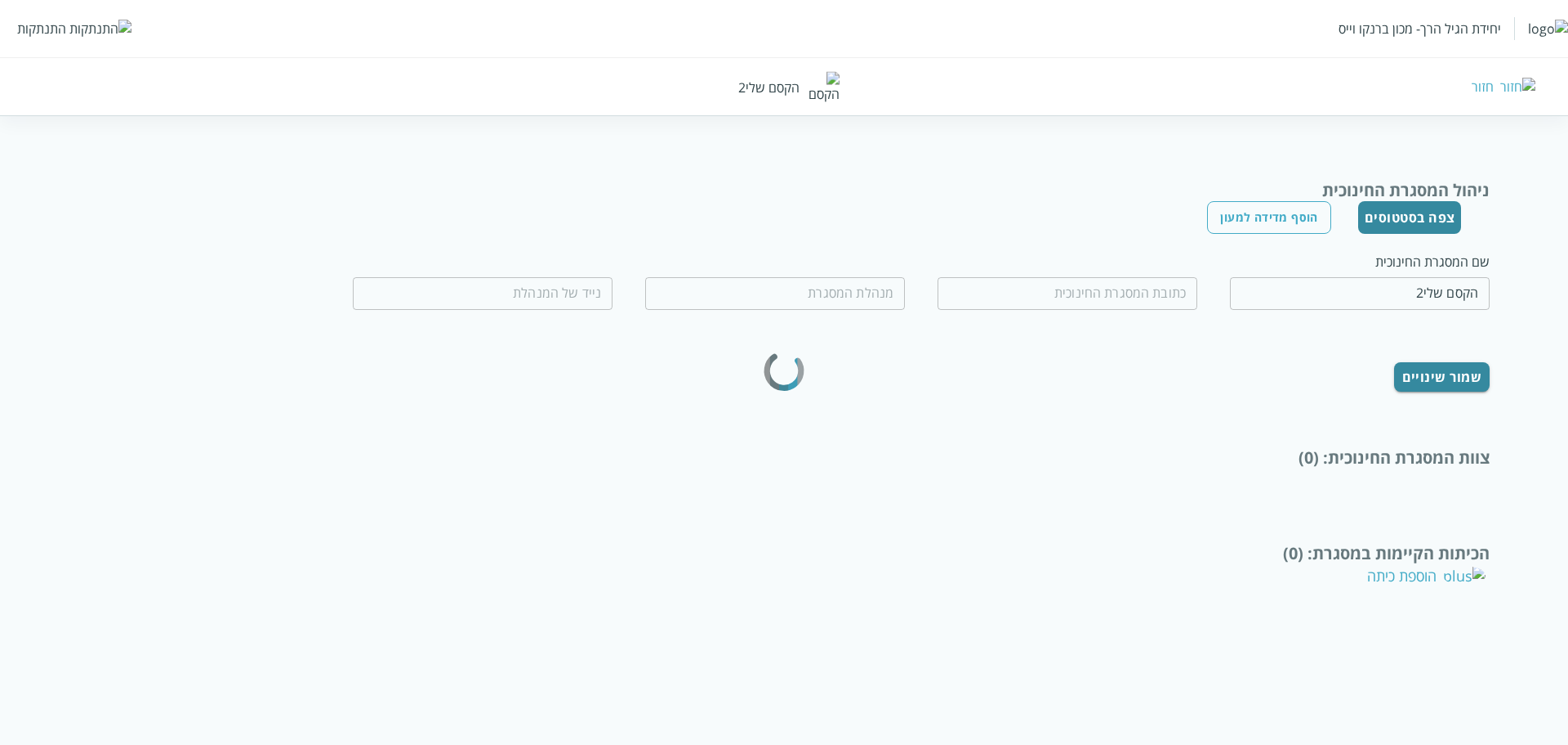
type input "חברון 70"
type input "רוחמה תפוחי"
type input "0599970077"
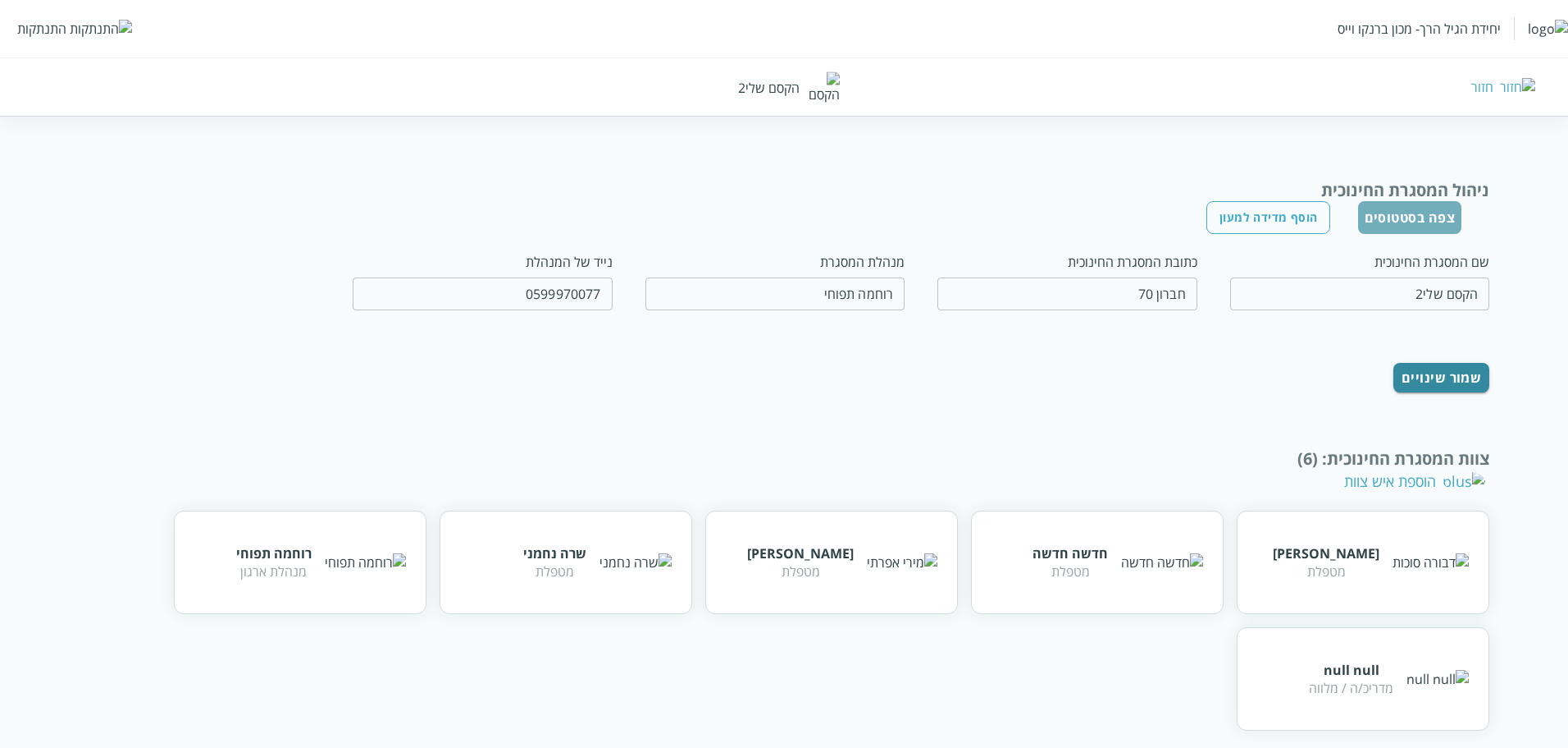
click at [1440, 220] on button "צפה בסטטוסים" at bounding box center [1410, 218] width 104 height 33
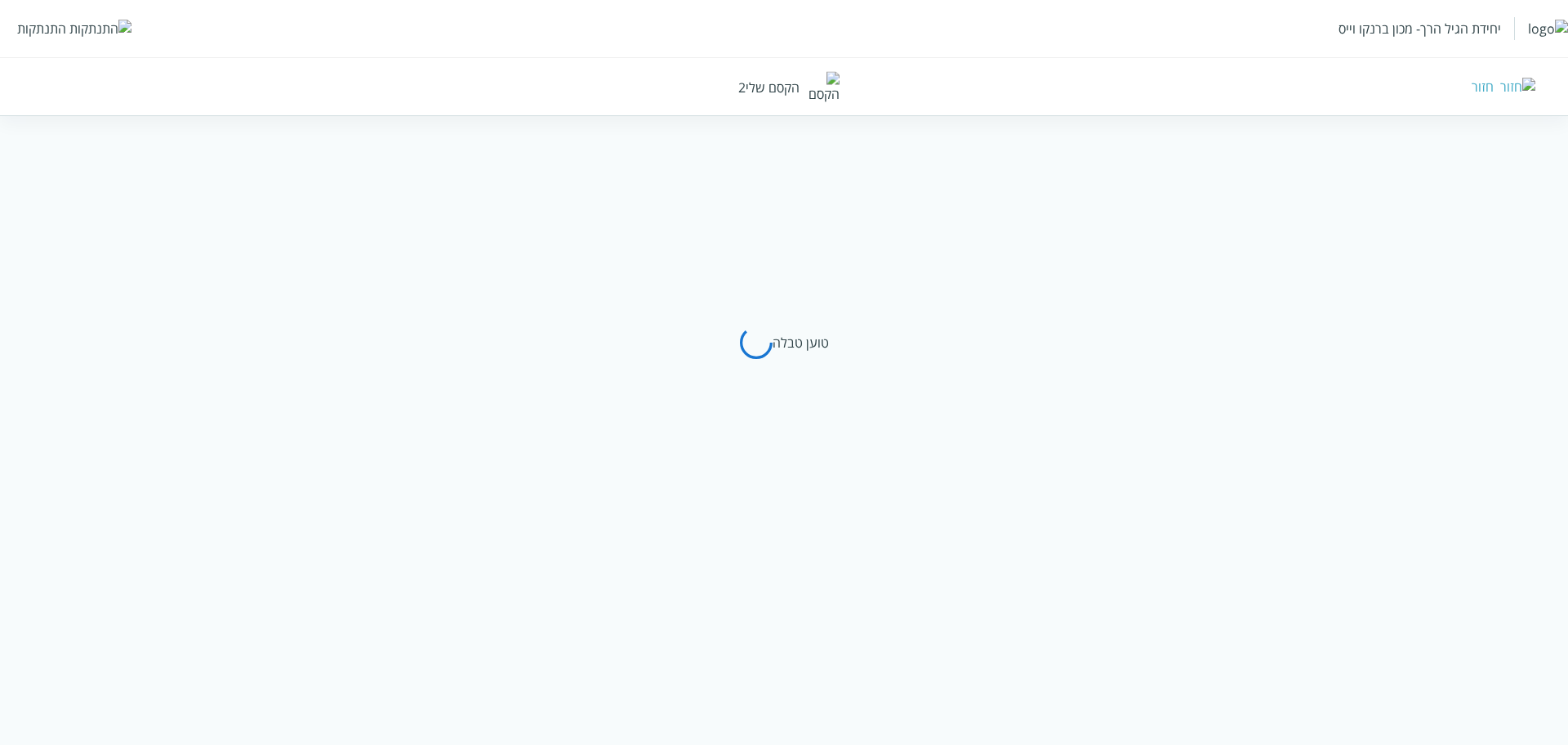
click at [1495, 89] on div "חזור" at bounding box center [1483, 87] width 22 height 18
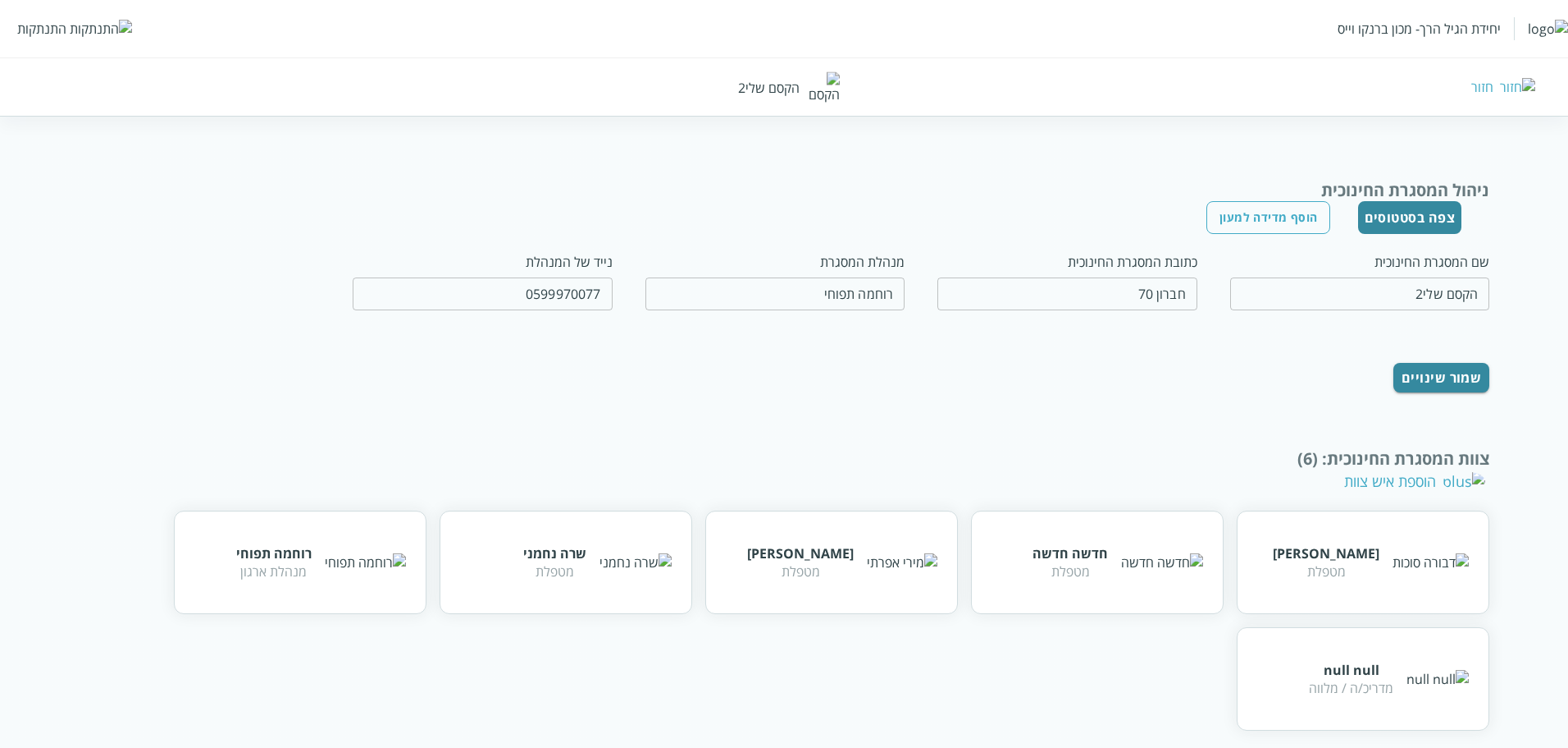
click at [1394, 213] on button "צפה בסטטוסים" at bounding box center [1410, 218] width 104 height 33
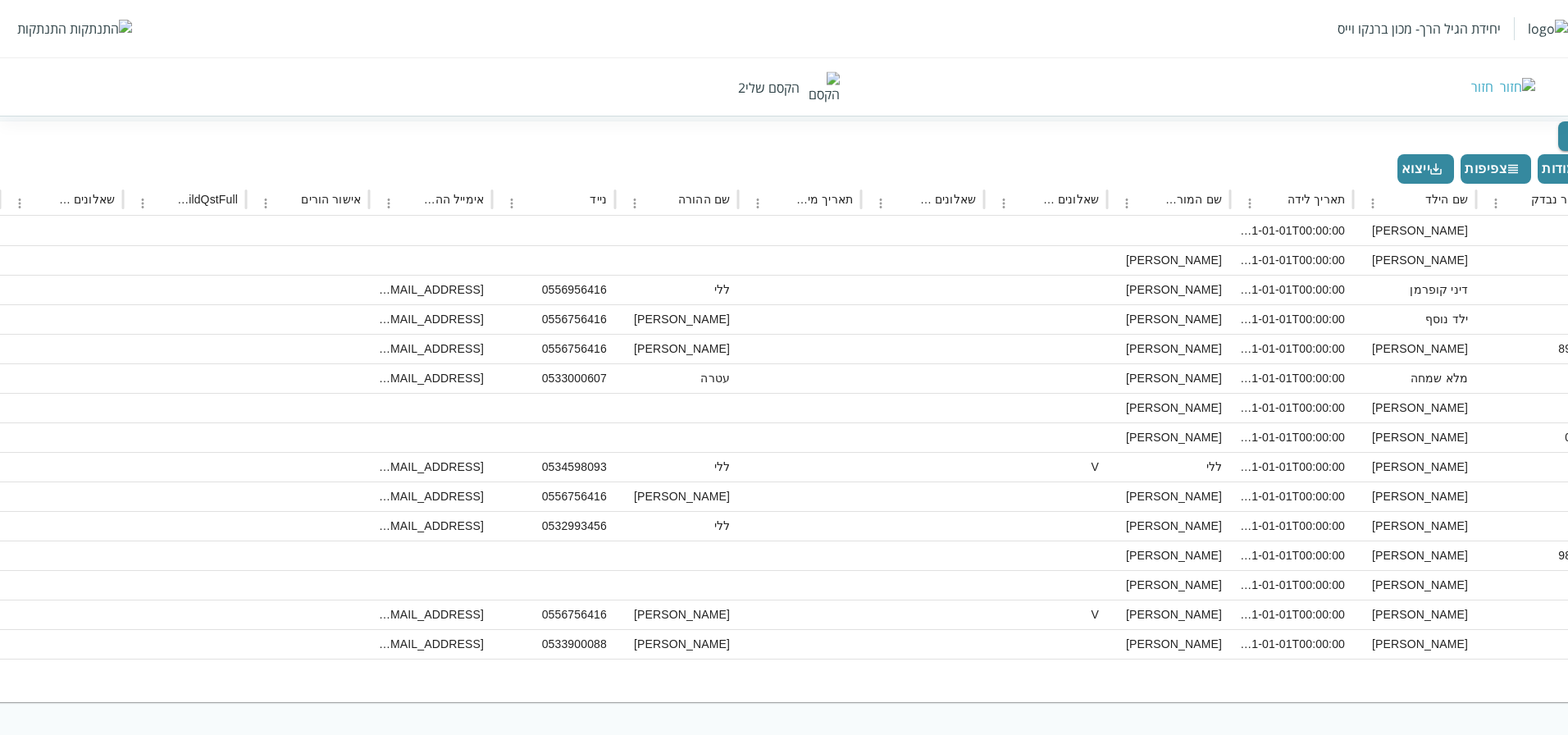
scroll to position [250, 0]
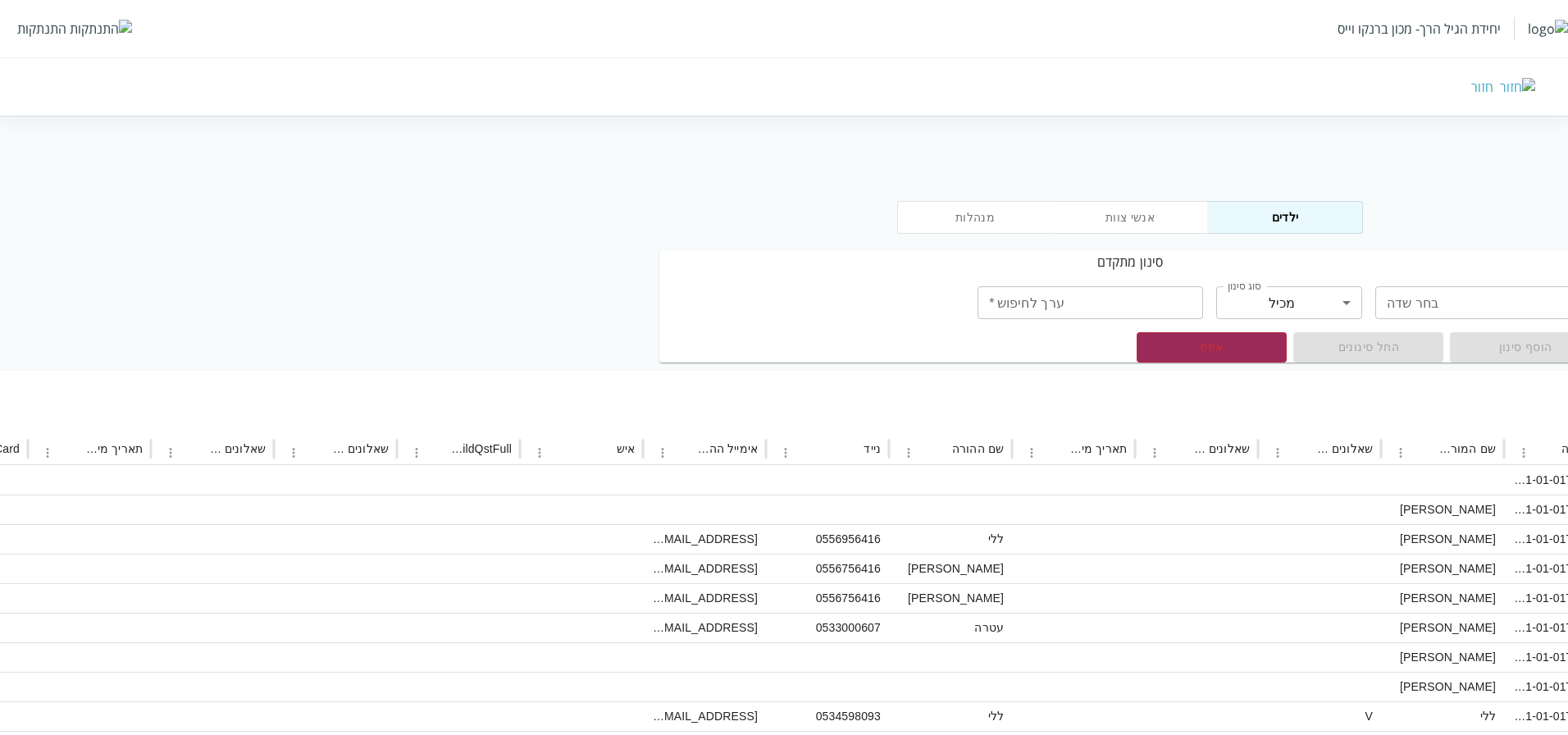
scroll to position [0, -340]
click at [583, 458] on div "איש" at bounding box center [584, 449] width 88 height 31
click at [599, 449] on icon "Sort" at bounding box center [597, 448] width 10 height 10
click at [658, 450] on icon "אימייל ההורה column menu" at bounding box center [657, 453] width 3 height 10
click at [702, 409] on div "סינון עמודות צפיפות ייצוא" at bounding box center [777, 417] width 2262 height 33
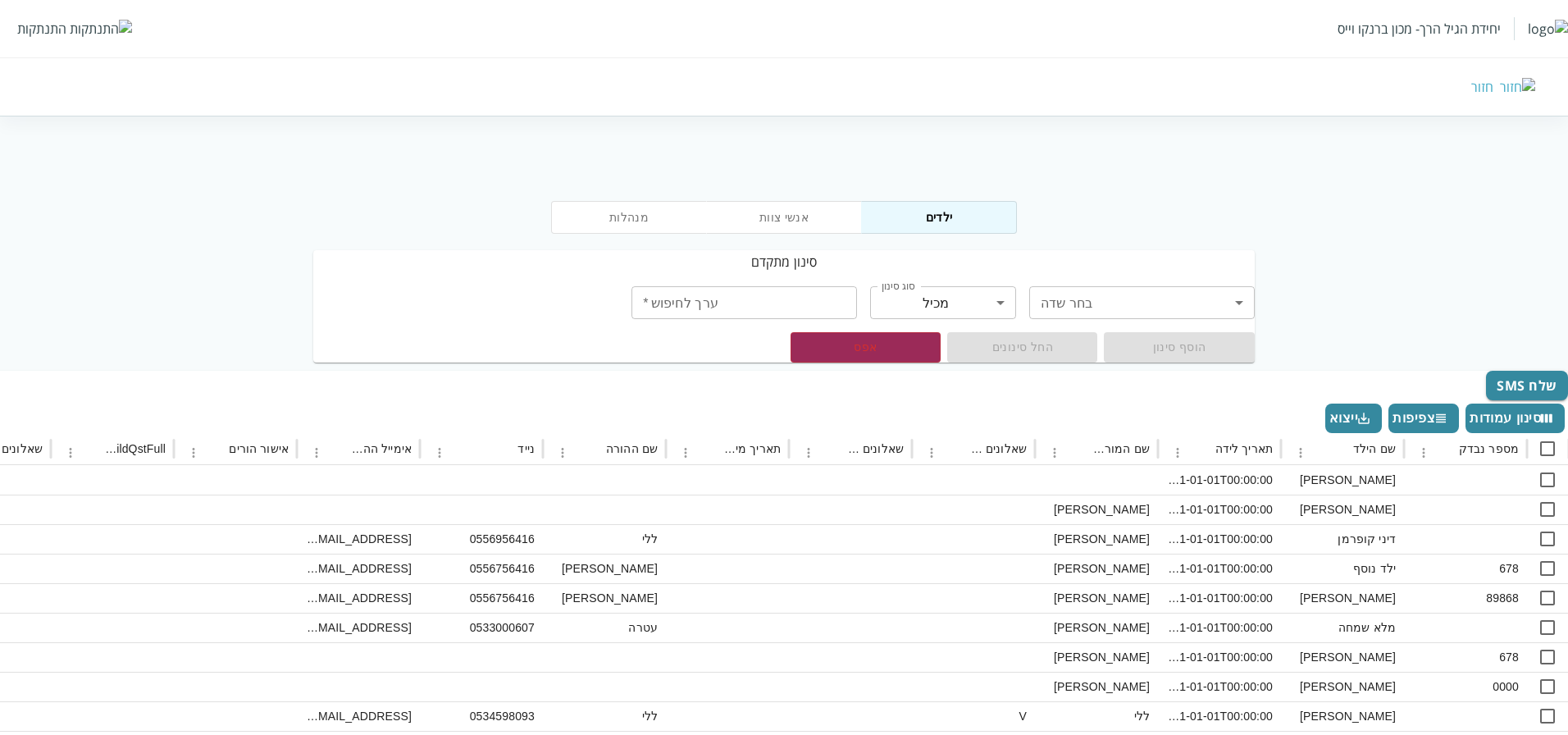
click at [1493, 101] on div "יחידת הגיל הרך- מכון ברנקו וייס התנתקות חזור" at bounding box center [784, 58] width 1568 height 116
click at [1518, 90] on div "חזור" at bounding box center [1144, 88] width 784 height 18
click at [1493, 89] on div "חזור" at bounding box center [1482, 88] width 22 height 18
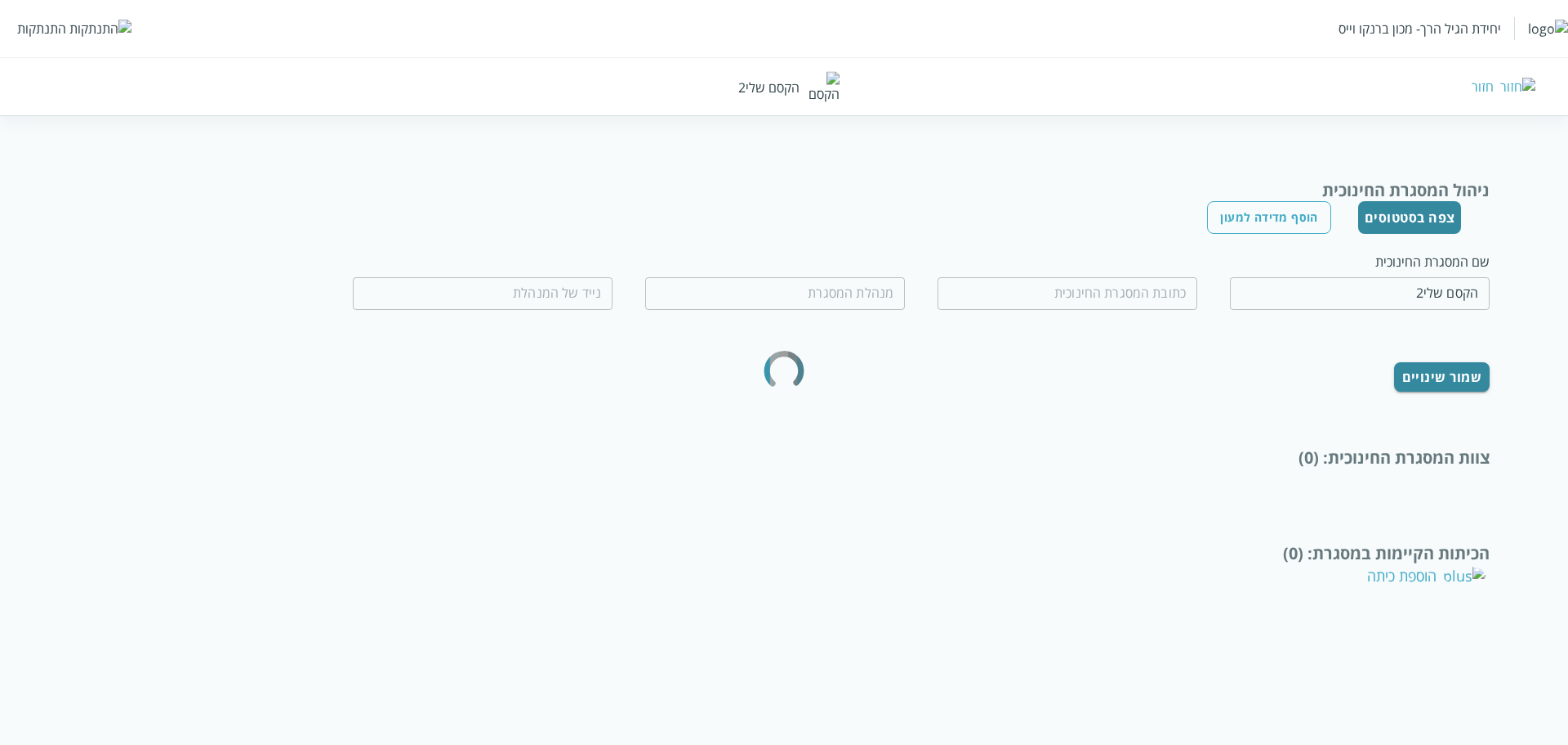
type input "חברון 70"
type input "רוחמה תפוחי"
type input "0599970077"
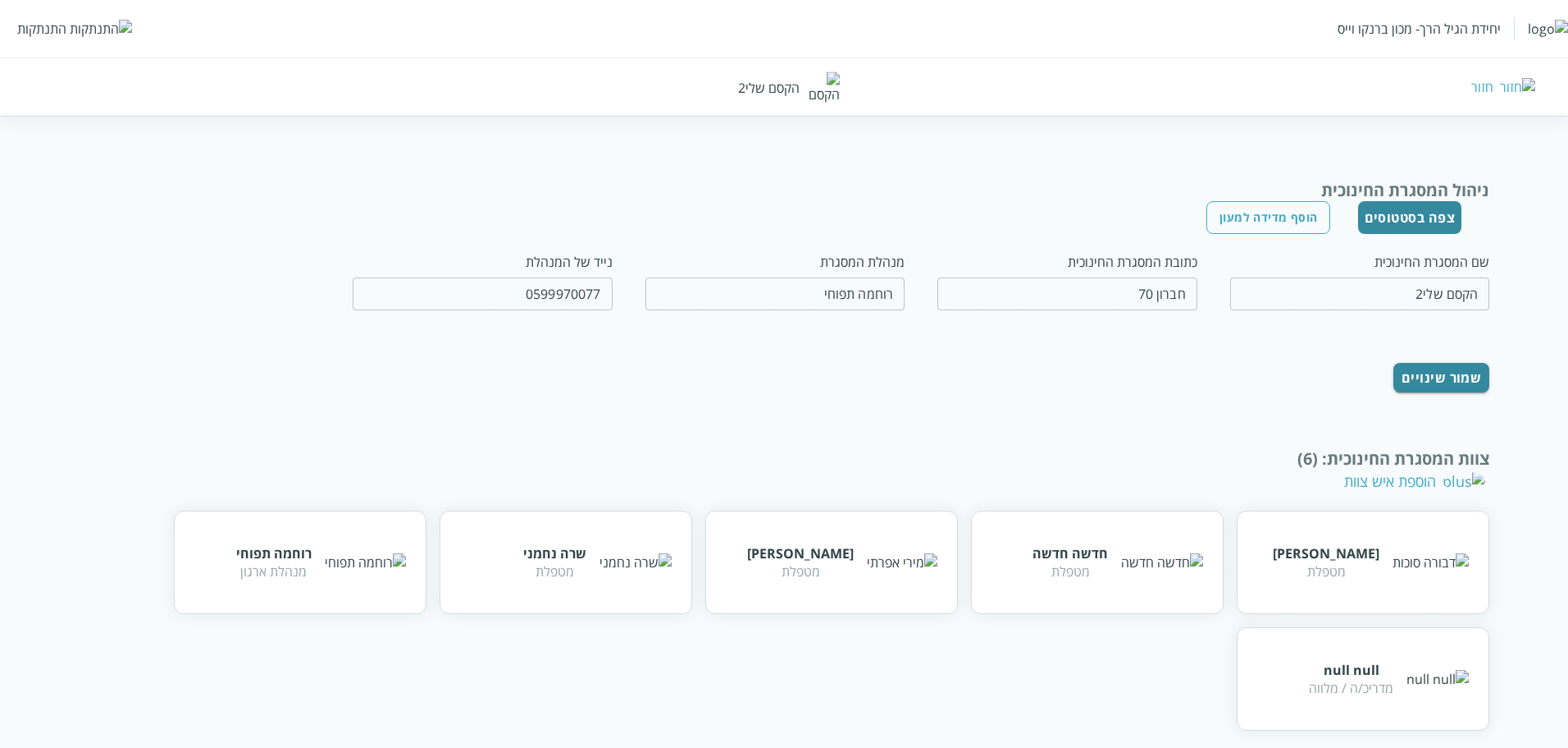
click at [1372, 235] on div "ניהול המסגרת החינוכית צפה בסטטוסים הוסף מדידה למעון שם המסגרת החינוכית הקסם שלי…" at bounding box center [784, 565] width 1411 height 773
click at [1389, 221] on button "צפה בסטטוסים" at bounding box center [1410, 218] width 104 height 33
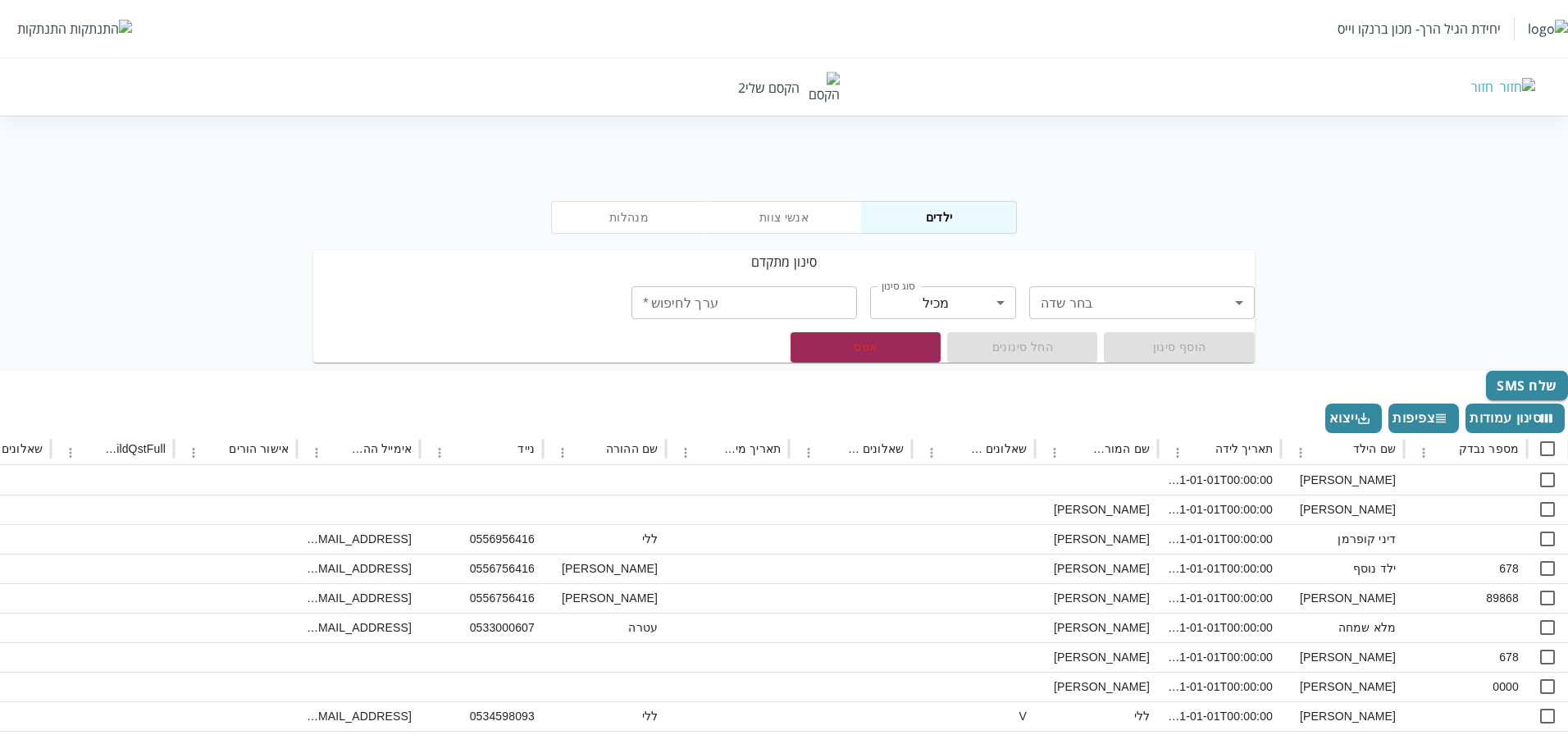
click at [1493, 88] on div "חזור" at bounding box center [1482, 88] width 22 height 18
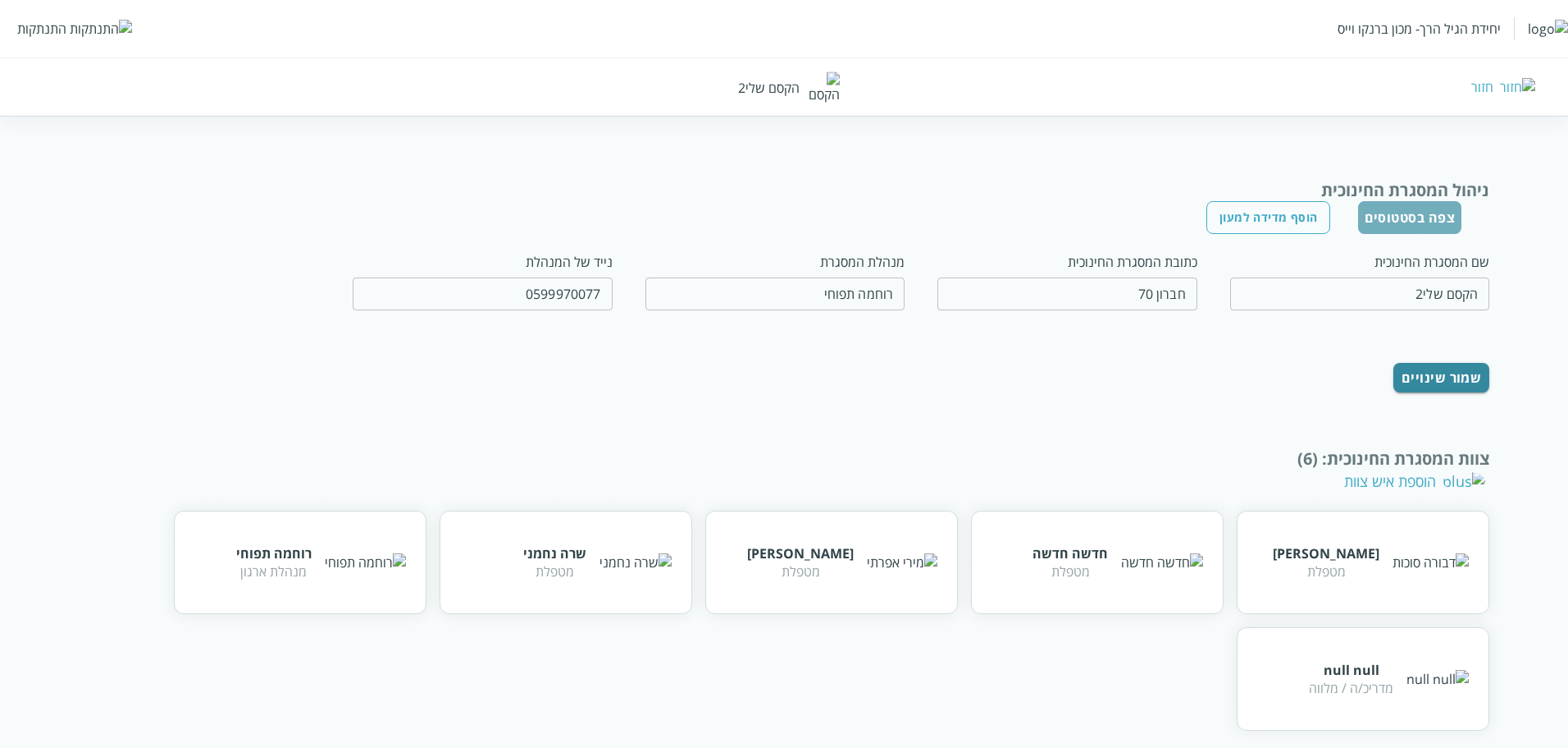
click at [1409, 212] on button "צפה בסטטוסים" at bounding box center [1410, 218] width 104 height 33
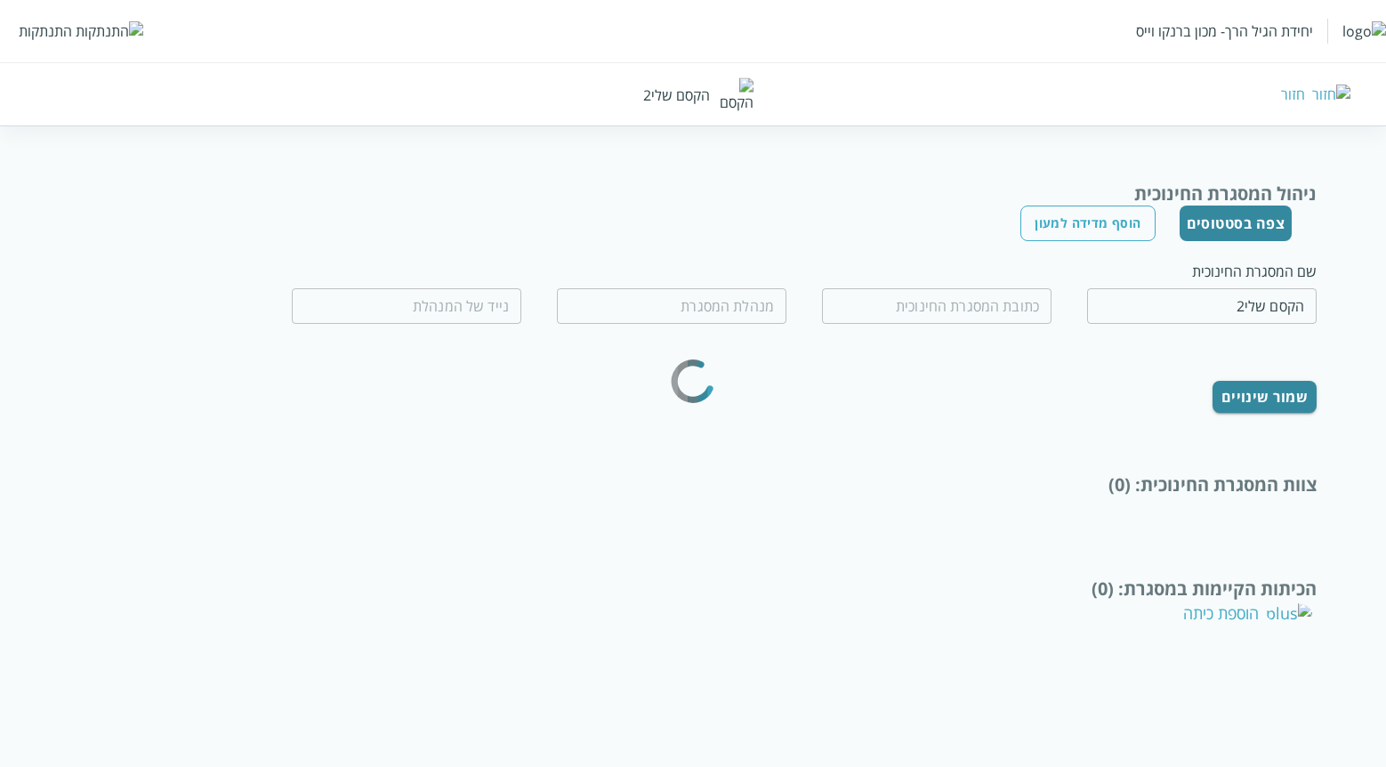
type input "חברון 70"
type input "רוחמה תפוחי"
type input "0599970077"
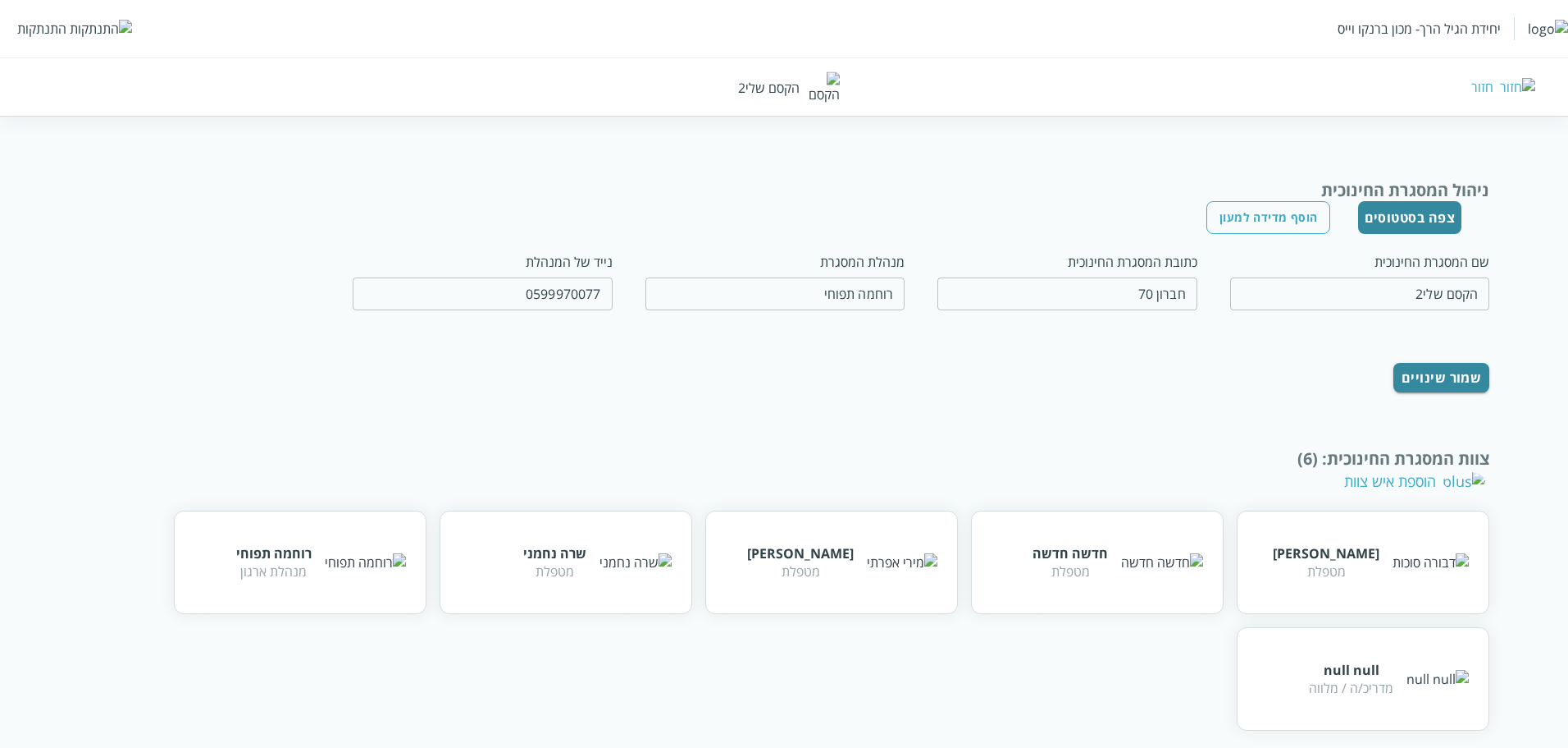
click at [1277, 210] on button "צפה בסטטוסים" at bounding box center [1410, 218] width 104 height 33
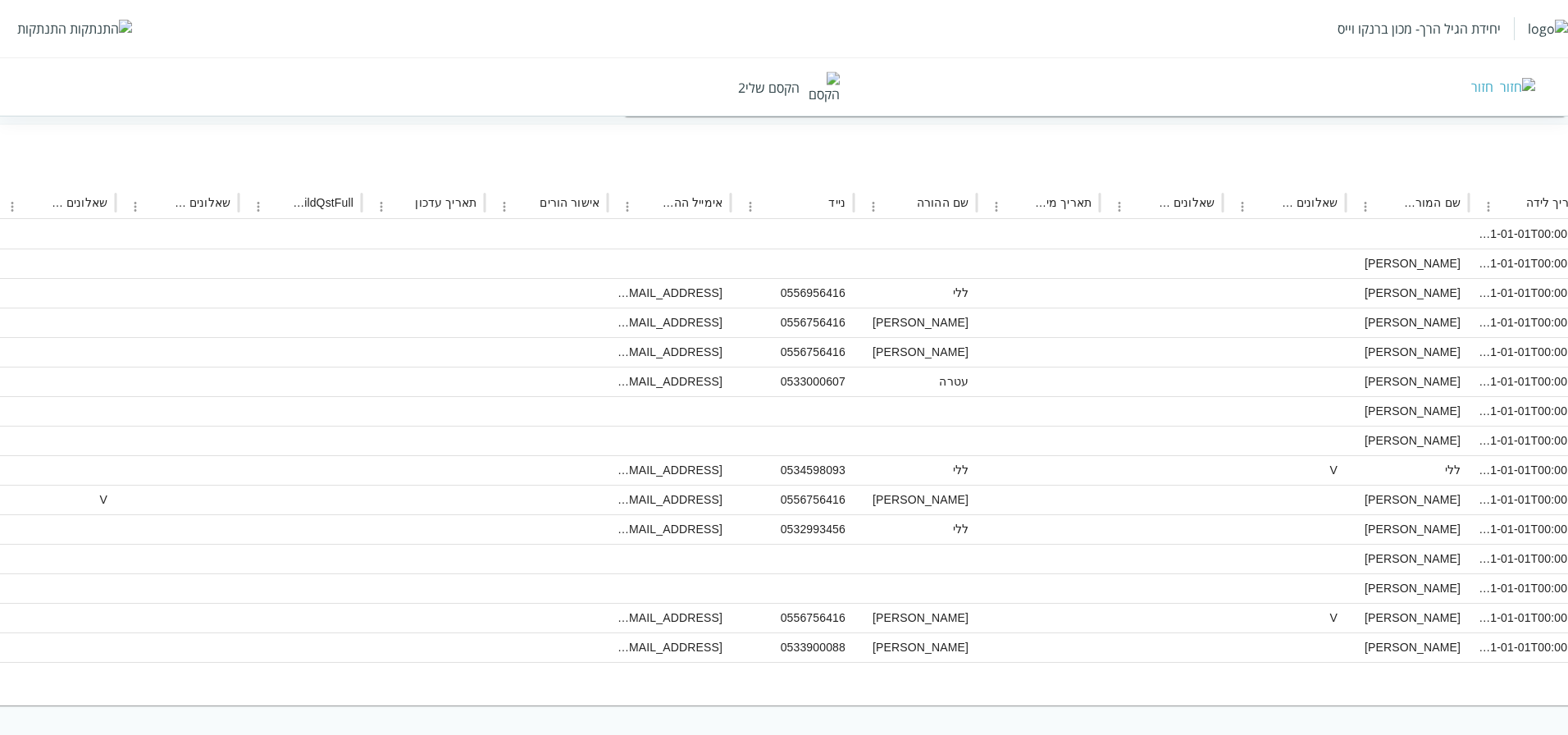
scroll to position [246, -281]
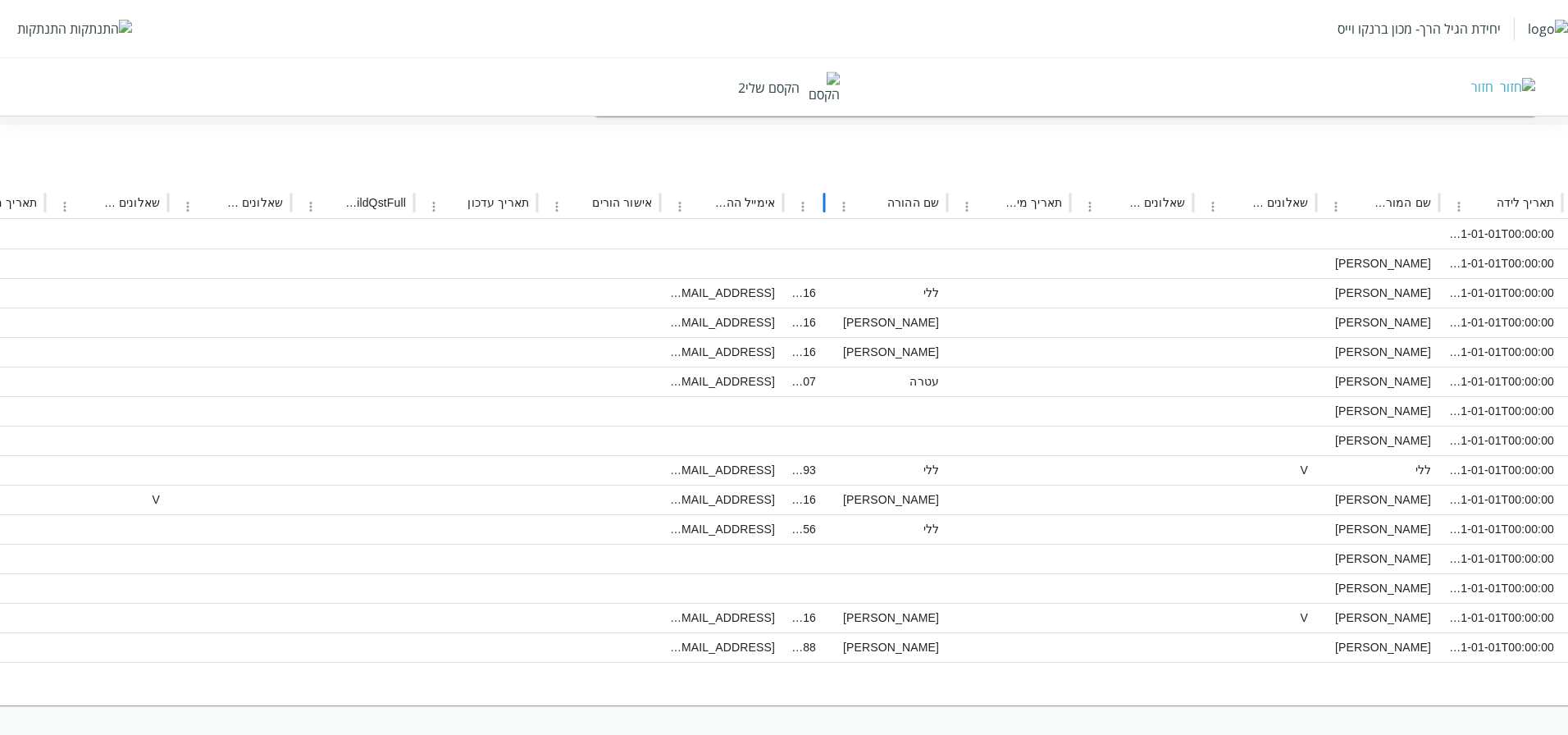
drag, startPoint x: 828, startPoint y: 206, endPoint x: 793, endPoint y: 213, distance: 35.7
click at [793, 213] on div "נייד" at bounding box center [804, 203] width 41 height 32
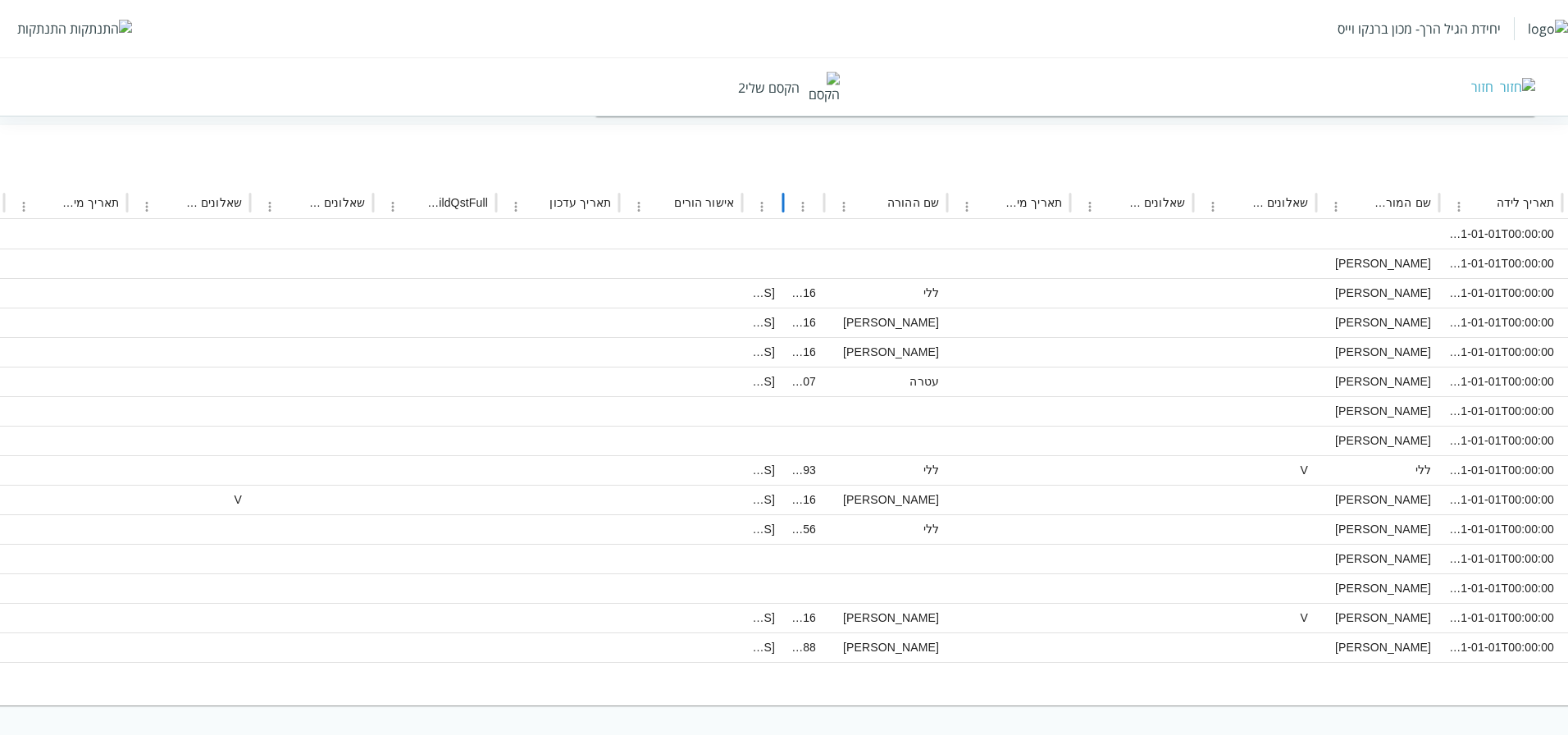
drag, startPoint x: 785, startPoint y: 199, endPoint x: 775, endPoint y: 212, distance: 16.4
click at [775, 212] on div "אימייל ההורה" at bounding box center [762, 203] width 41 height 32
drag, startPoint x: 1507, startPoint y: 79, endPoint x: 1467, endPoint y: 123, distance: 59.5
click at [1277, 87] on div "חזור" at bounding box center [1482, 88] width 22 height 18
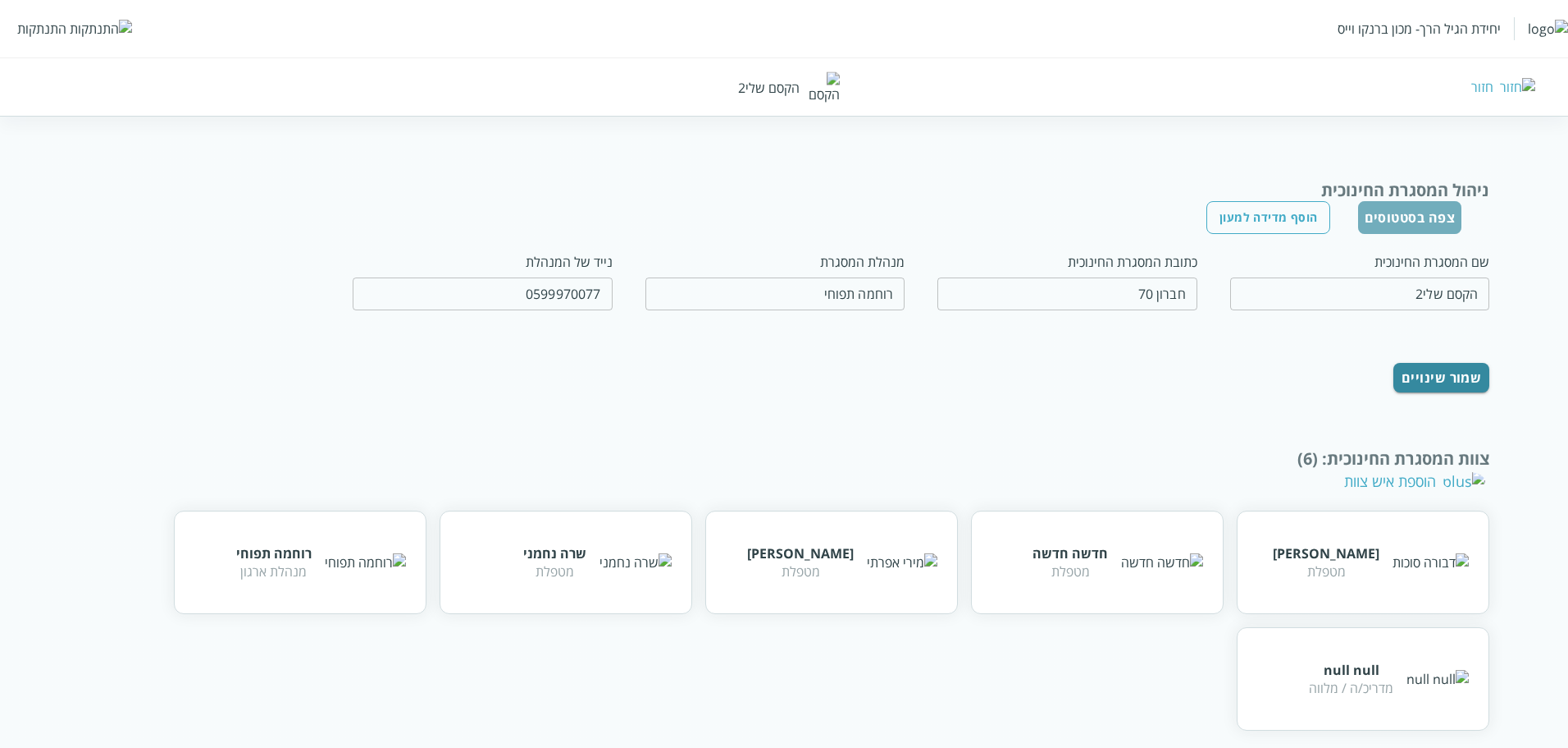
click at [1277, 214] on button "צפה בסטטוסים" at bounding box center [1410, 218] width 104 height 33
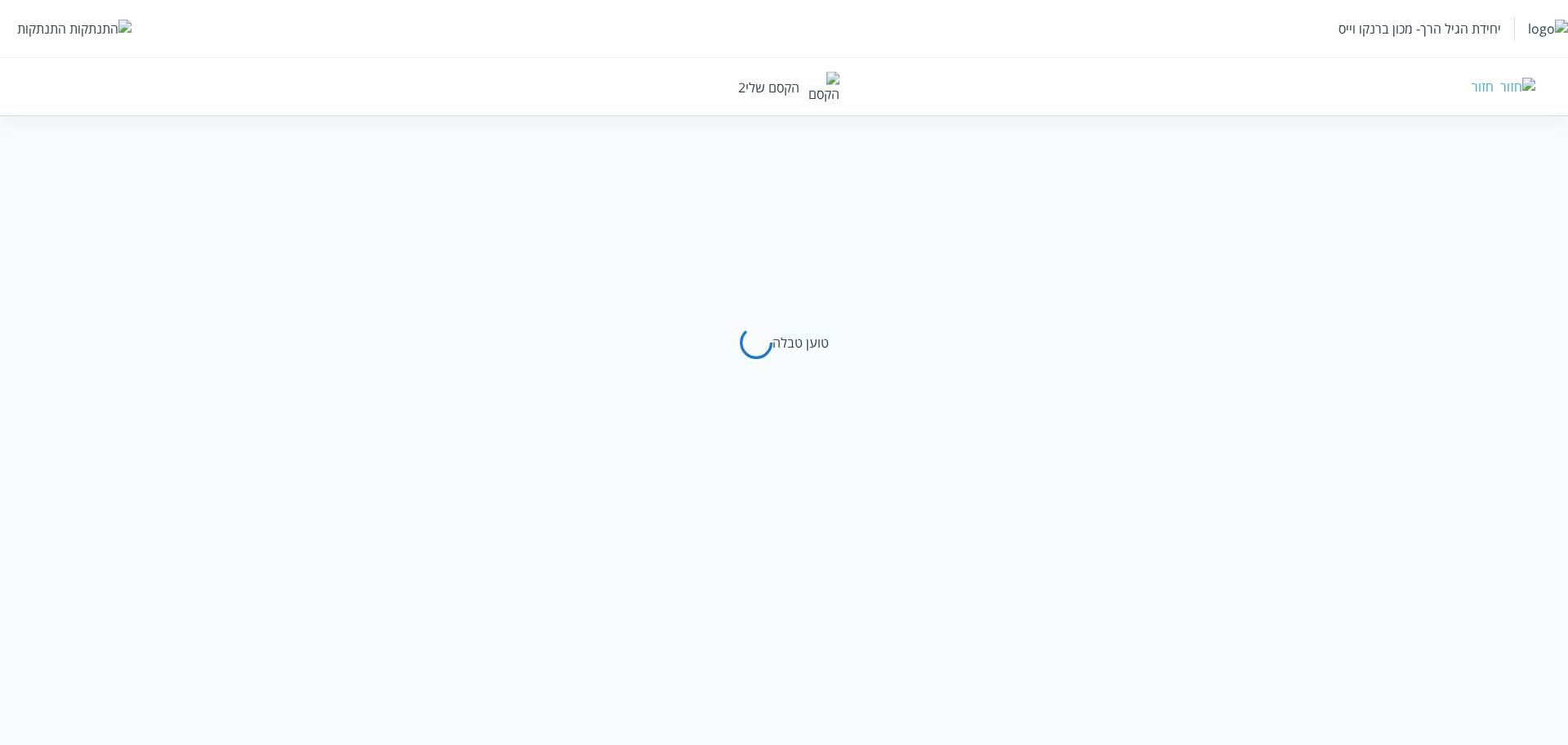
click at [1271, 87] on img at bounding box center [1518, 87] width 35 height 18
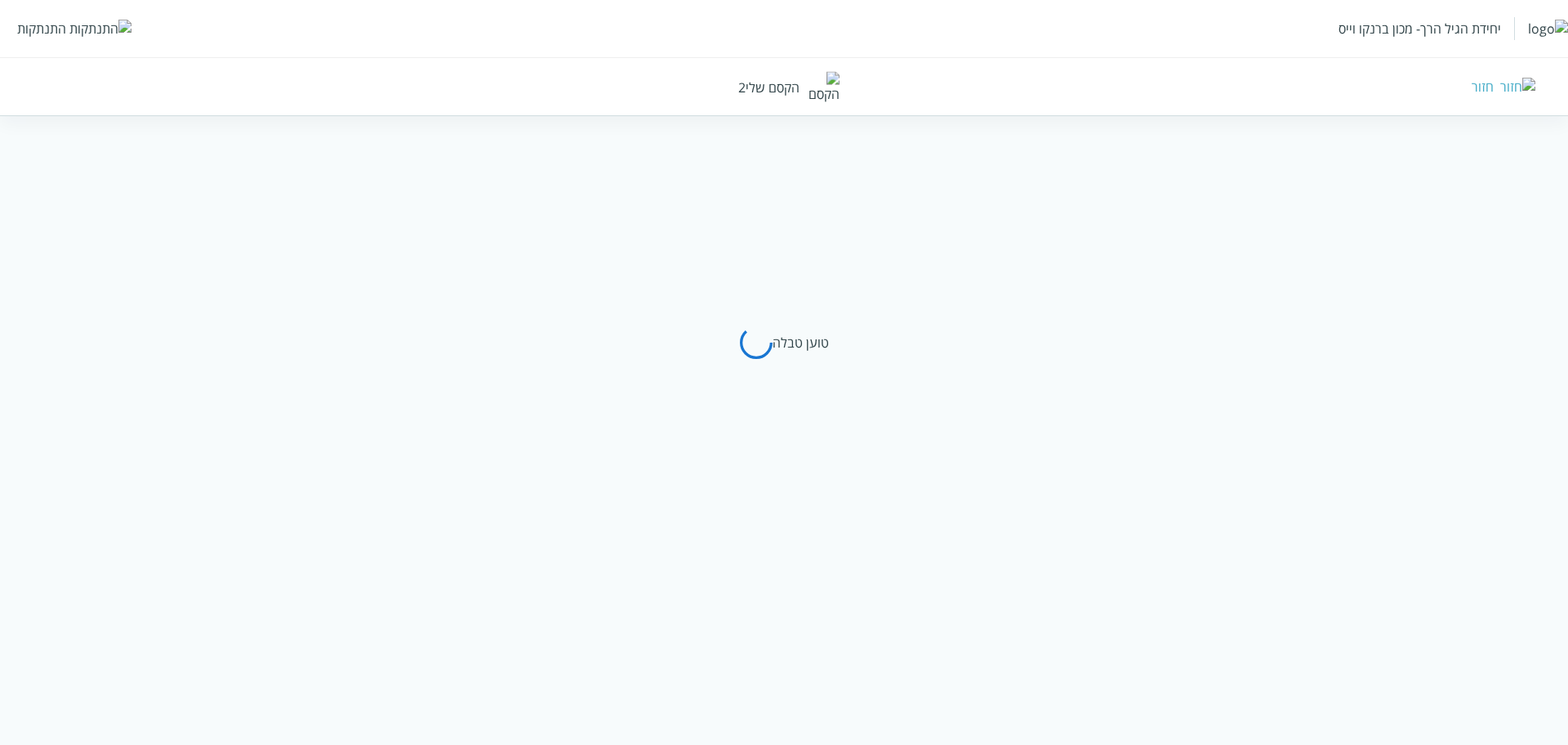
click at [1271, 87] on img at bounding box center [1518, 87] width 35 height 18
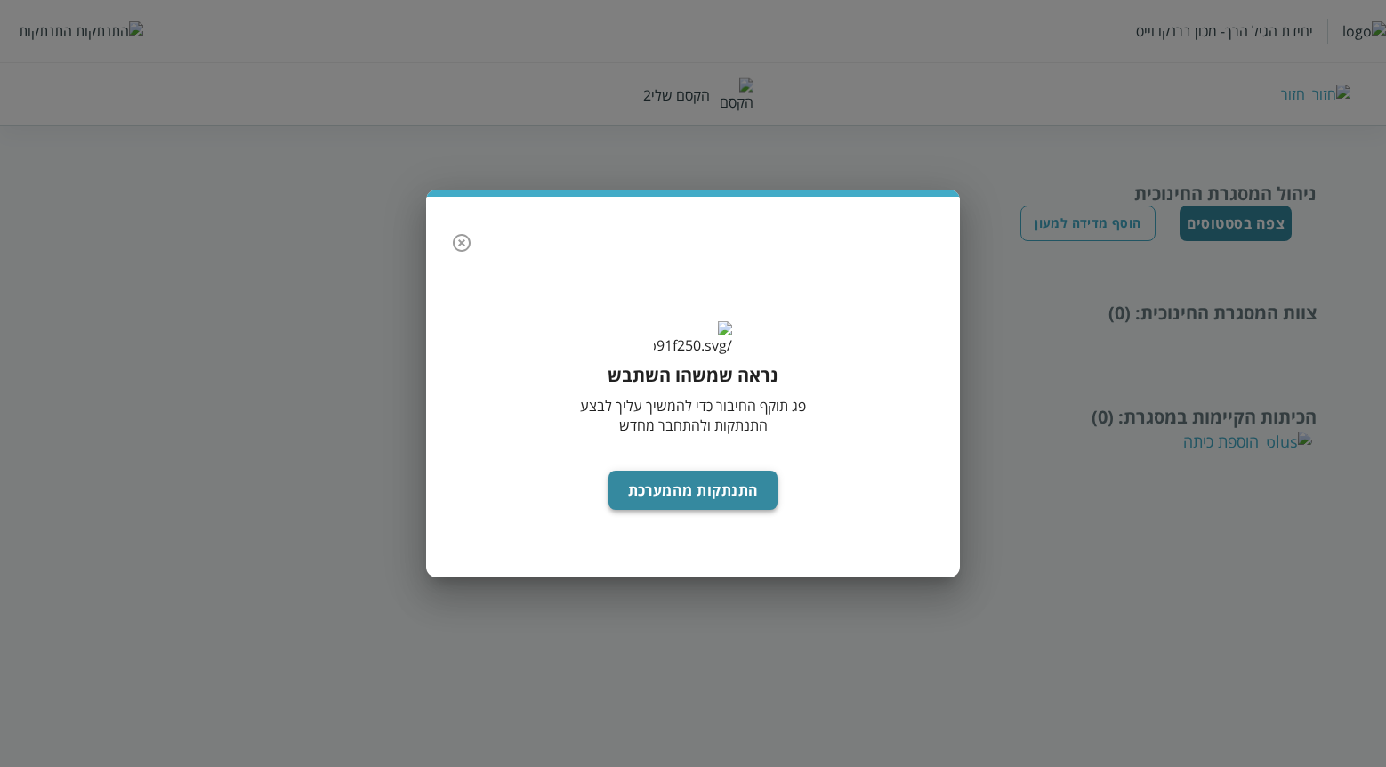
click at [723, 510] on button "התנתקות מהמערכת" at bounding box center [694, 490] width 170 height 39
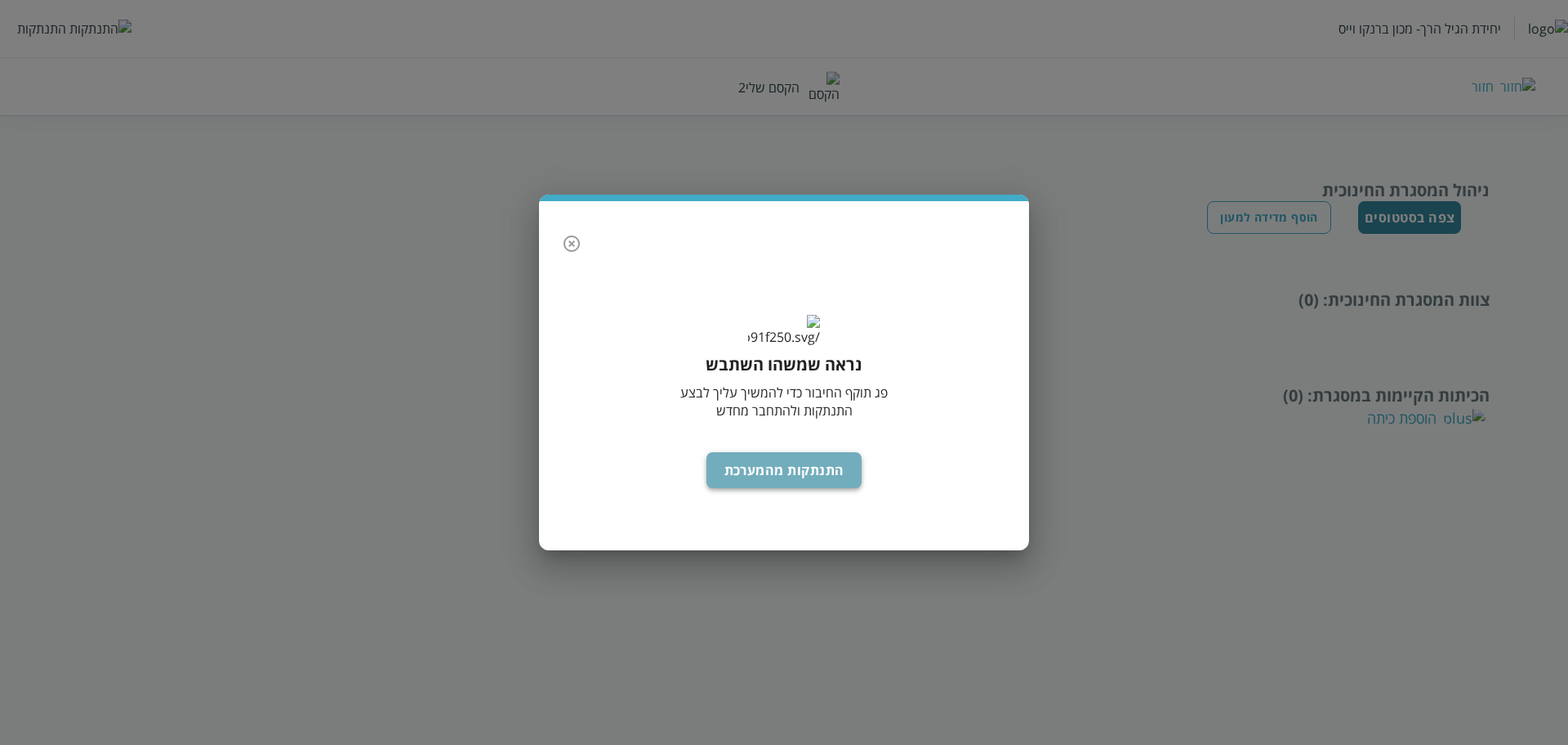
click at [756, 486] on button "התנתקות מהמערכת" at bounding box center [785, 469] width 156 height 36
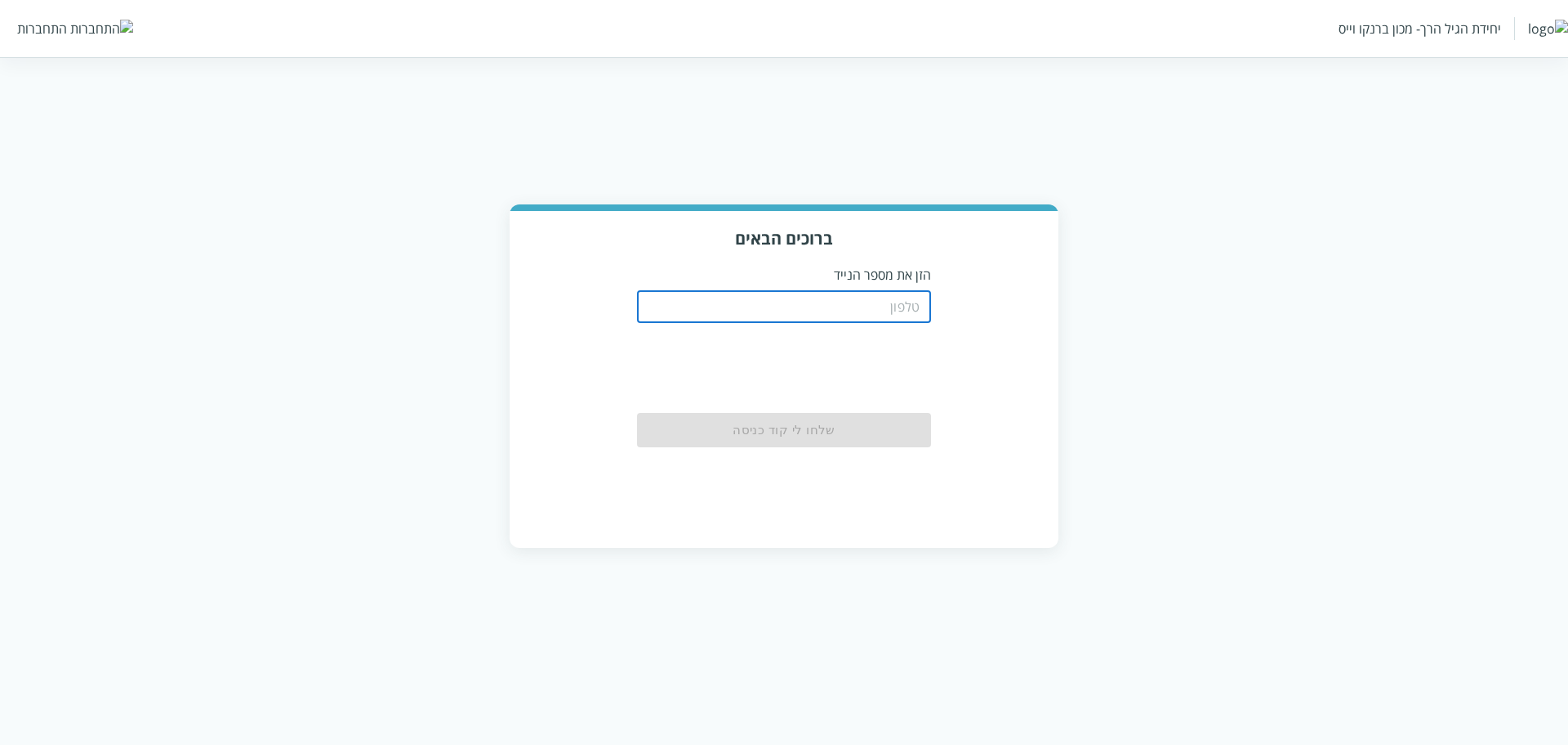
click at [886, 312] on input "tel" at bounding box center [784, 307] width 294 height 33
type input "0504122222"
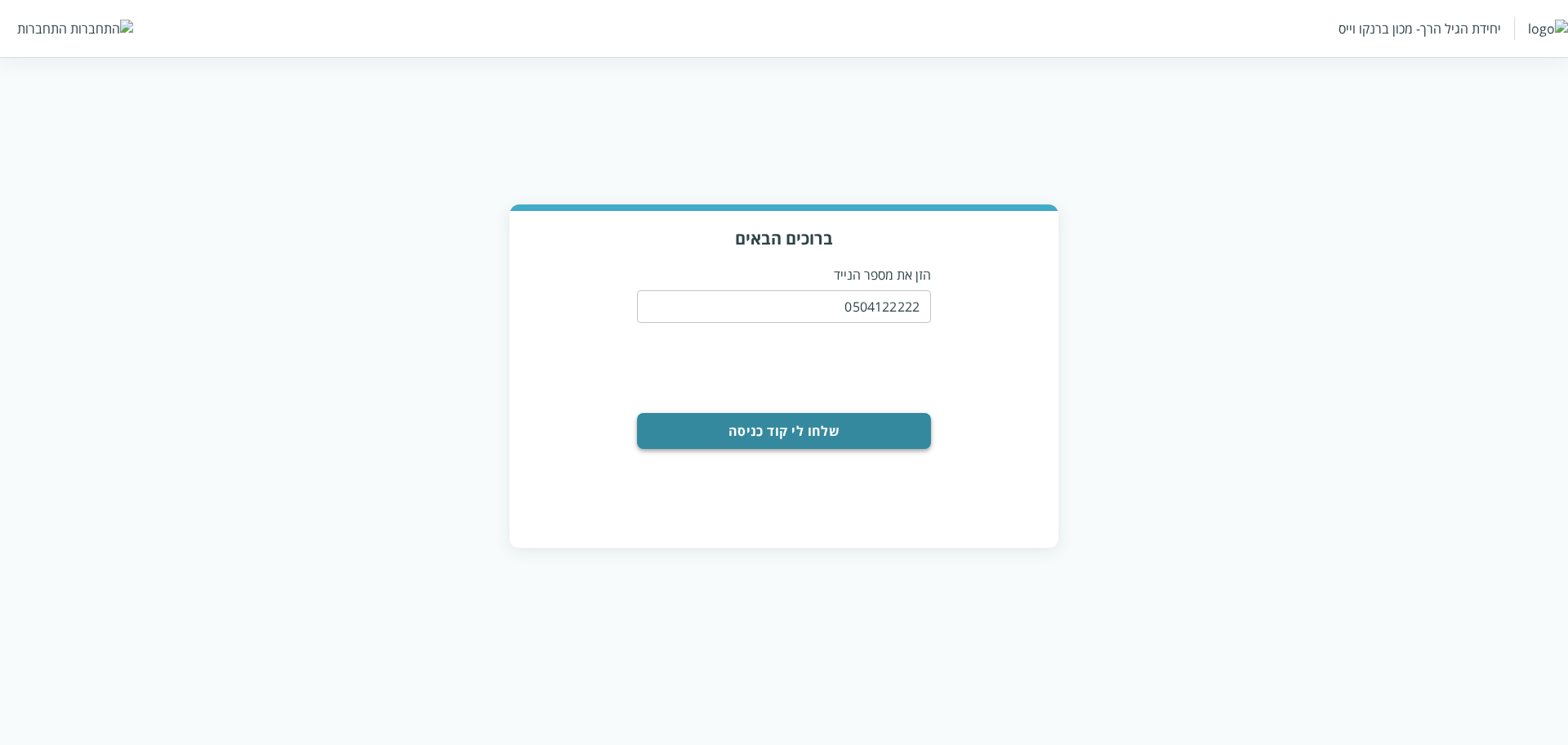
click at [803, 435] on button "שלחו לי קוד כניסה" at bounding box center [784, 430] width 294 height 36
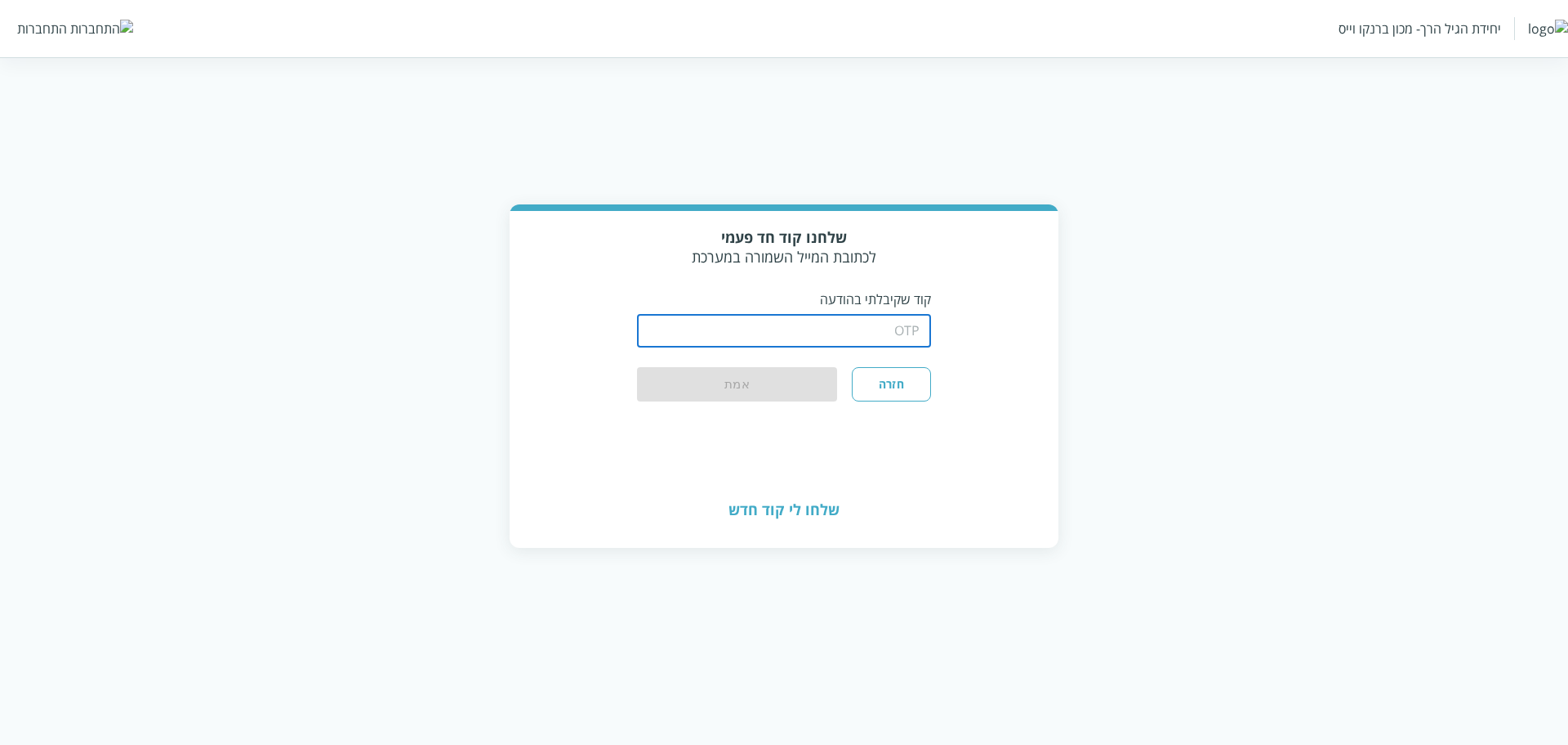
drag, startPoint x: 865, startPoint y: 333, endPoint x: 842, endPoint y: 323, distance: 25.1
click at [865, 333] on input "string" at bounding box center [784, 332] width 294 height 33
type input "1234"
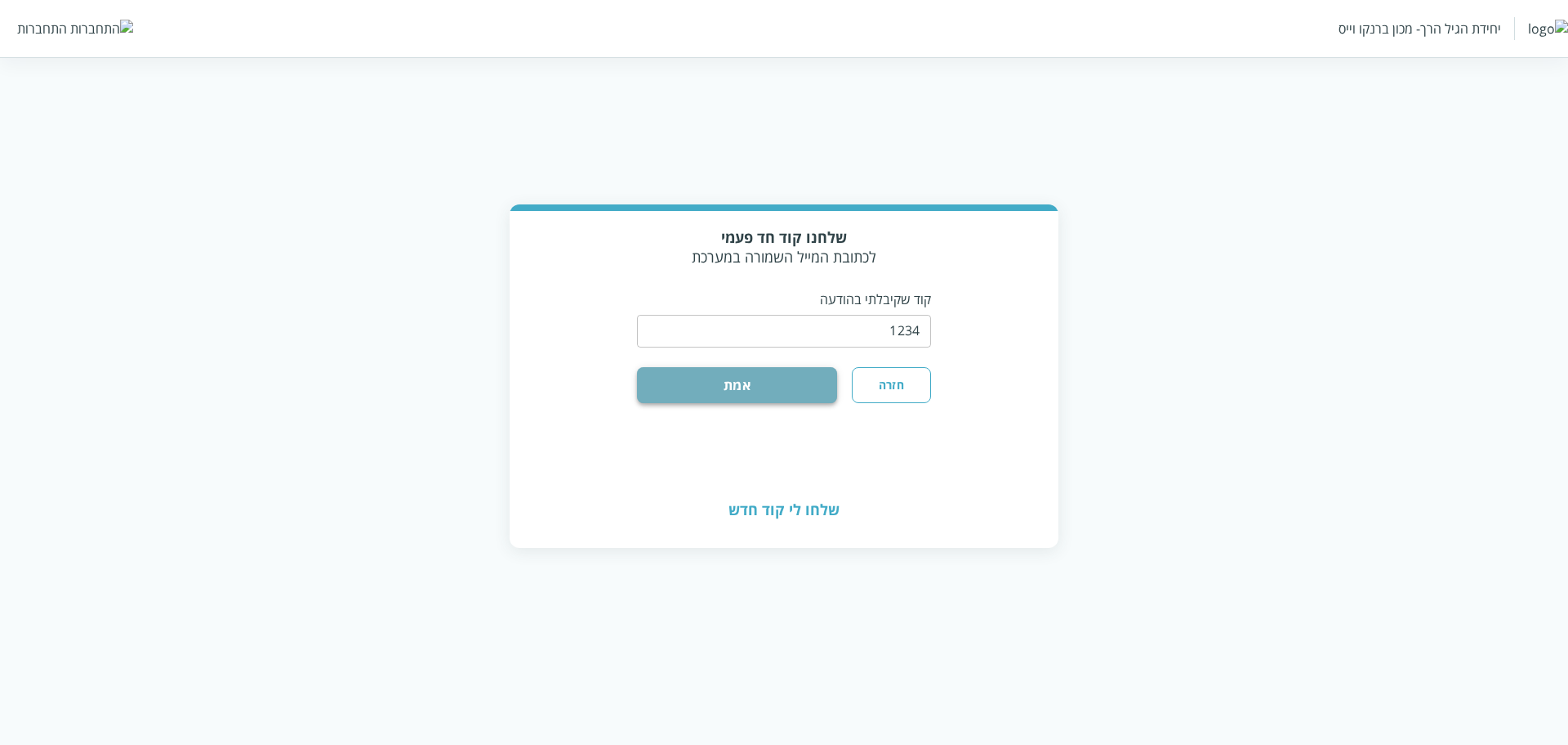
click at [712, 382] on button "אמת" at bounding box center [737, 385] width 200 height 36
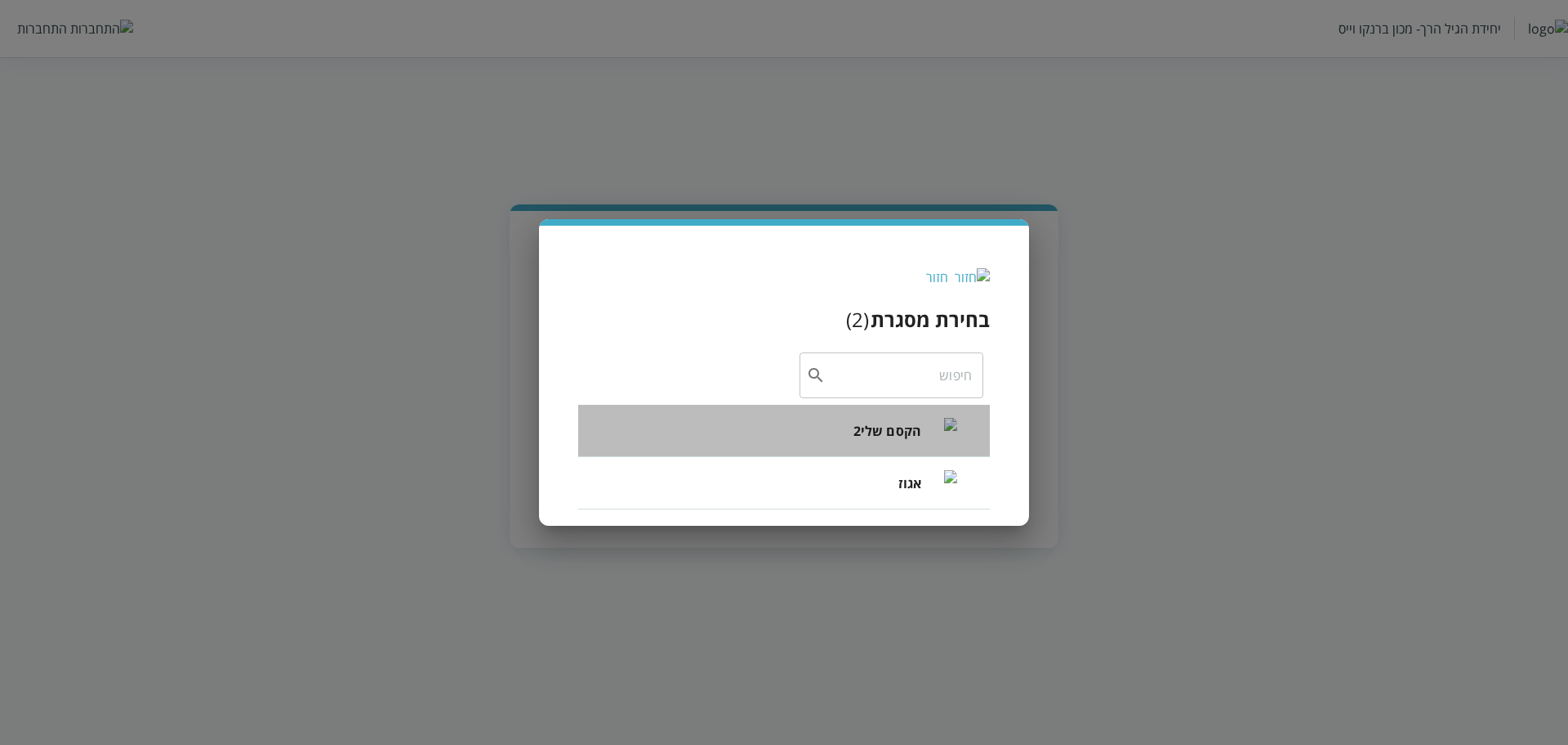
click at [881, 442] on div "הקסם שלי2" at bounding box center [905, 430] width 104 height 67
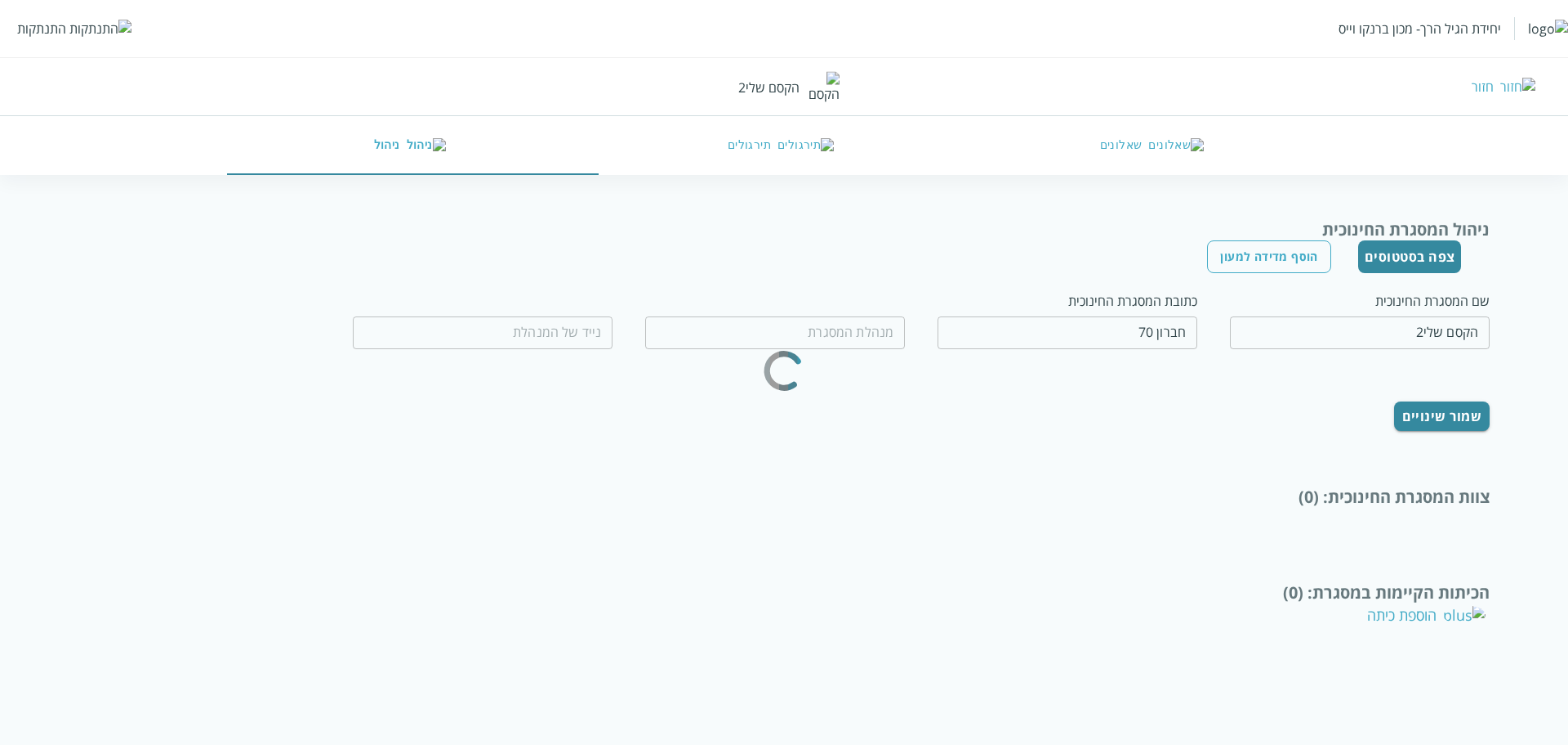
type input "רוחמה תפוחי"
type input "0599970077"
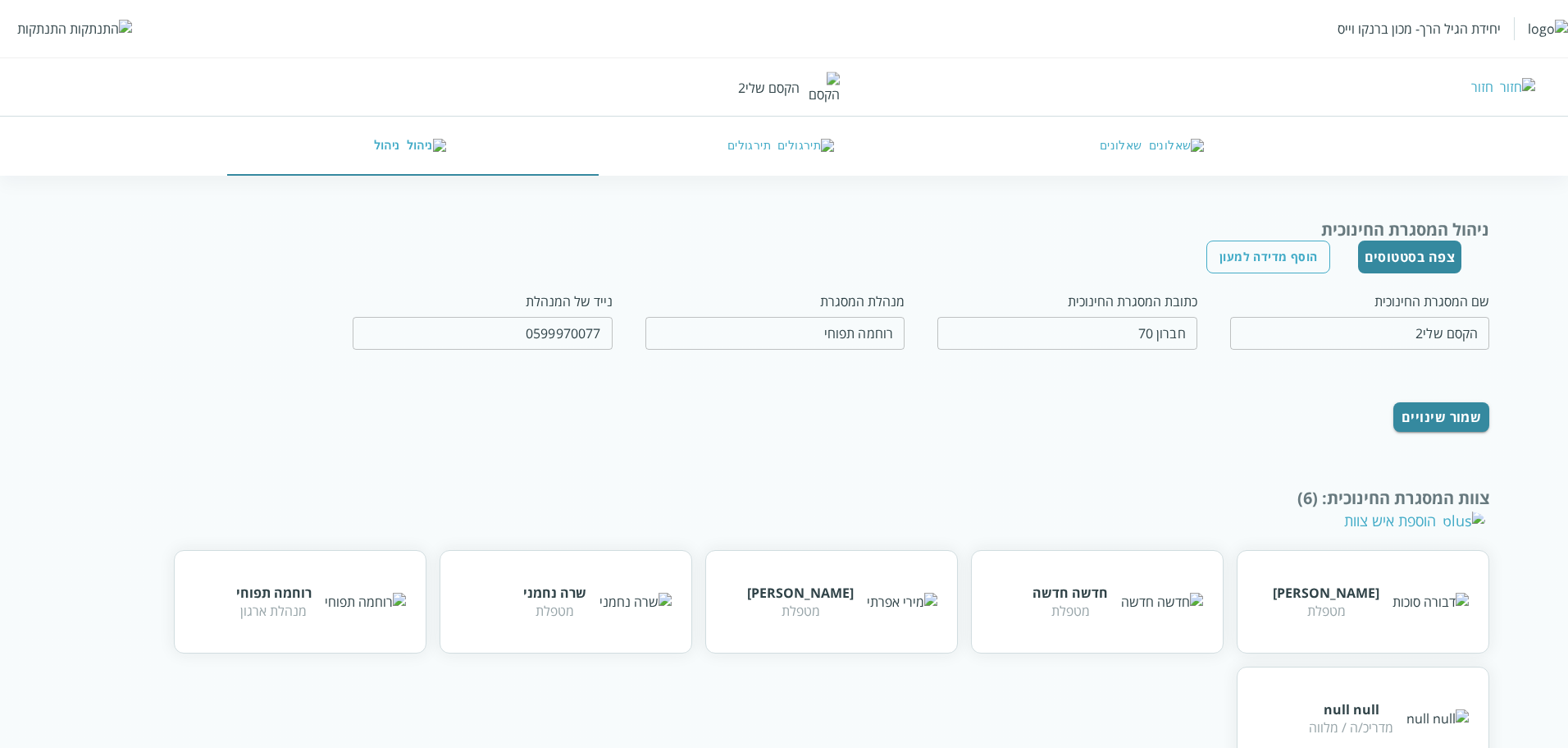
click at [1416, 258] on button "צפה בסטטוסים" at bounding box center [1410, 257] width 104 height 33
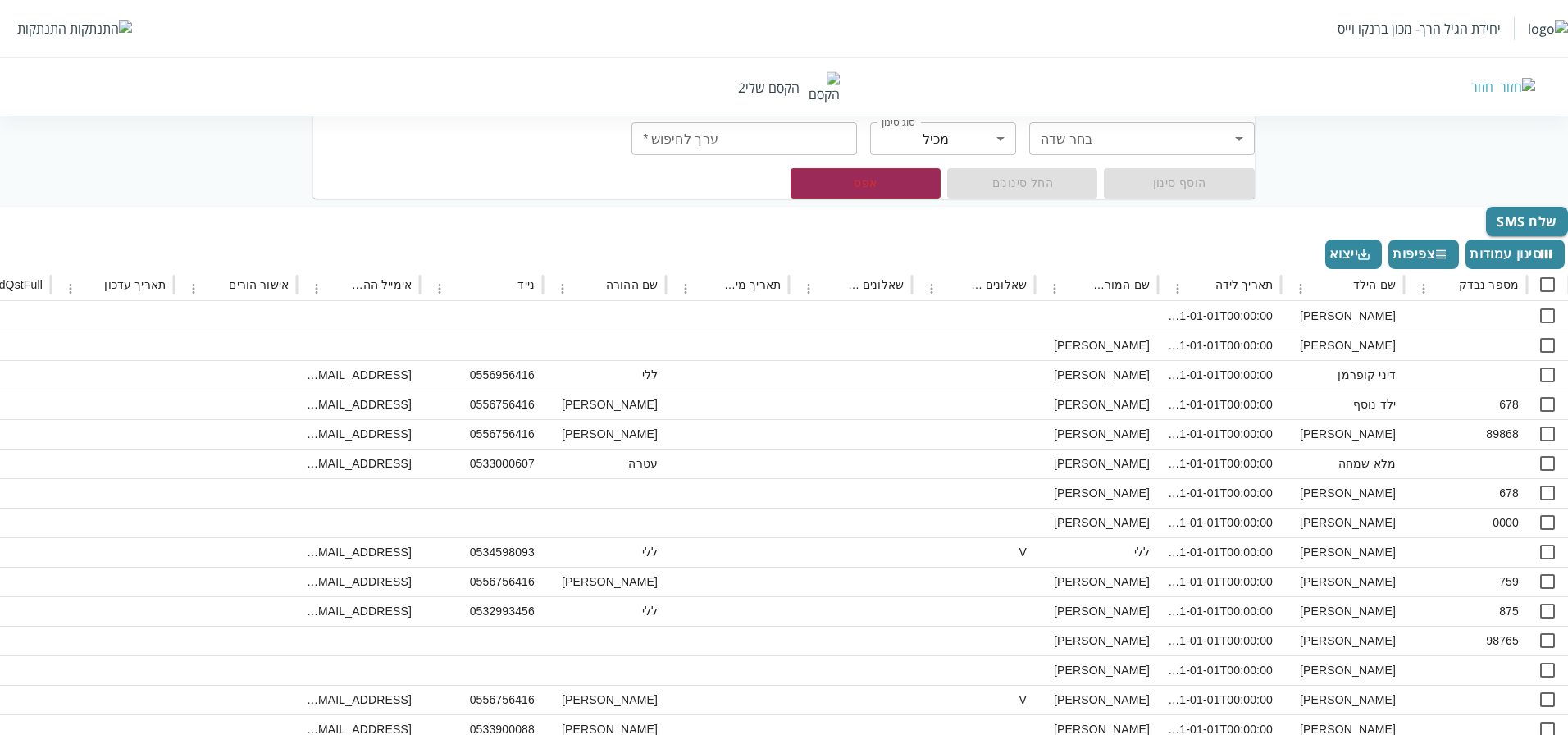
scroll to position [250, 0]
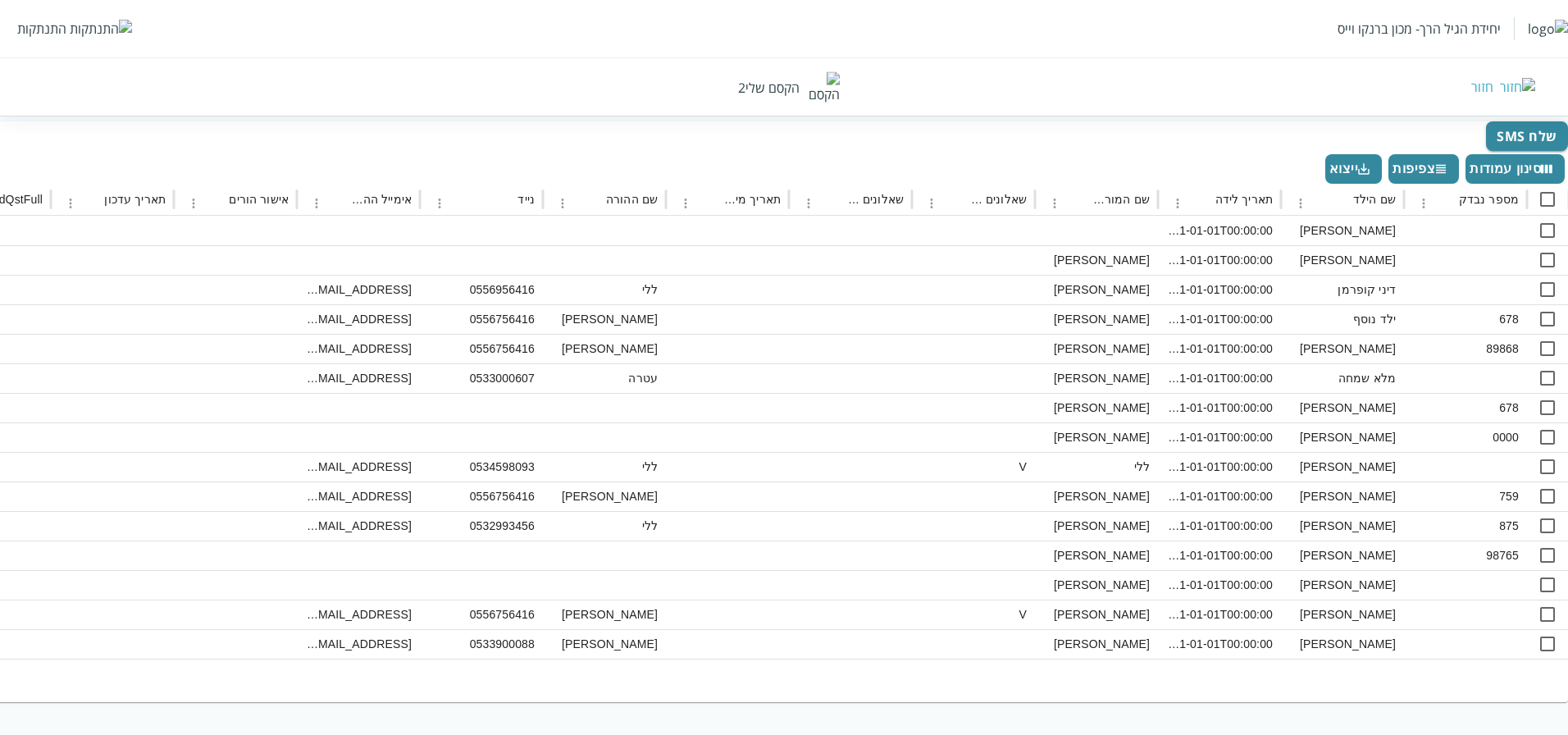
drag, startPoint x: 770, startPoint y: 734, endPoint x: 618, endPoint y: 712, distance: 153.6
click at [618, 712] on html "יחידת הגיל הרך- מכון ברנקו וייס התנתקות חזור הקסם שלי2 מנהלות אנשי צוות ילדים ס…" at bounding box center [784, 243] width 1568 height 985
click at [1522, 88] on div "חזור" at bounding box center [1144, 88] width 784 height 18
click at [1493, 86] on div "חזור" at bounding box center [1482, 88] width 22 height 18
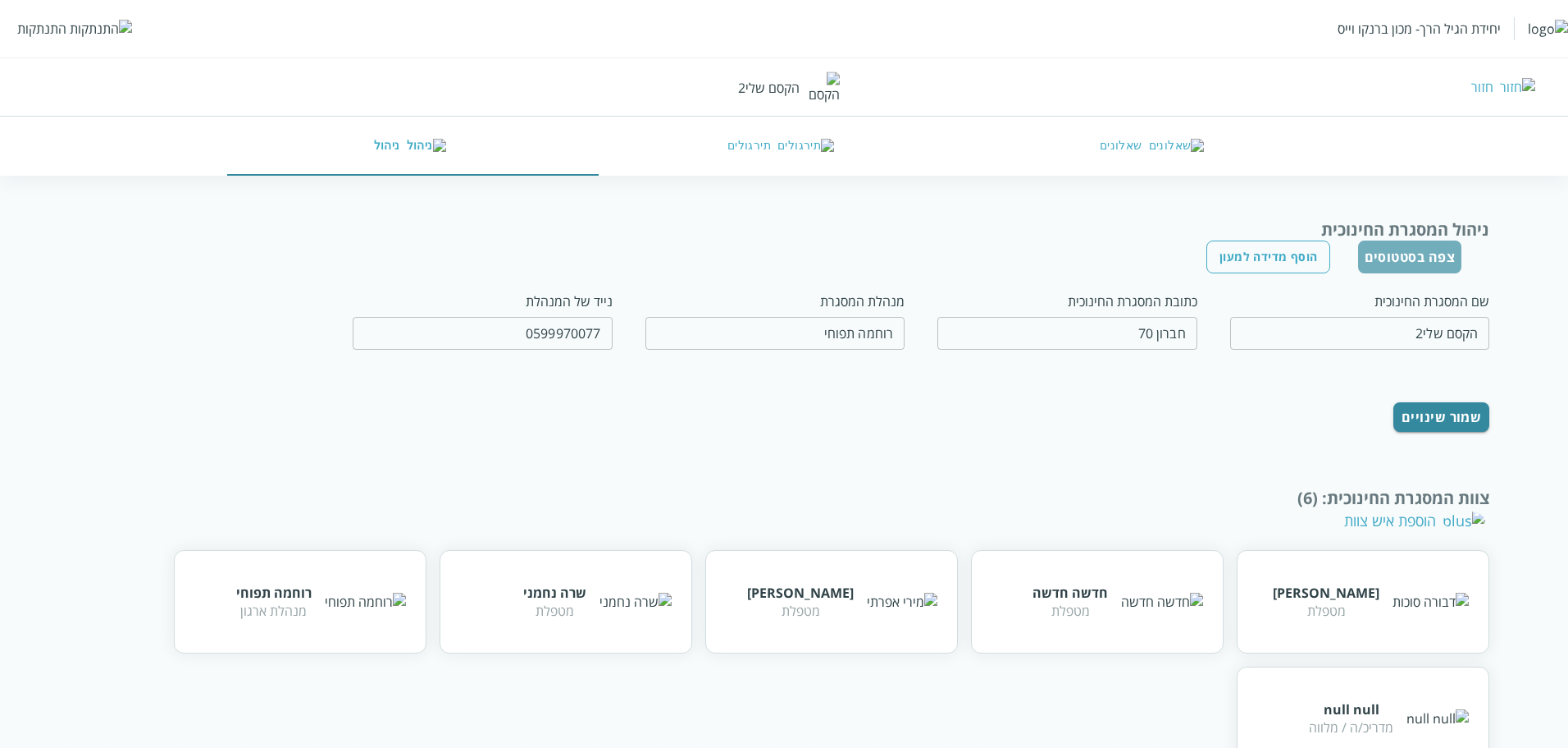
click at [1415, 265] on button "צפה בסטטוסים" at bounding box center [1410, 257] width 104 height 33
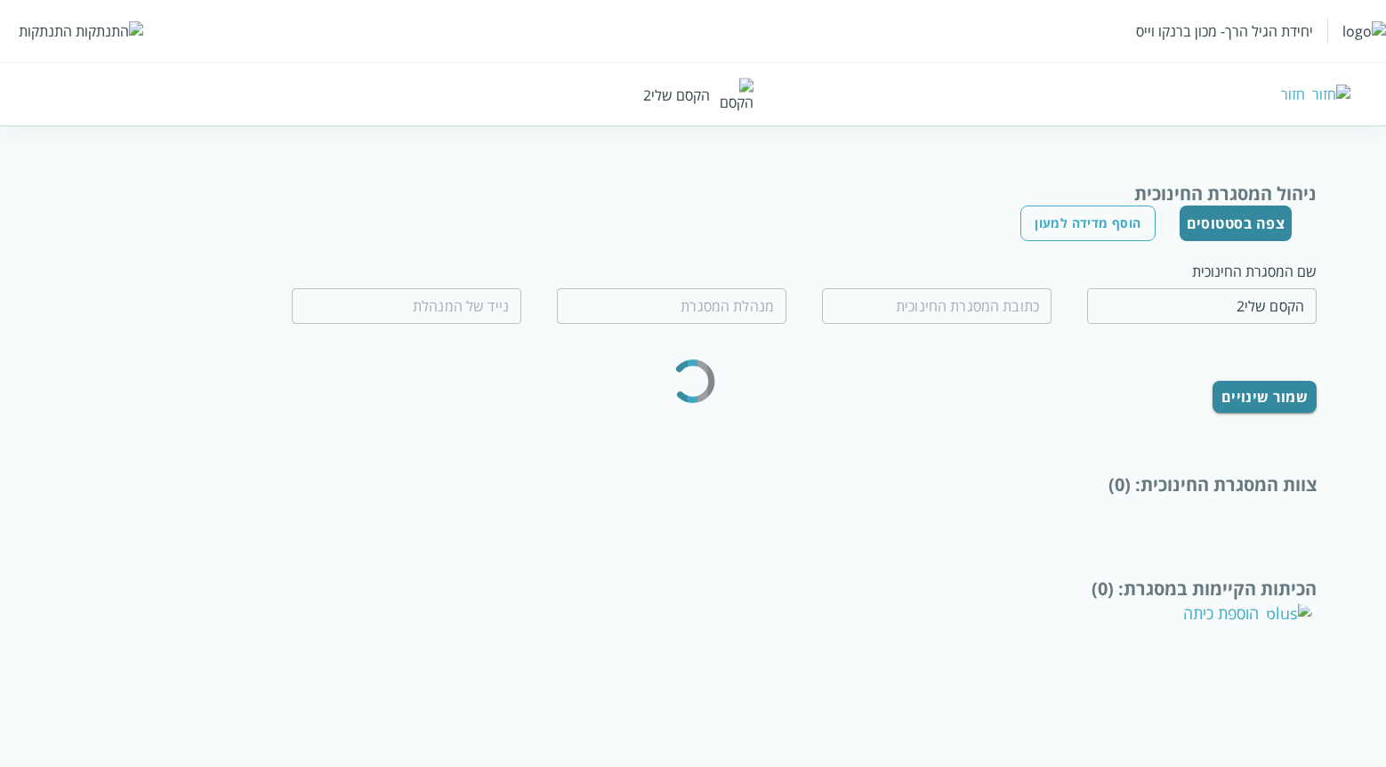
type input "חברון 70"
type input "רוחמה תפוחי"
type input "0599970077"
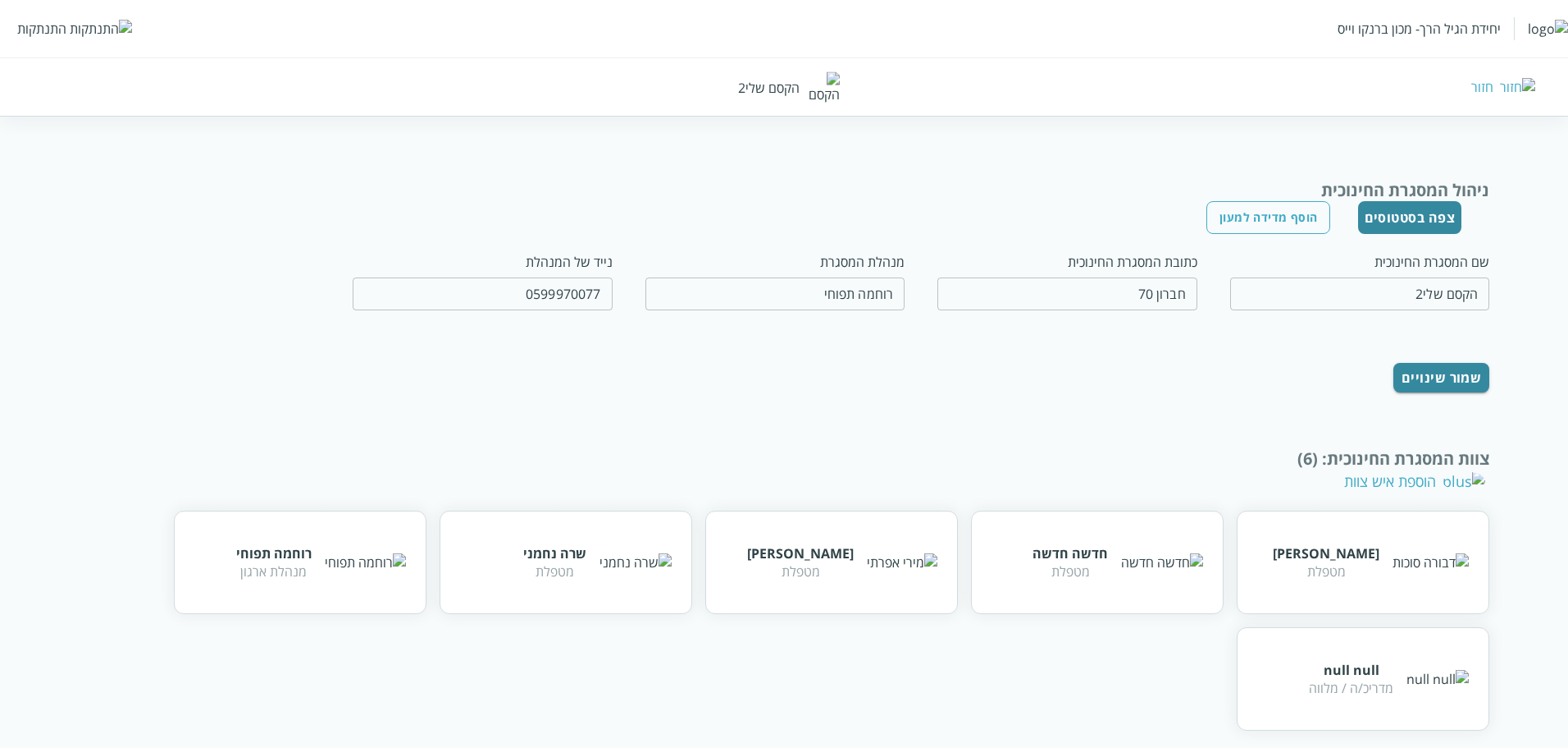
click at [1277, 224] on button "צפה בסטטוסים" at bounding box center [1410, 218] width 104 height 33
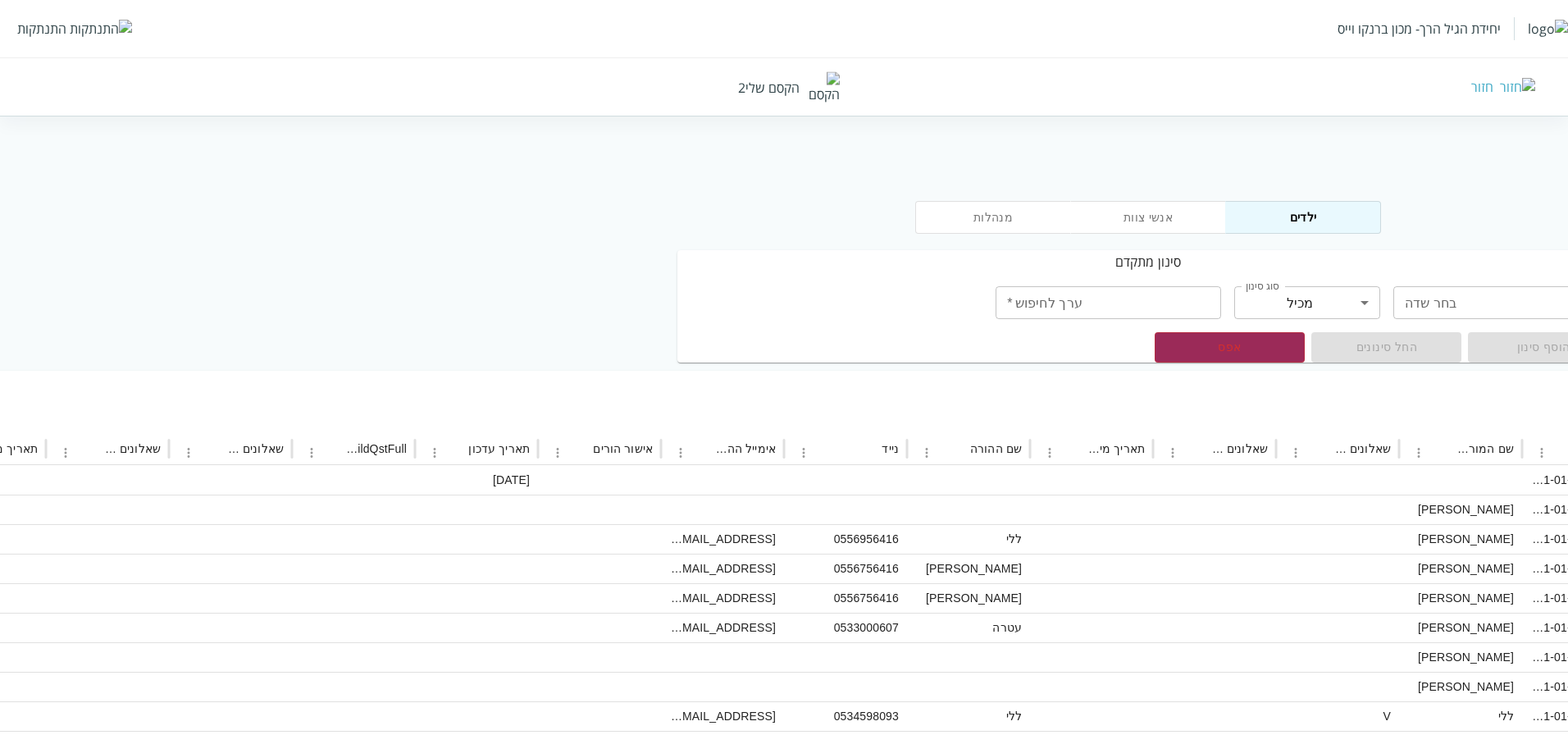
scroll to position [0, -226]
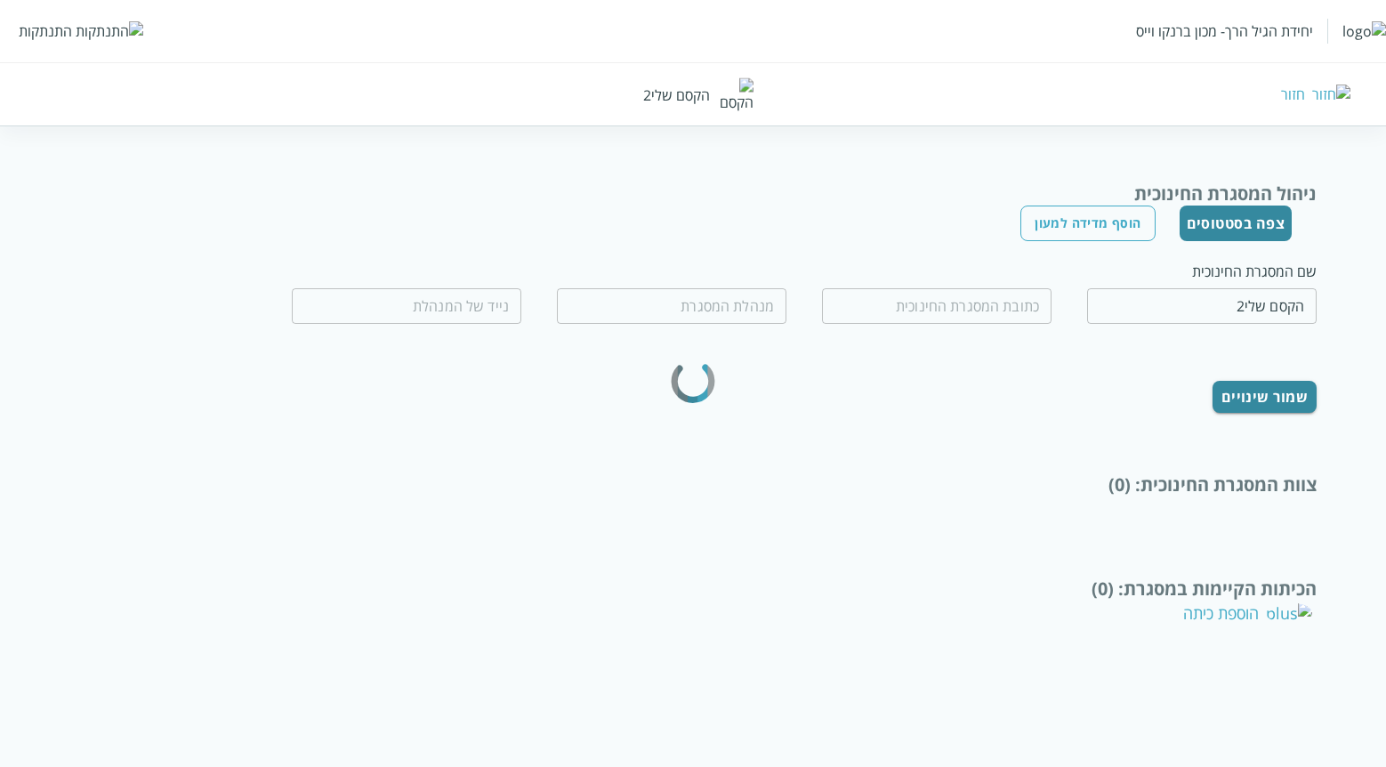
type input "חברון 70"
type input "רוחמה תפוחי"
type input "0599970077"
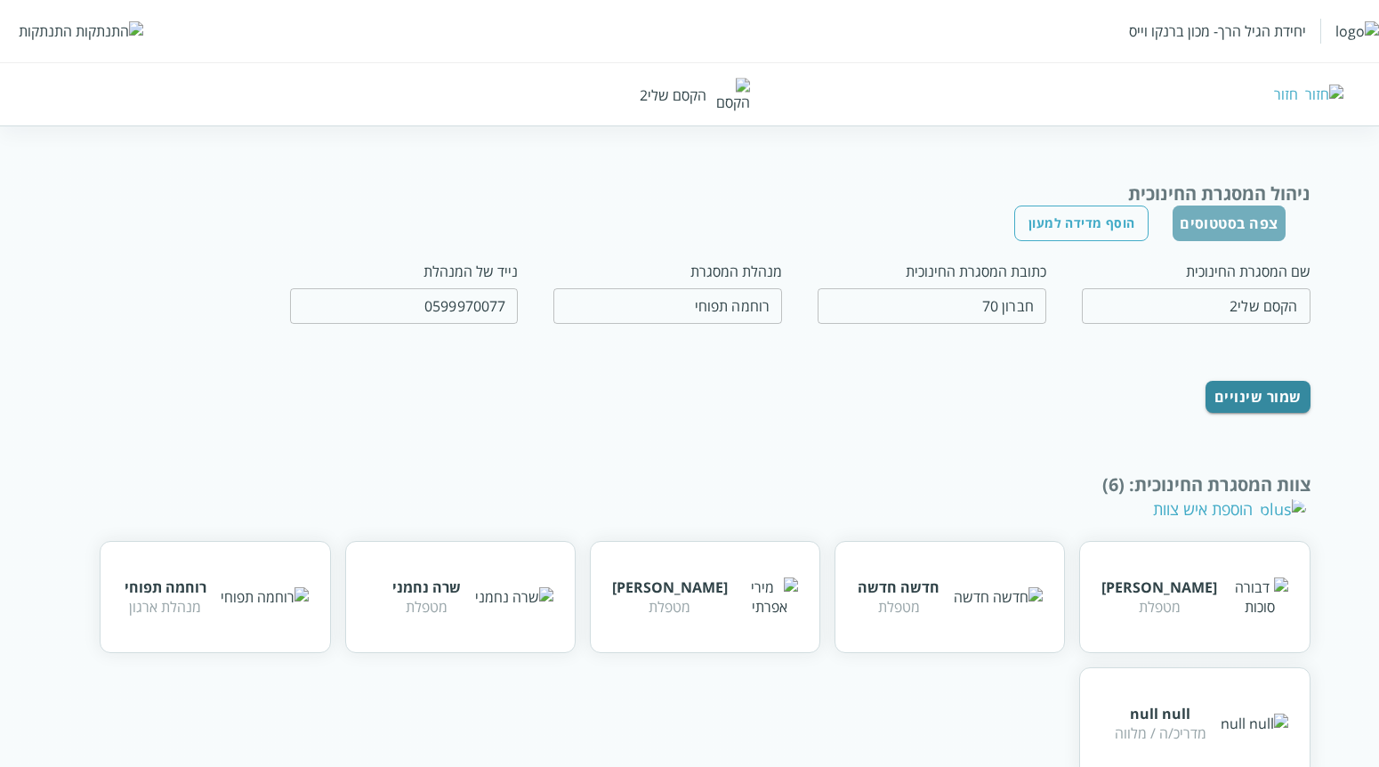
click at [1199, 212] on button "צפה בסטטוסים" at bounding box center [1229, 224] width 113 height 36
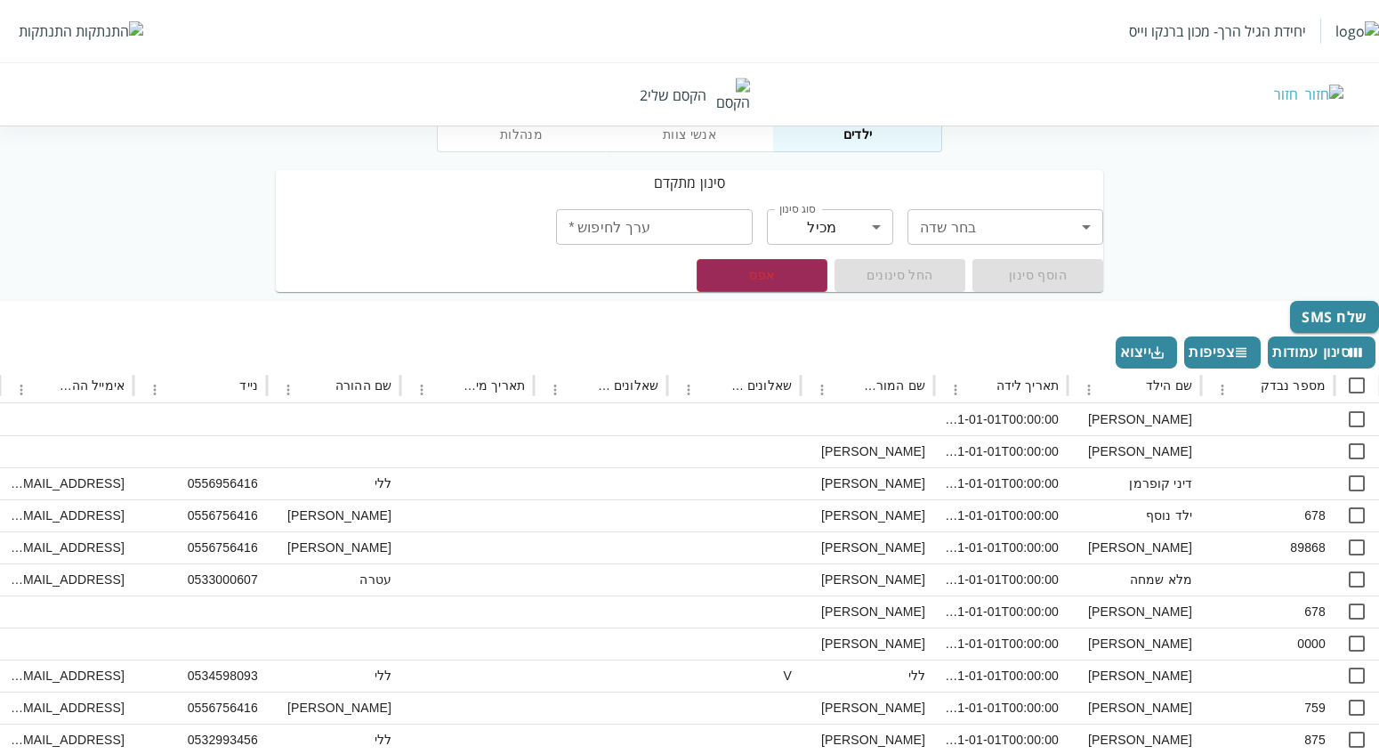
scroll to position [302, 0]
